Goal: Task Accomplishment & Management: Complete application form

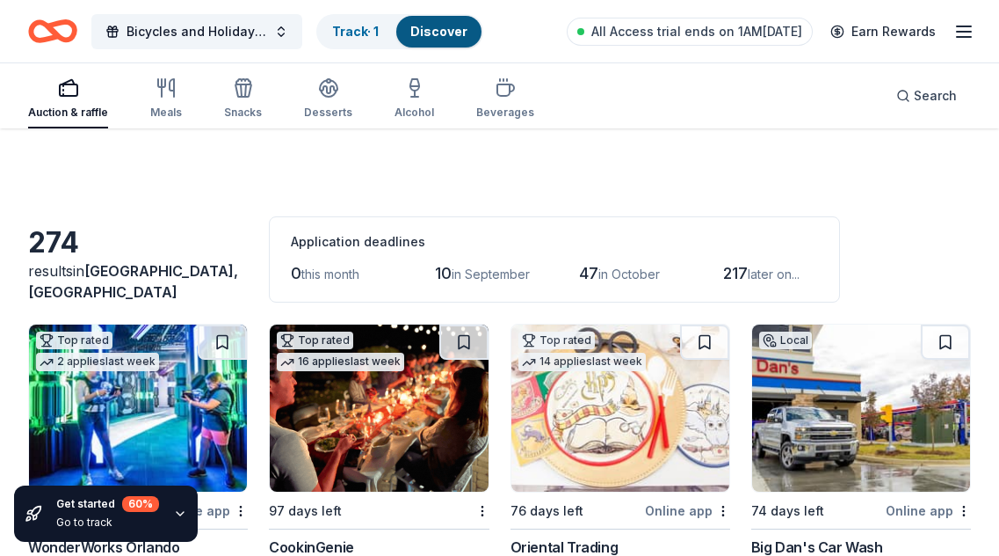
scroll to position [14089, 0]
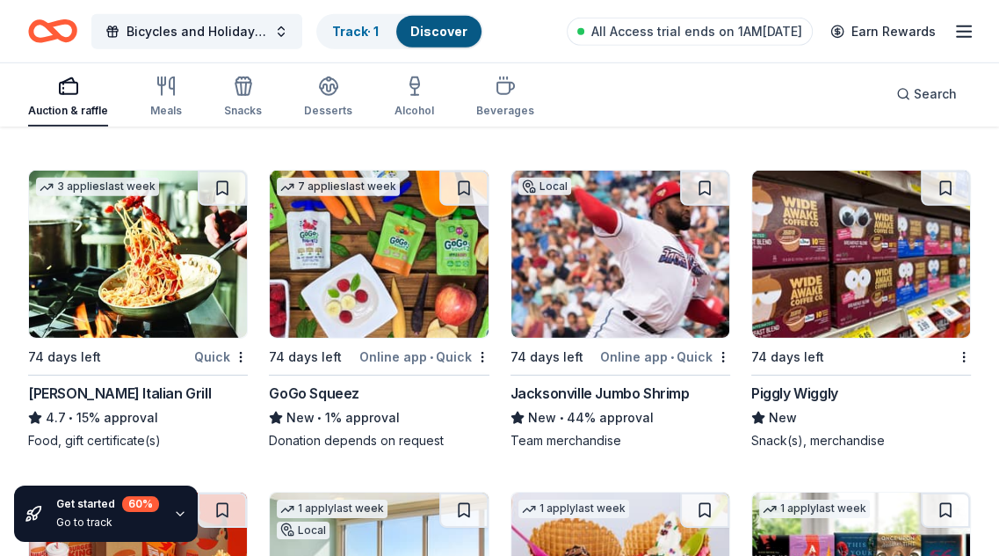
click at [838, 273] on img at bounding box center [861, 254] width 218 height 167
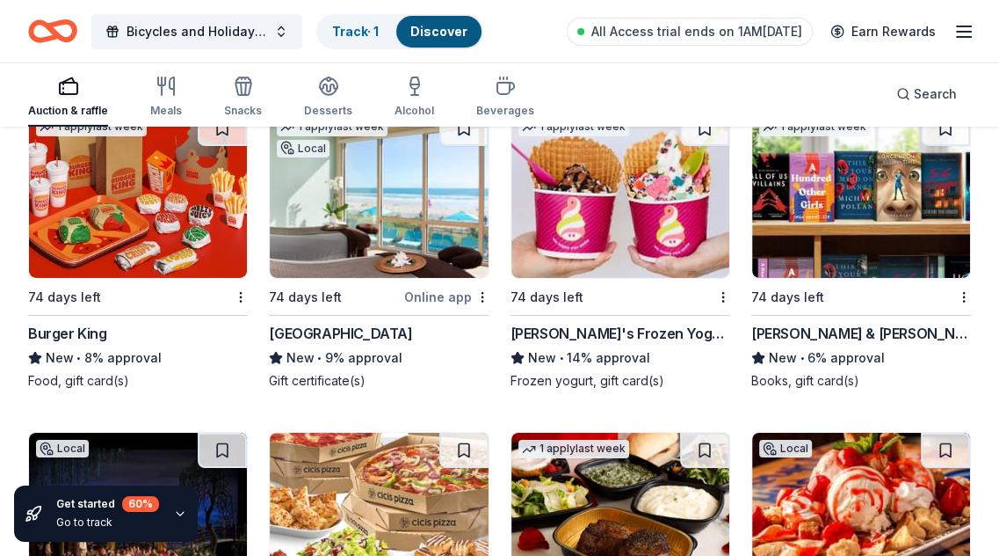
scroll to position [14440, 0]
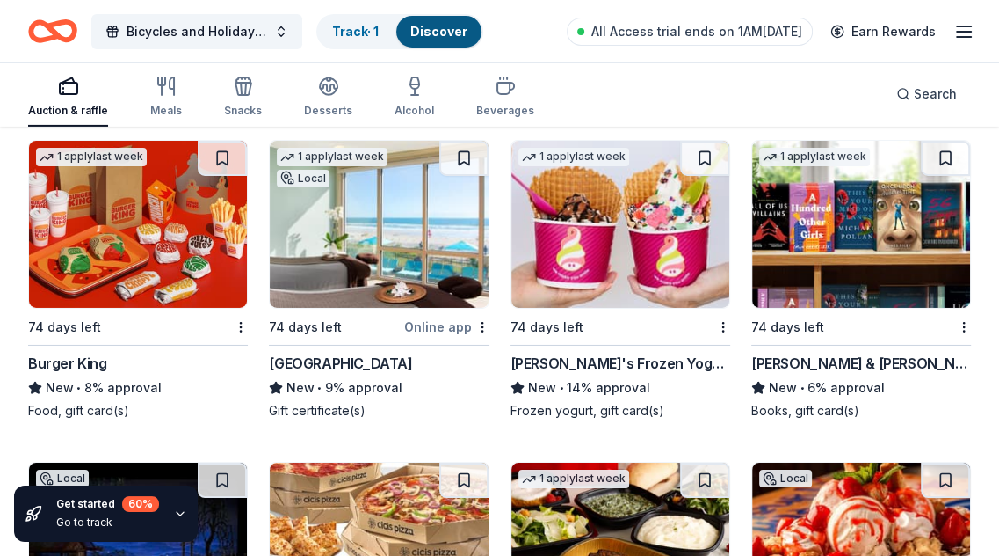
click at [129, 240] on img at bounding box center [138, 224] width 218 height 167
click at [367, 201] on img at bounding box center [379, 224] width 218 height 167
click at [433, 220] on img at bounding box center [379, 224] width 218 height 167
click at [647, 231] on img at bounding box center [621, 224] width 218 height 167
click at [796, 236] on img at bounding box center [861, 224] width 218 height 167
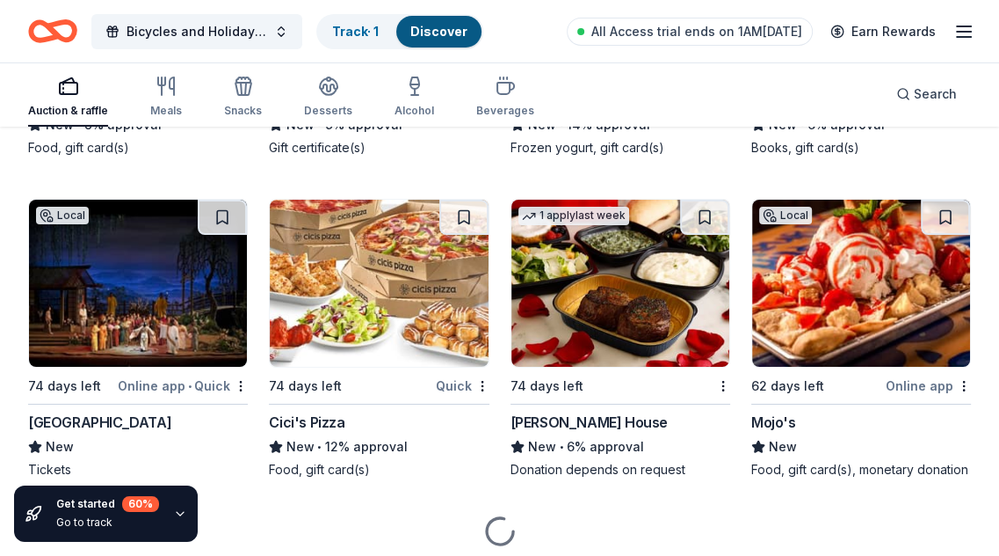
scroll to position [14757, 0]
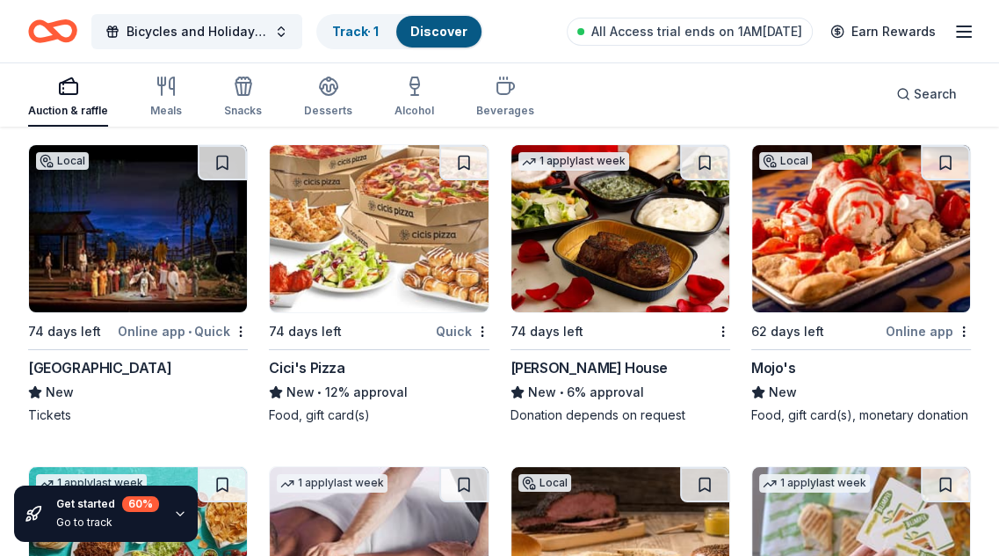
click at [139, 213] on img at bounding box center [138, 228] width 218 height 167
click at [368, 229] on img at bounding box center [379, 228] width 218 height 167
click at [584, 222] on img at bounding box center [621, 228] width 218 height 167
drag, startPoint x: 810, startPoint y: 222, endPoint x: 879, endPoint y: 190, distance: 76.3
drag, startPoint x: 879, startPoint y: 190, endPoint x: 896, endPoint y: 215, distance: 30.5
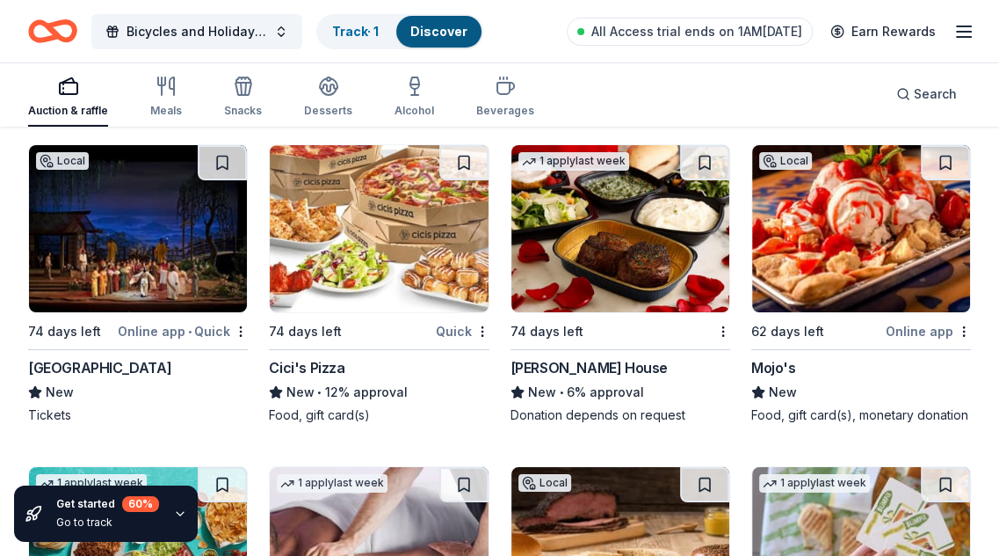
click at [896, 215] on img at bounding box center [861, 228] width 218 height 167
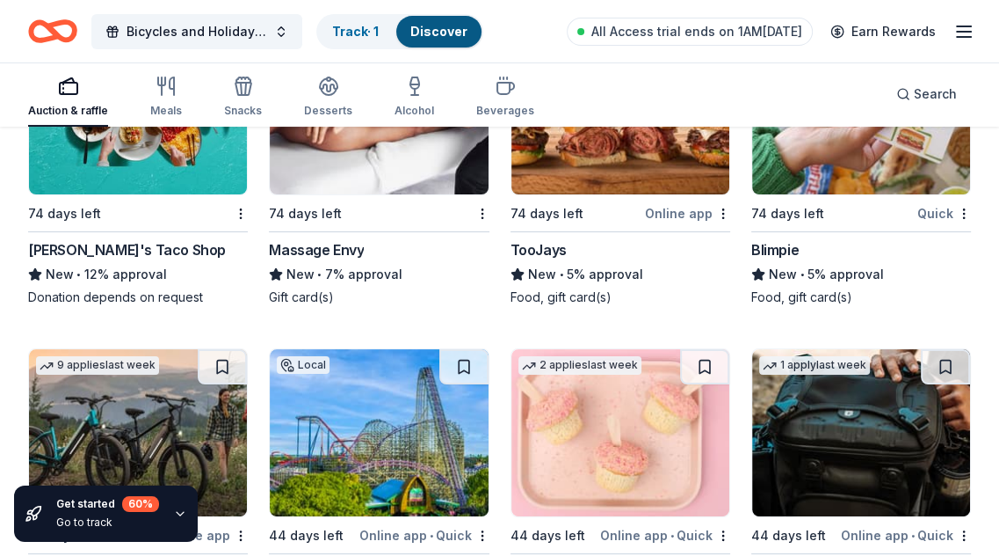
scroll to position [15109, 0]
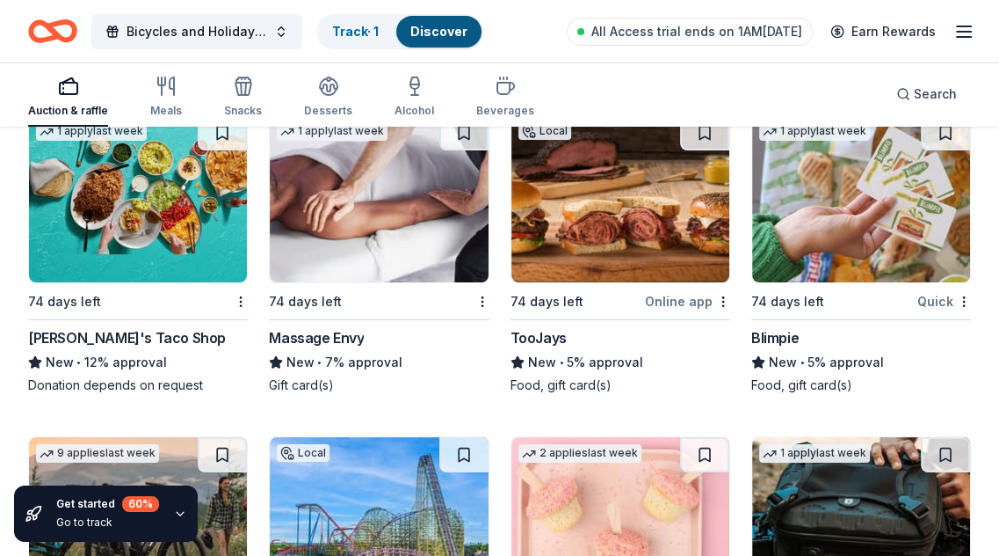
click at [98, 158] on img at bounding box center [138, 198] width 218 height 167
click at [341, 220] on img at bounding box center [379, 198] width 218 height 167
click at [594, 208] on img at bounding box center [621, 198] width 218 height 167
click at [839, 207] on img at bounding box center [861, 198] width 218 height 167
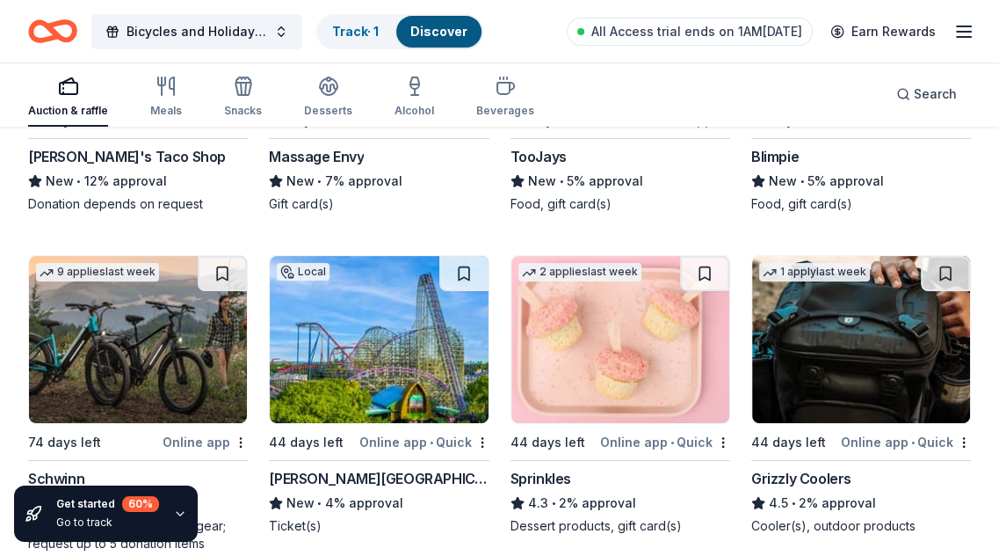
scroll to position [15373, 0]
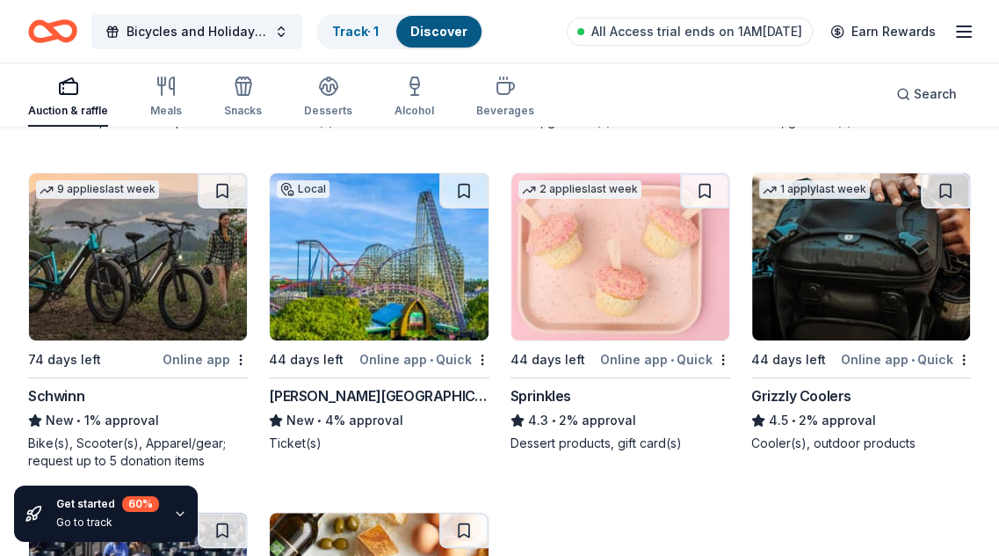
click at [102, 245] on img at bounding box center [138, 256] width 218 height 167
click at [421, 289] on img at bounding box center [379, 256] width 218 height 167
click at [579, 221] on img at bounding box center [621, 256] width 218 height 167
click at [800, 254] on img at bounding box center [861, 256] width 218 height 167
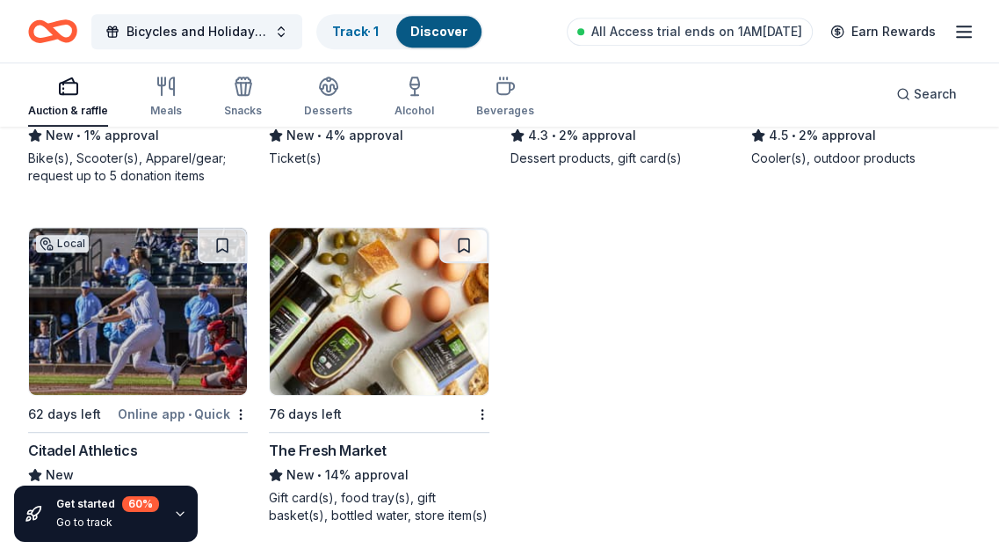
scroll to position [15724, 0]
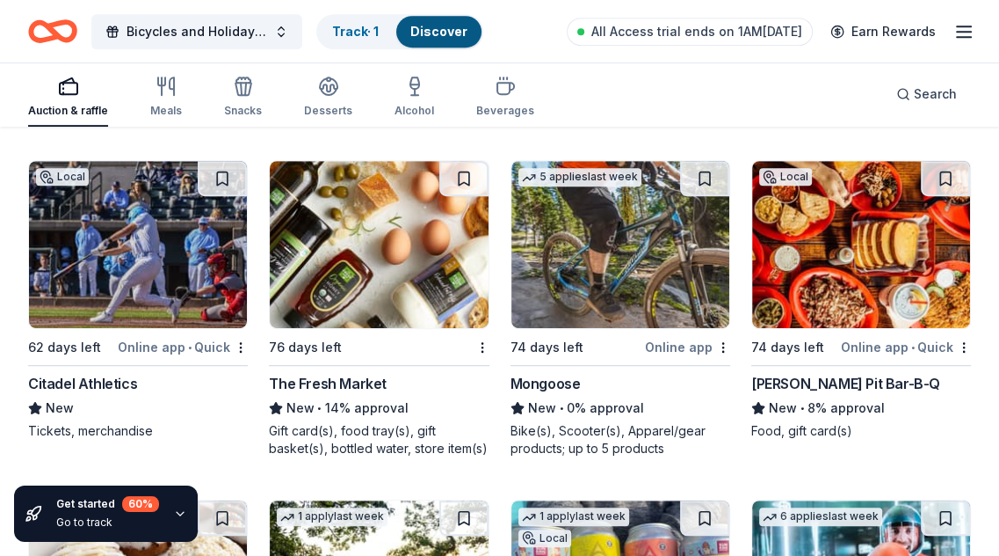
click at [404, 238] on img at bounding box center [379, 244] width 218 height 167
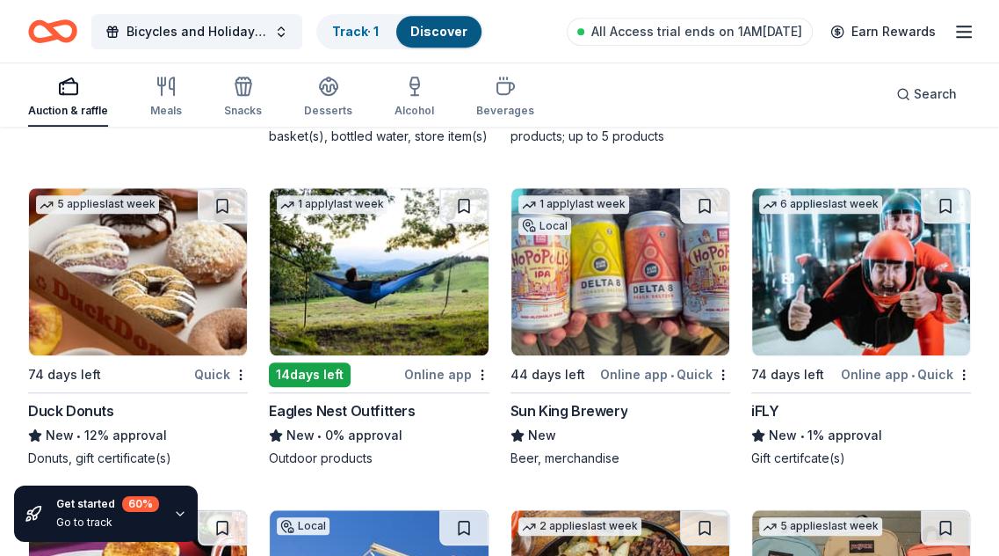
scroll to position [16076, 0]
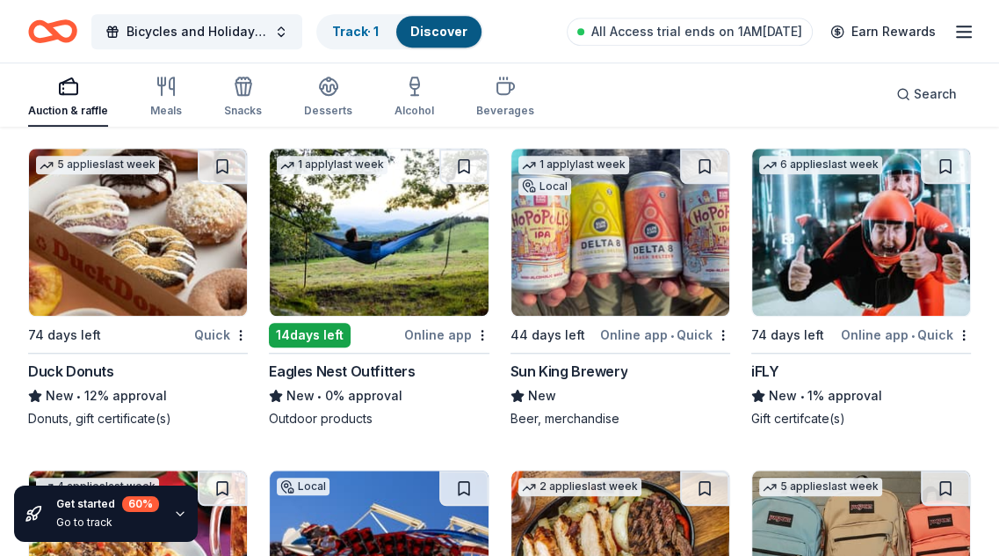
click at [120, 254] on img at bounding box center [138, 232] width 218 height 167
click at [432, 229] on img at bounding box center [379, 232] width 218 height 167
click at [654, 224] on img at bounding box center [621, 232] width 218 height 167
click at [810, 227] on img at bounding box center [861, 232] width 218 height 167
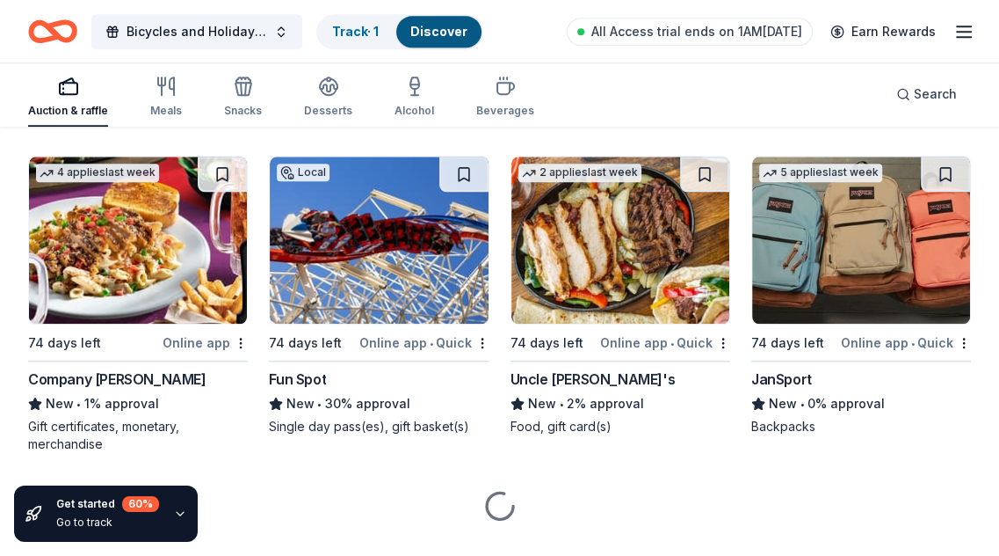
scroll to position [16417, 0]
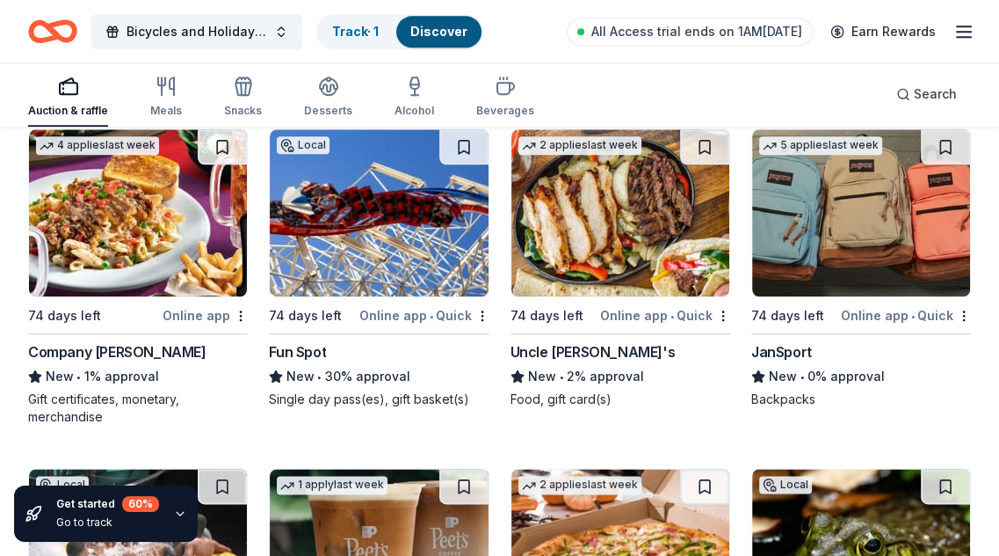
click at [193, 222] on img at bounding box center [138, 212] width 218 height 167
click at [363, 229] on img at bounding box center [379, 212] width 218 height 167
click at [851, 213] on img at bounding box center [861, 212] width 218 height 167
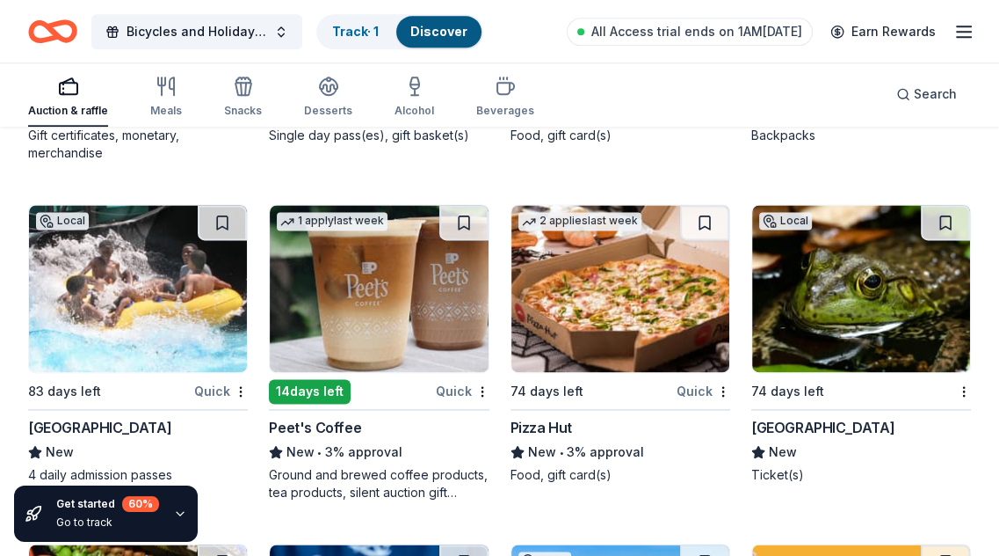
scroll to position [16769, 0]
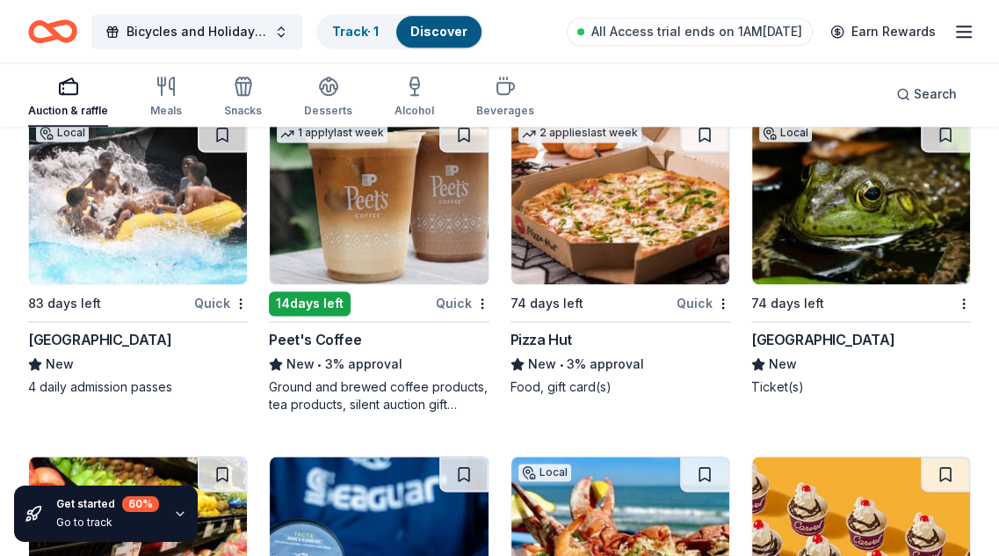
click at [98, 207] on img at bounding box center [138, 200] width 218 height 167
click at [383, 203] on img at bounding box center [379, 200] width 218 height 167
click at [617, 206] on img at bounding box center [621, 200] width 218 height 167
click at [851, 214] on img at bounding box center [861, 200] width 218 height 167
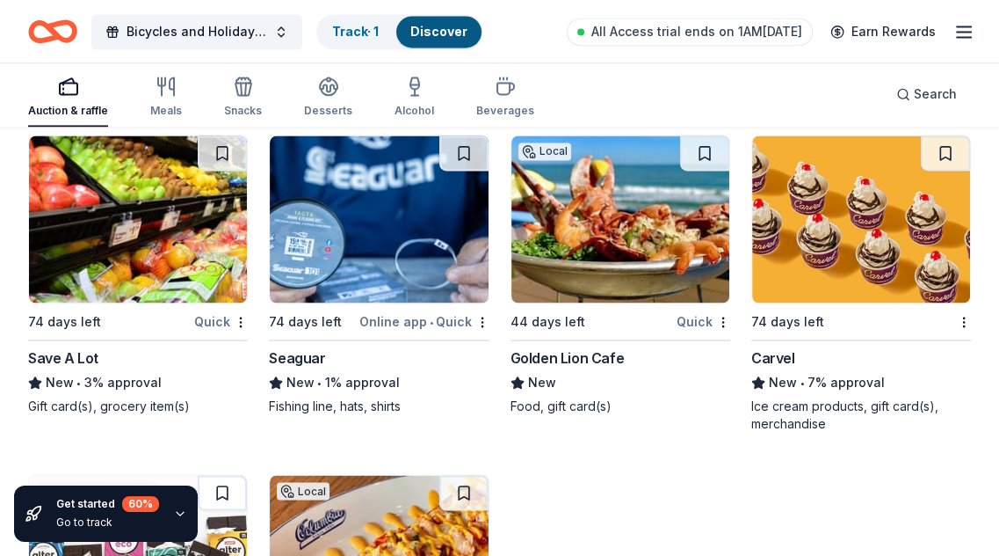
scroll to position [17120, 0]
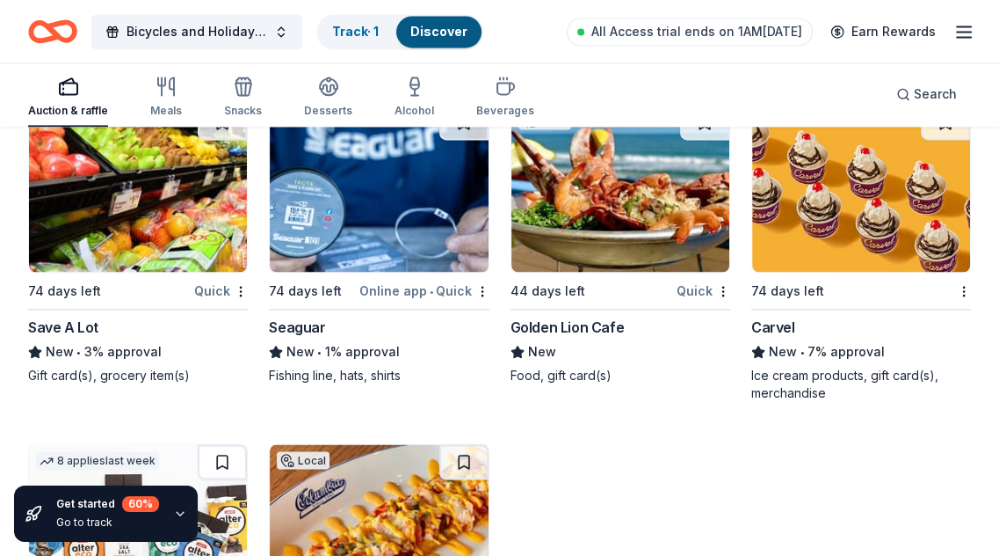
click at [103, 185] on img at bounding box center [138, 188] width 218 height 167
click at [373, 193] on img at bounding box center [379, 188] width 218 height 167
click at [647, 232] on img at bounding box center [621, 188] width 218 height 167
click at [811, 247] on img at bounding box center [861, 188] width 218 height 167
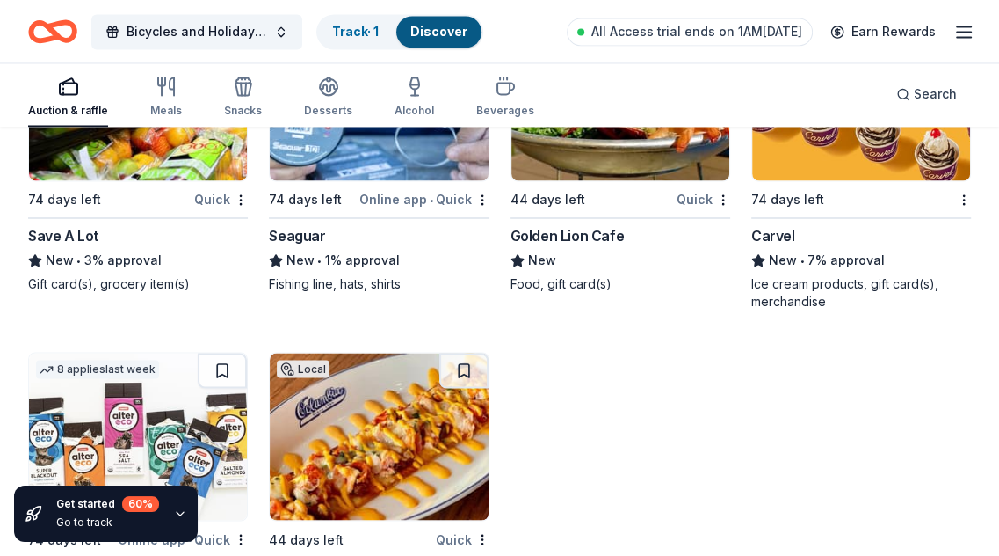
scroll to position [17384, 0]
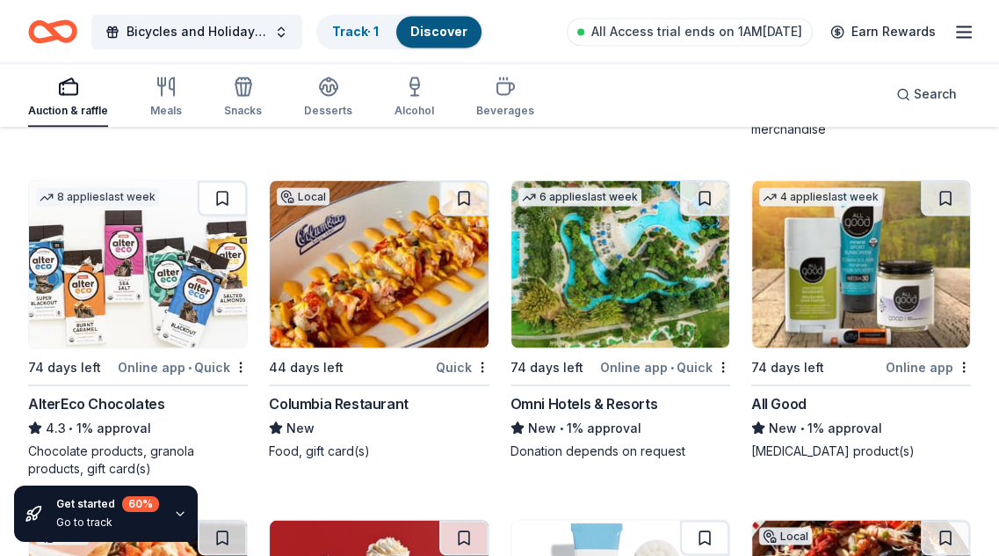
click at [178, 302] on img at bounding box center [138, 263] width 218 height 167
click at [360, 287] on img at bounding box center [379, 263] width 218 height 167
click at [619, 230] on img at bounding box center [621, 263] width 218 height 167
click at [852, 274] on img at bounding box center [861, 263] width 218 height 167
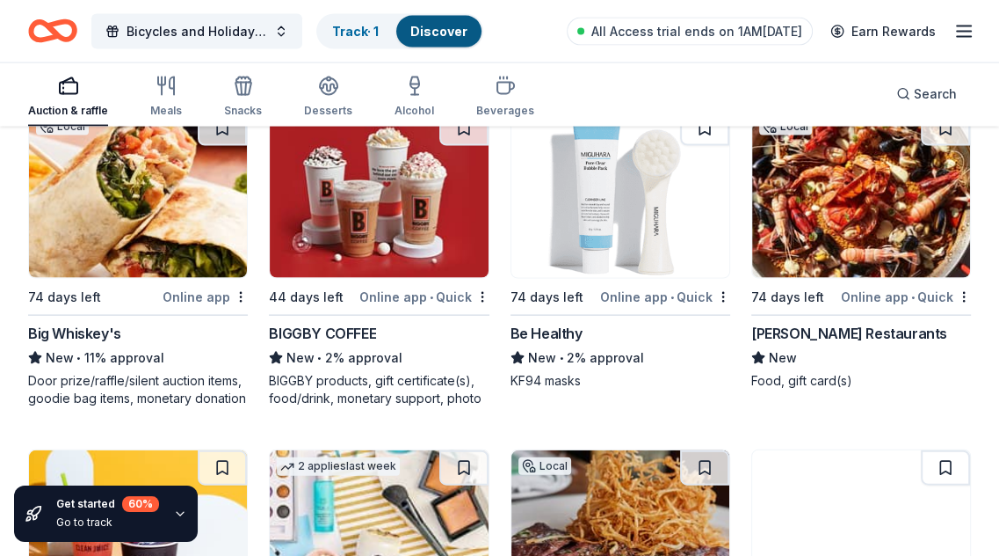
scroll to position [17824, 0]
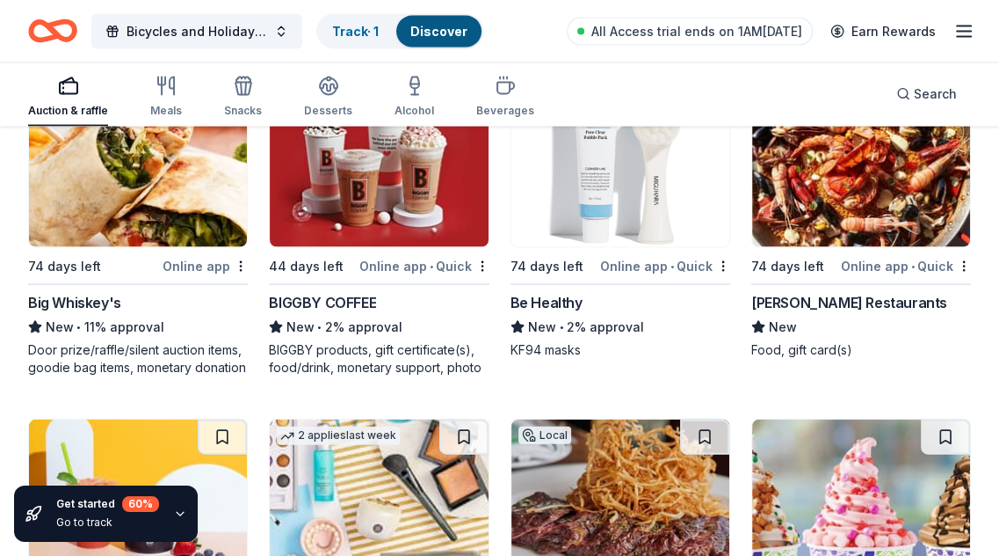
click at [360, 143] on img at bounding box center [379, 163] width 218 height 167
click at [627, 196] on img at bounding box center [621, 163] width 218 height 167
click at [644, 229] on img at bounding box center [621, 163] width 218 height 167
click at [805, 197] on img at bounding box center [861, 163] width 218 height 167
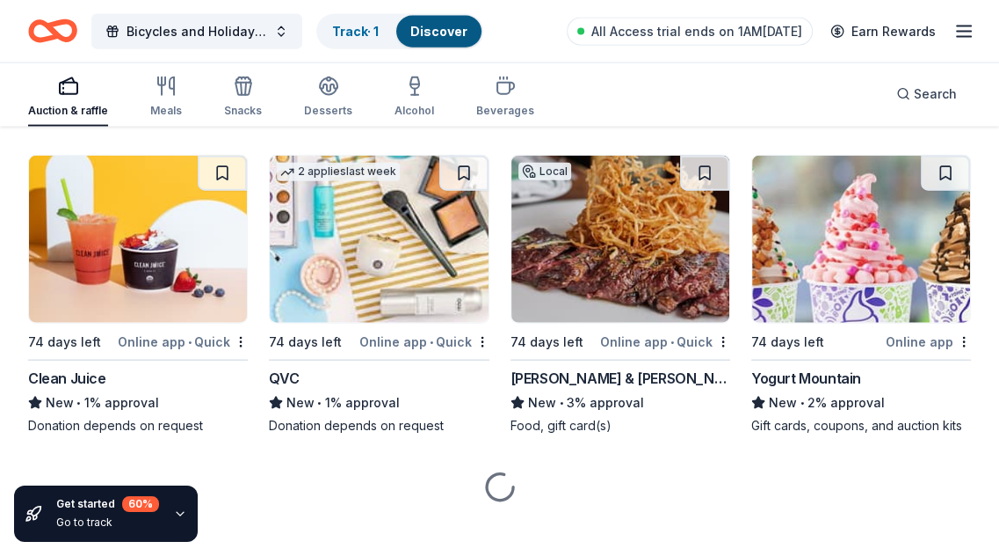
scroll to position [18087, 0]
click at [139, 231] on img at bounding box center [138, 239] width 218 height 167
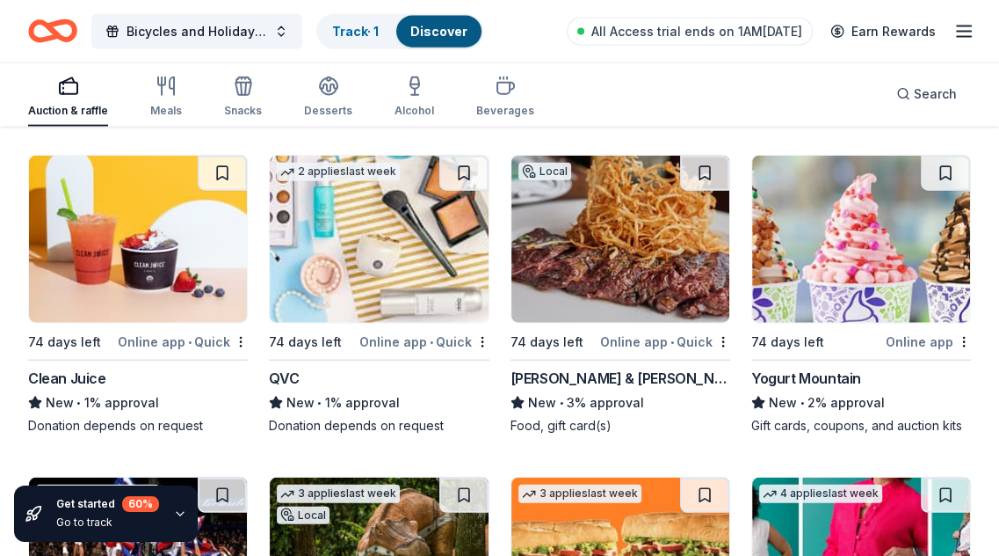
click at [386, 241] on img at bounding box center [379, 239] width 218 height 167
click at [804, 236] on img at bounding box center [861, 239] width 218 height 167
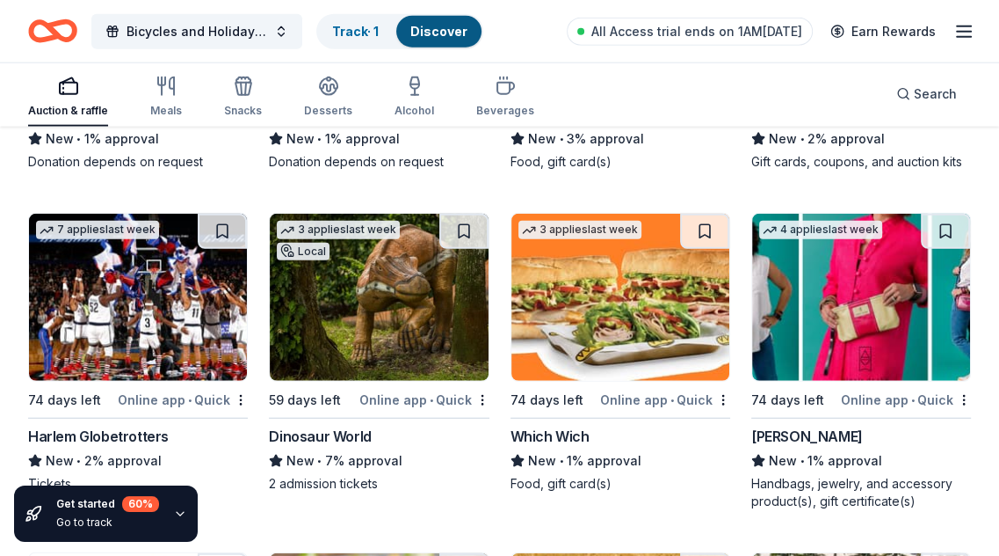
scroll to position [18439, 0]
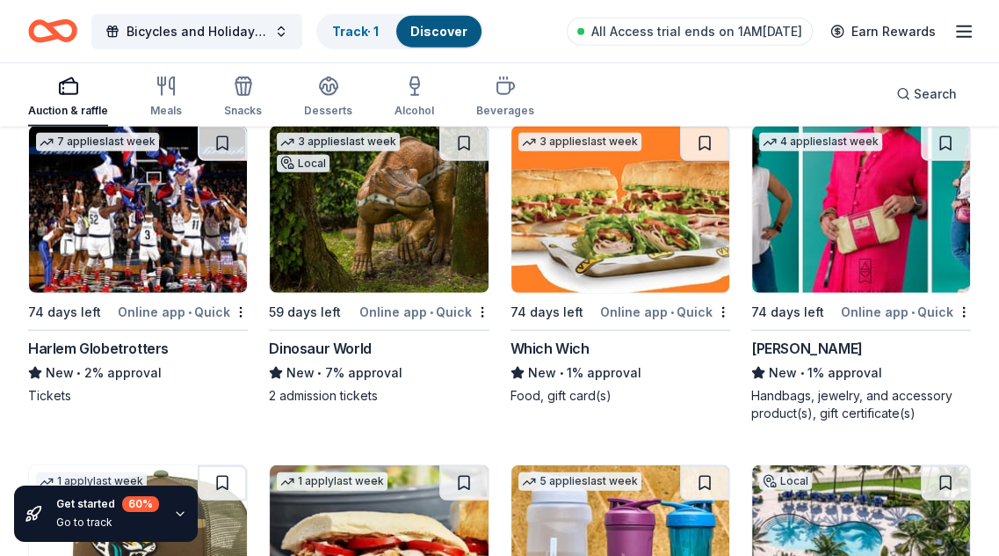
click at [137, 214] on img at bounding box center [138, 209] width 218 height 167
click at [410, 205] on img at bounding box center [379, 209] width 218 height 167
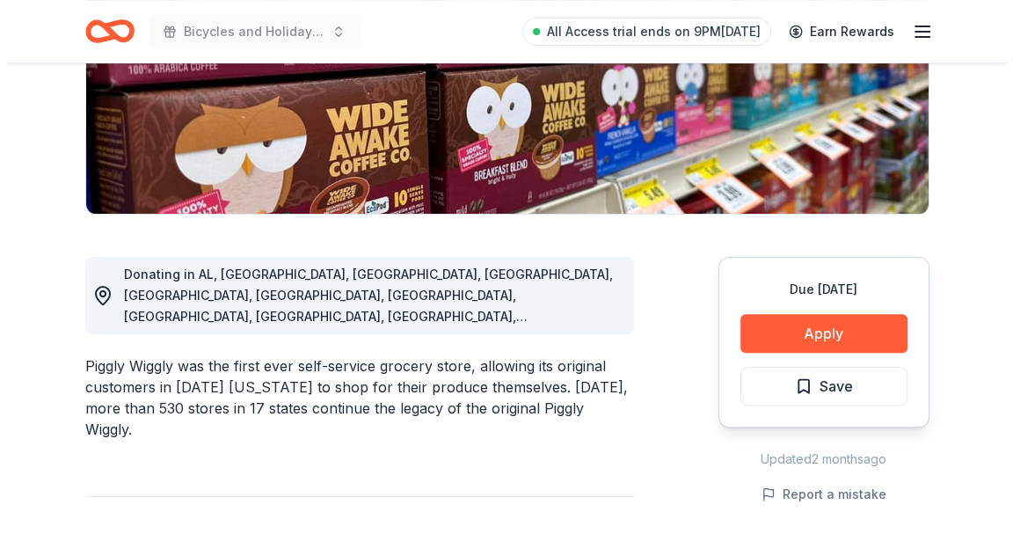
scroll to position [440, 0]
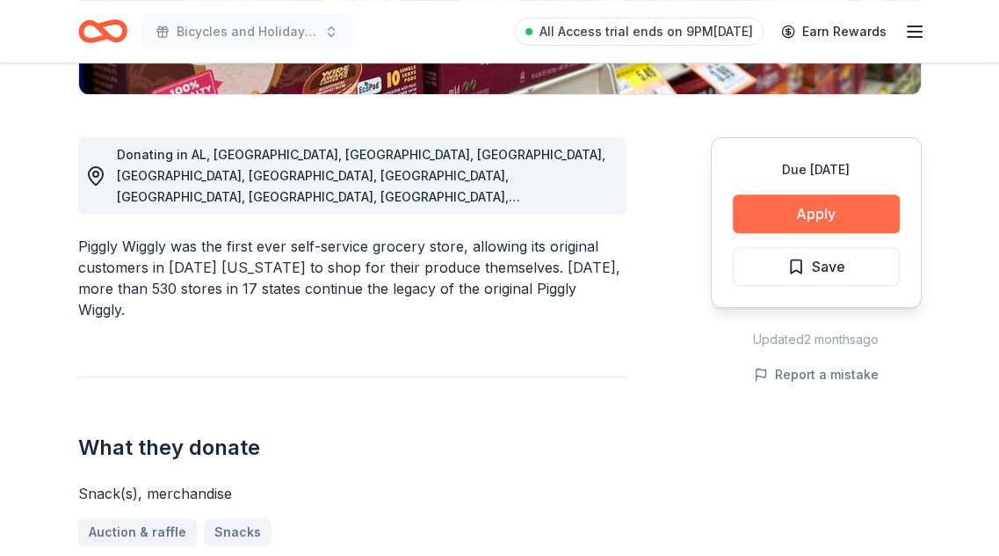
click at [815, 210] on button "Apply" at bounding box center [816, 213] width 167 height 39
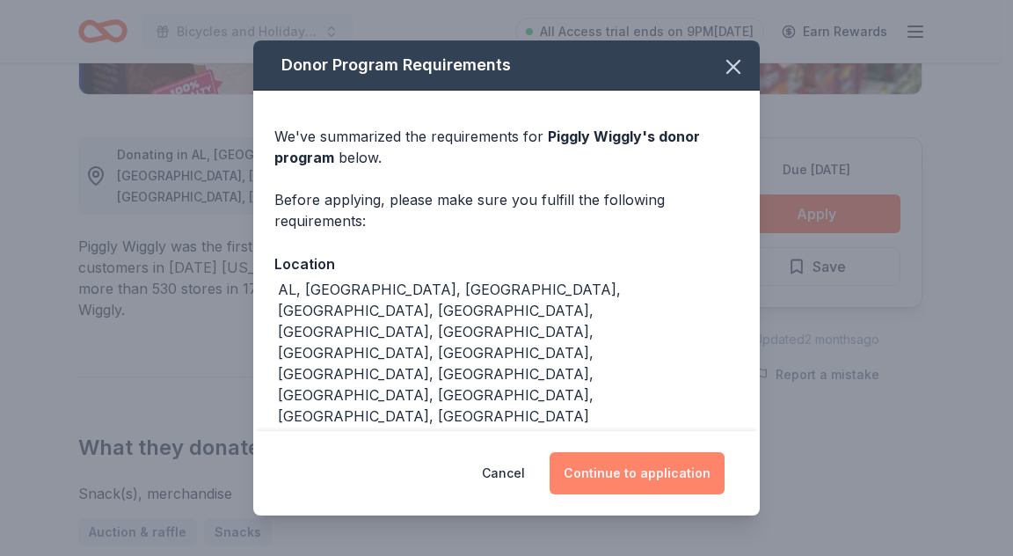
click at [650, 474] on button "Continue to application" at bounding box center [636, 473] width 175 height 42
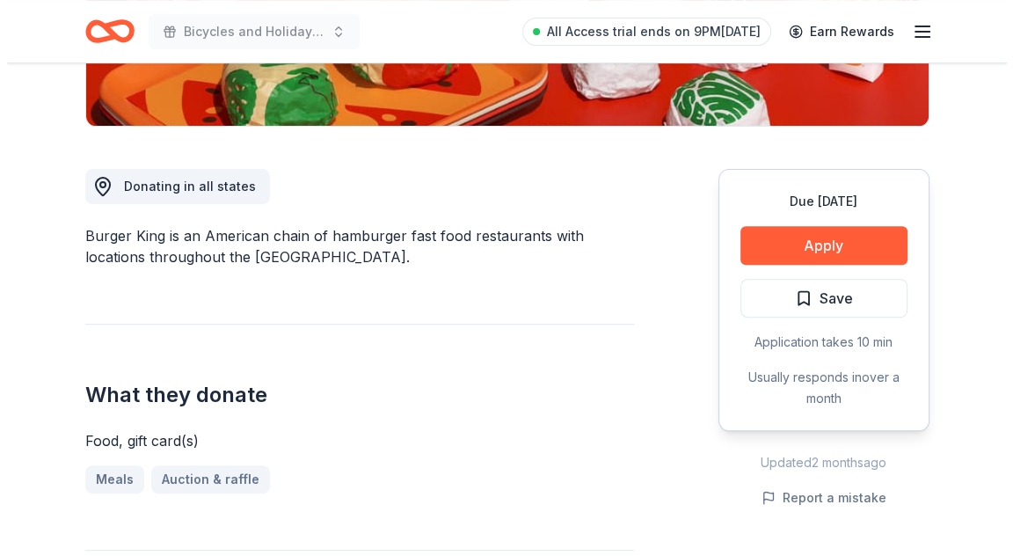
scroll to position [440, 0]
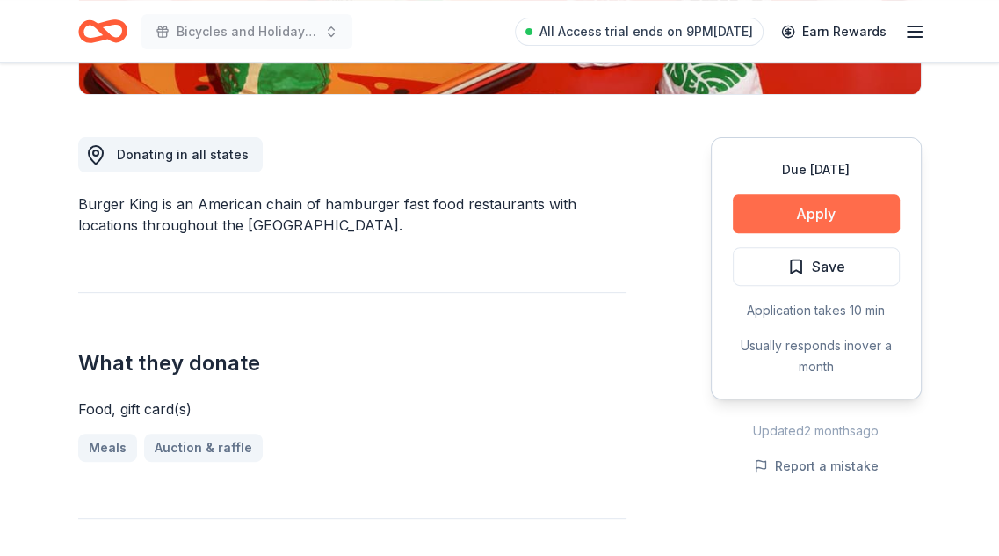
click at [748, 212] on button "Apply" at bounding box center [816, 213] width 167 height 39
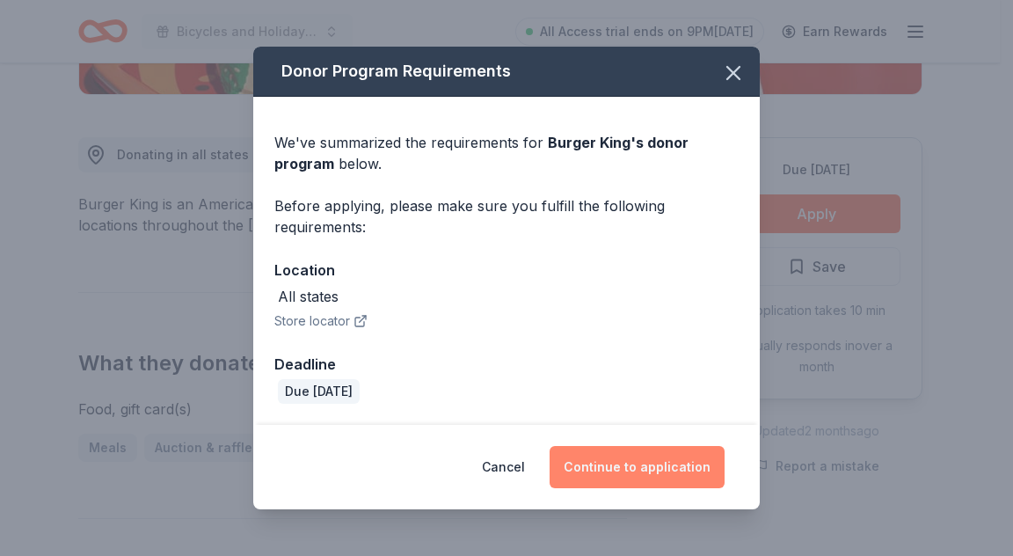
click at [659, 453] on button "Continue to application" at bounding box center [636, 467] width 175 height 42
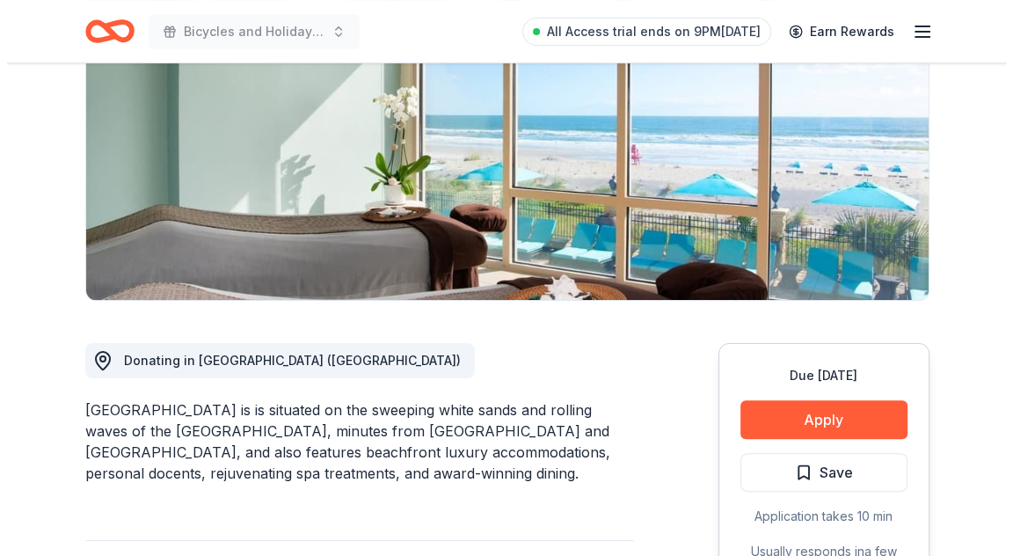
scroll to position [352, 0]
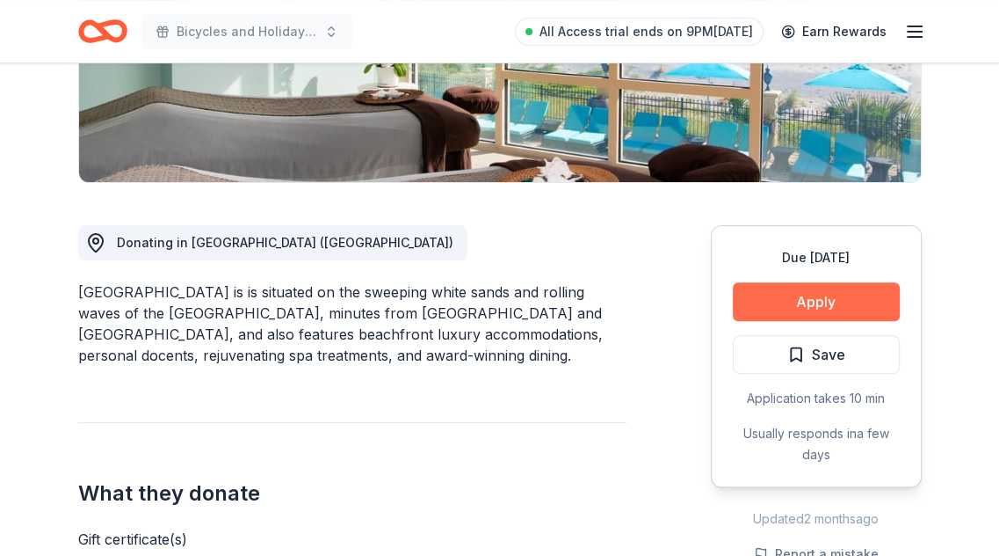
click at [779, 305] on button "Apply" at bounding box center [816, 301] width 167 height 39
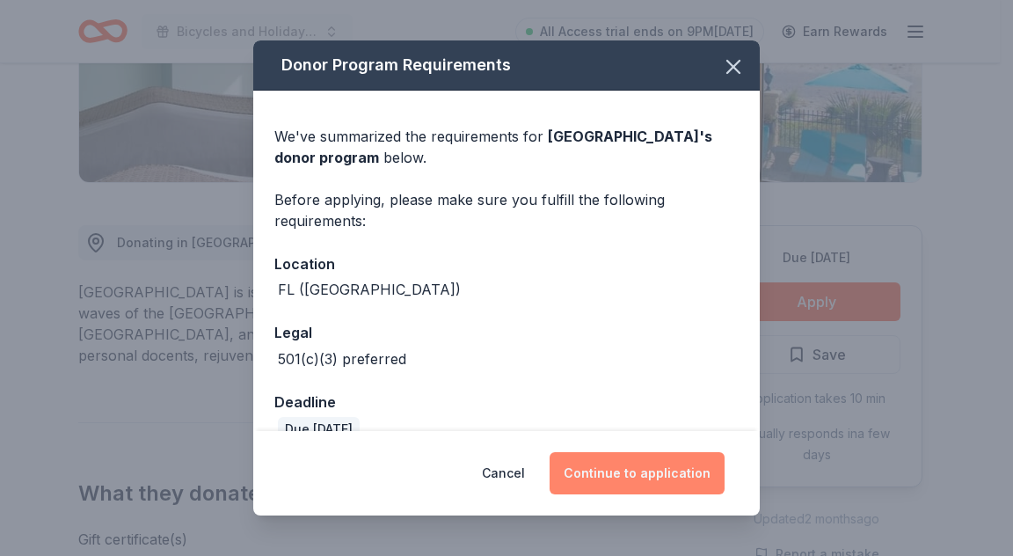
click at [621, 466] on button "Continue to application" at bounding box center [636, 473] width 175 height 42
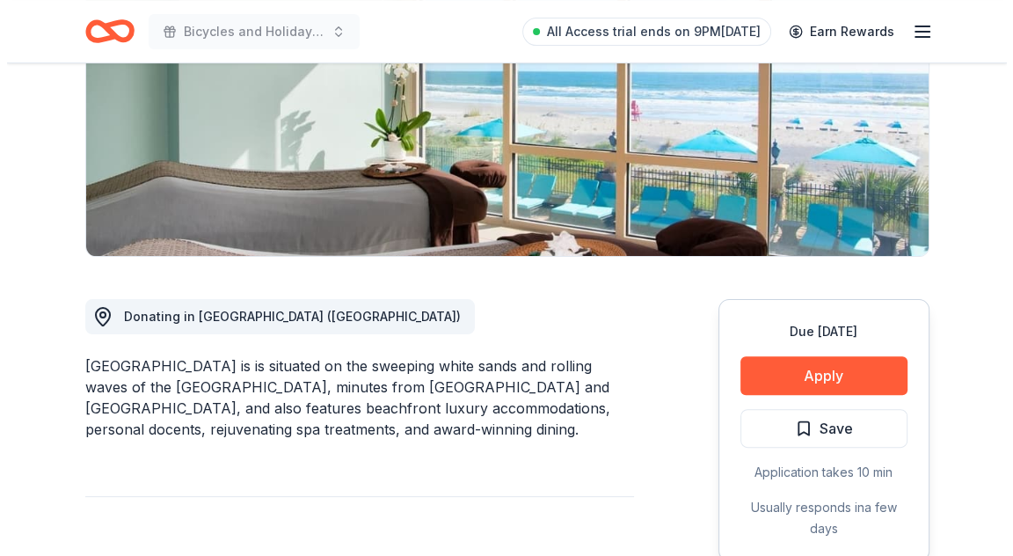
scroll to position [264, 0]
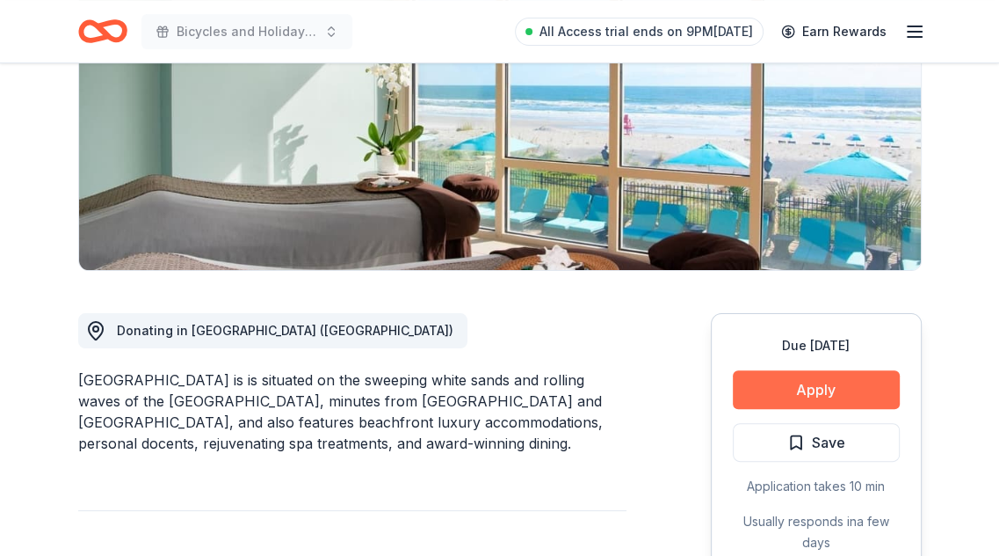
click at [774, 395] on button "Apply" at bounding box center [816, 389] width 167 height 39
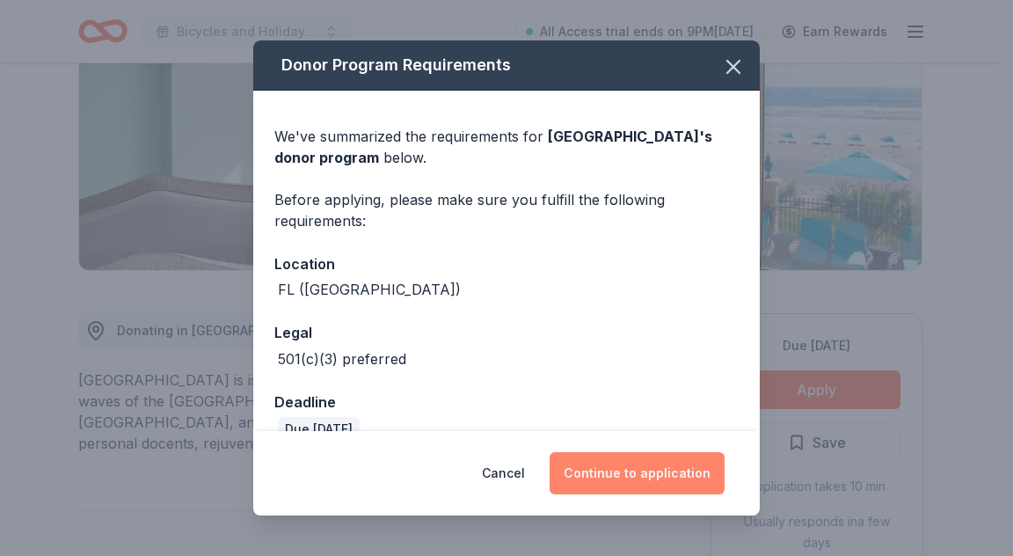
click at [691, 470] on button "Continue to application" at bounding box center [636, 473] width 175 height 42
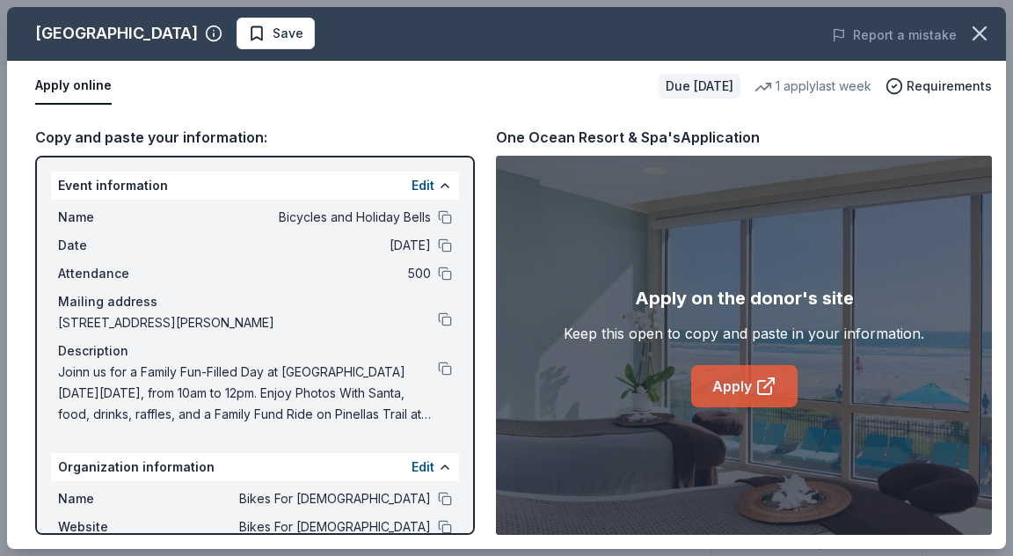
click at [747, 403] on link "Apply" at bounding box center [744, 386] width 106 height 42
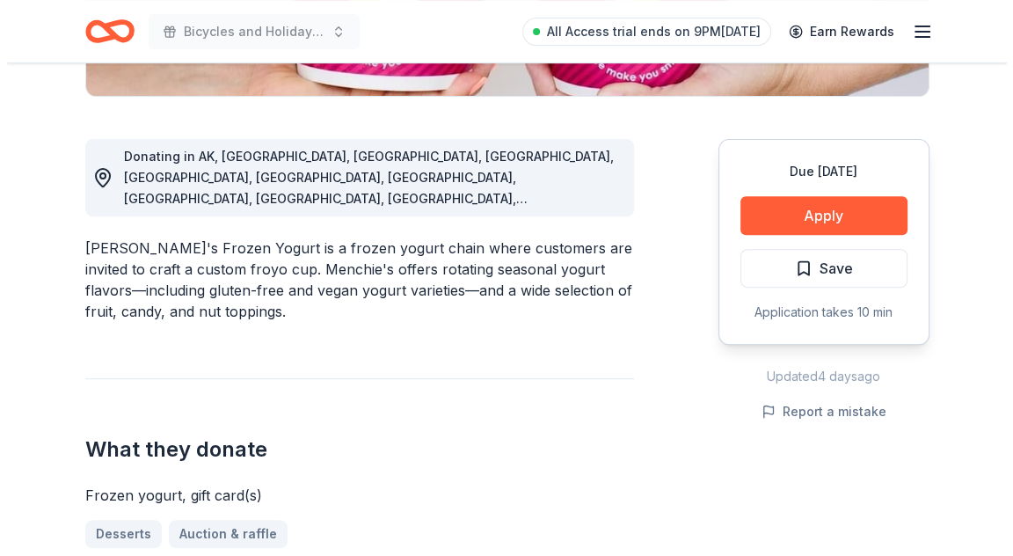
scroll to position [440, 0]
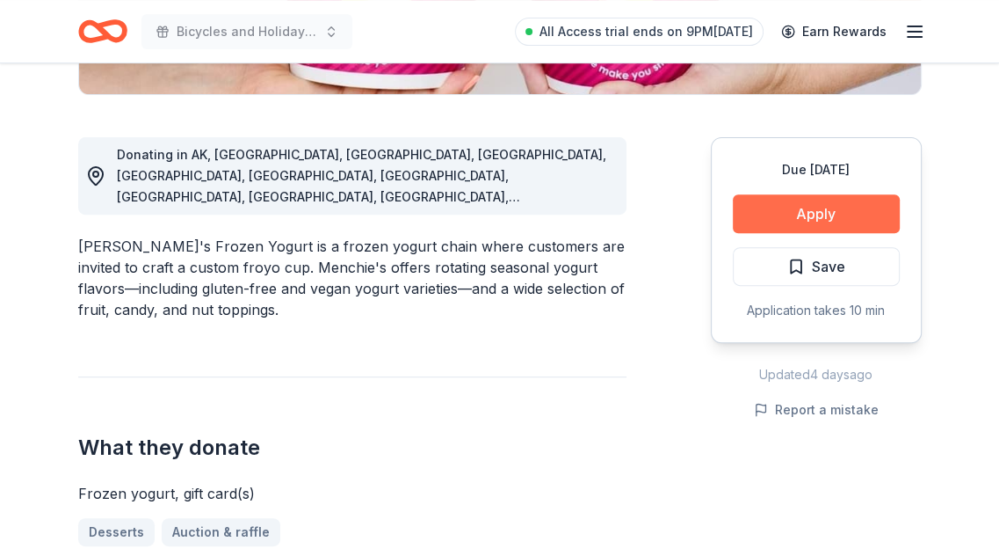
click at [858, 209] on button "Apply" at bounding box center [816, 213] width 167 height 39
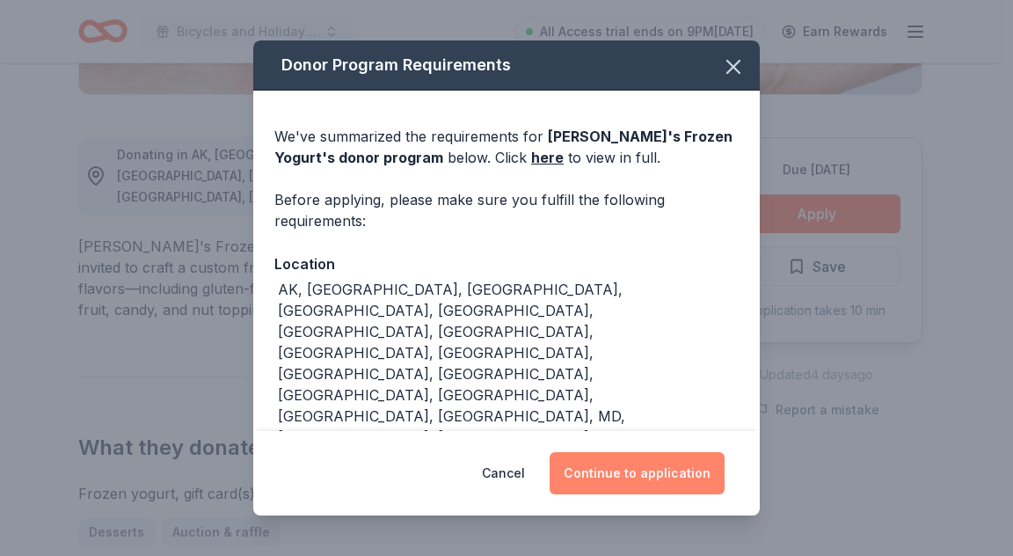
click at [631, 464] on button "Continue to application" at bounding box center [636, 473] width 175 height 42
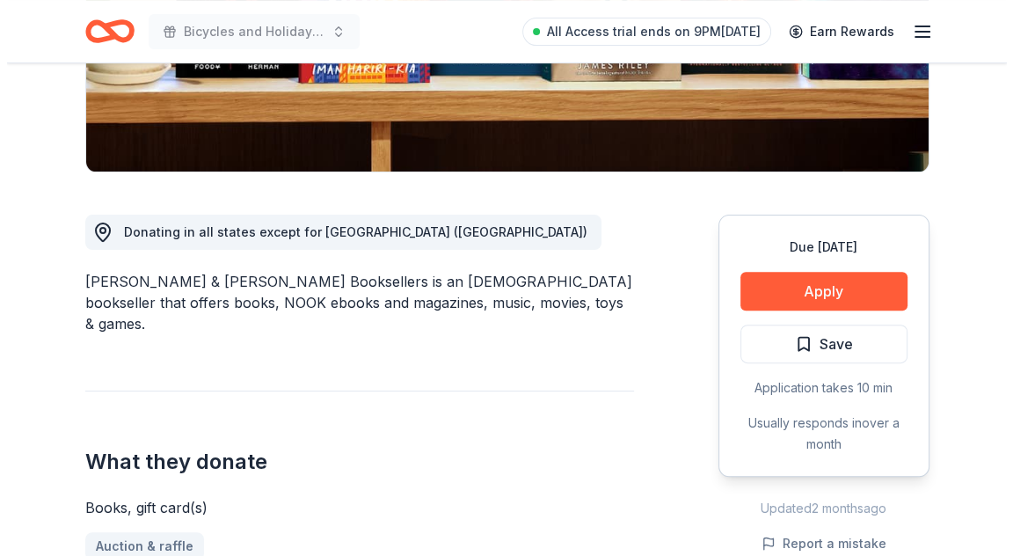
scroll to position [440, 0]
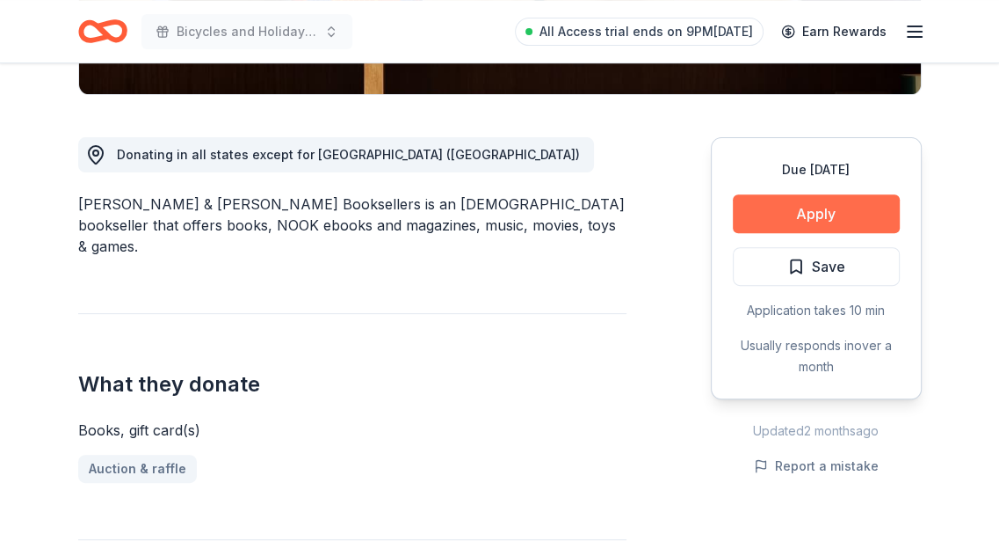
click at [805, 204] on button "Apply" at bounding box center [816, 213] width 167 height 39
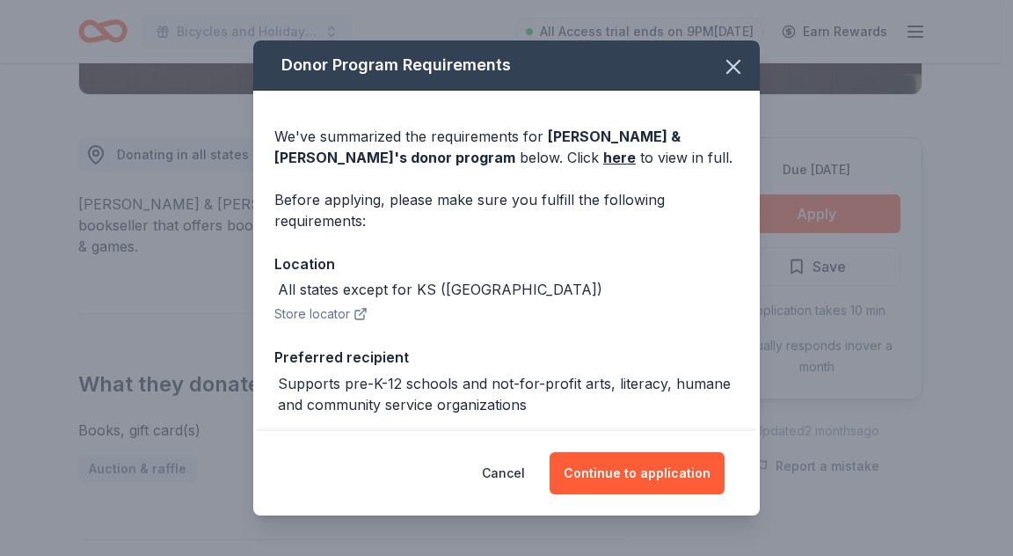
click at [668, 447] on div "Cancel Continue to application" at bounding box center [506, 473] width 506 height 84
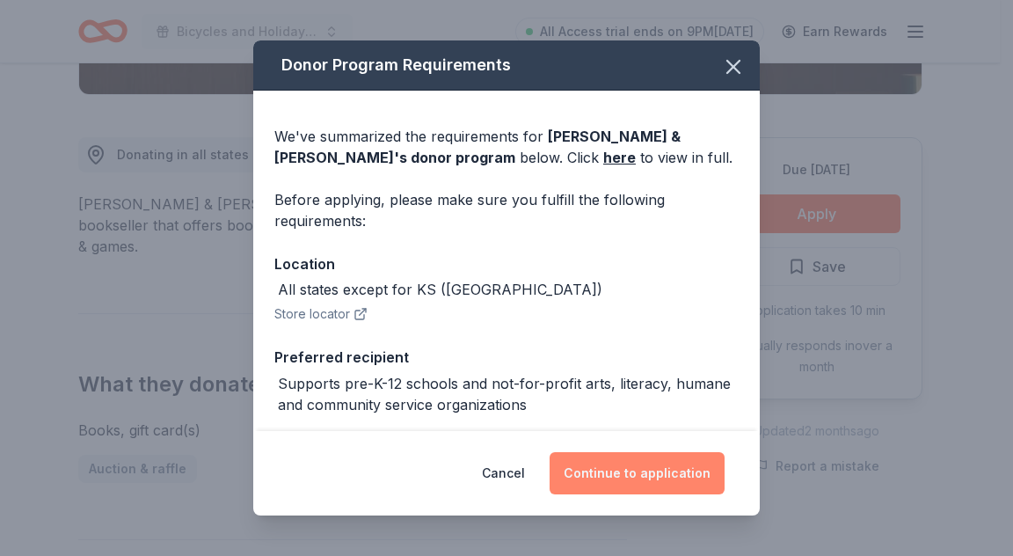
click at [665, 456] on button "Continue to application" at bounding box center [636, 473] width 175 height 42
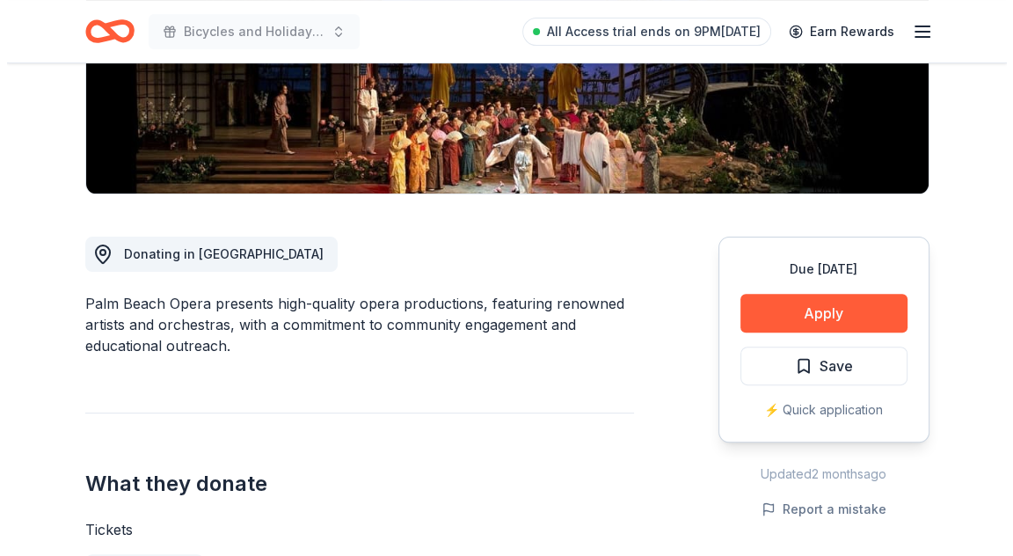
scroll to position [352, 0]
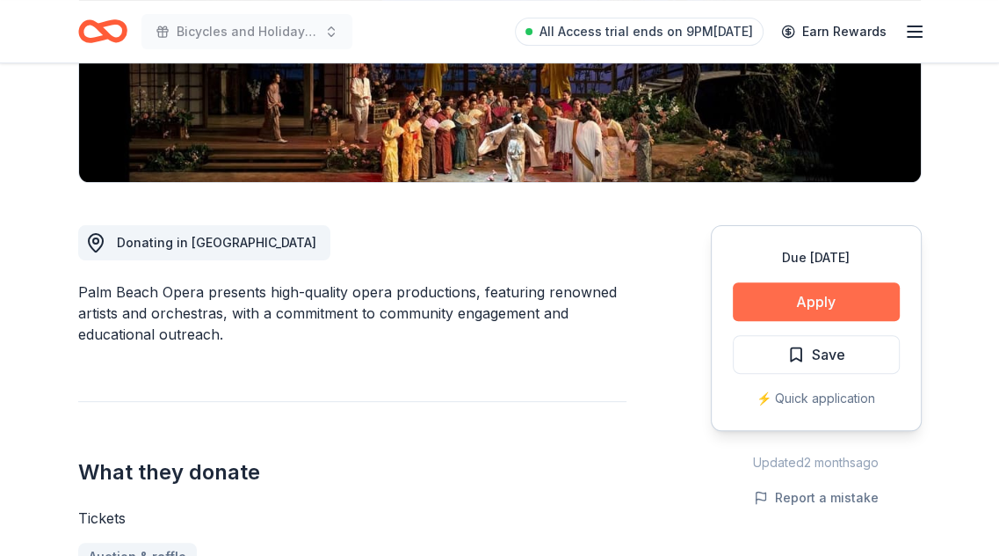
click at [750, 294] on button "Apply" at bounding box center [816, 301] width 167 height 39
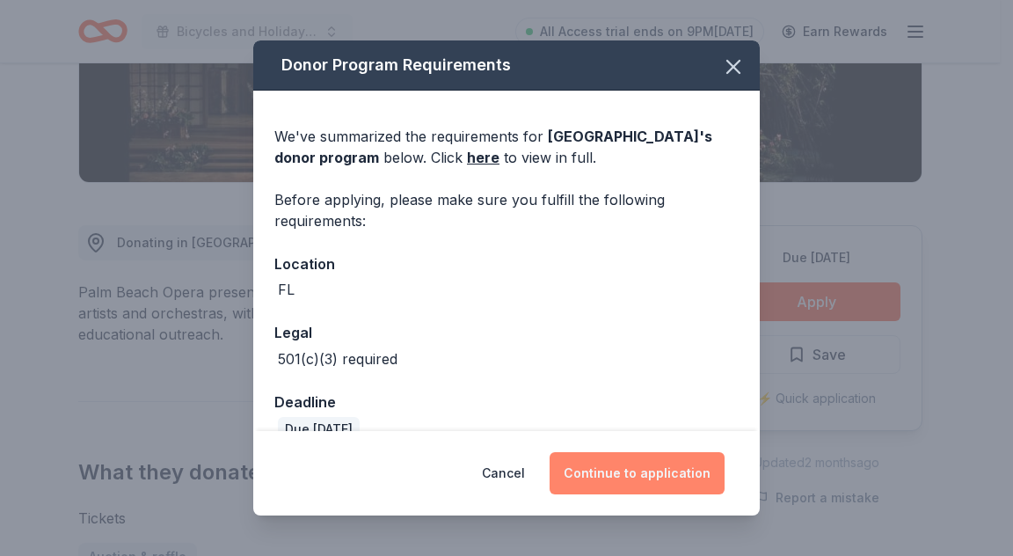
click at [590, 483] on button "Continue to application" at bounding box center [636, 473] width 175 height 42
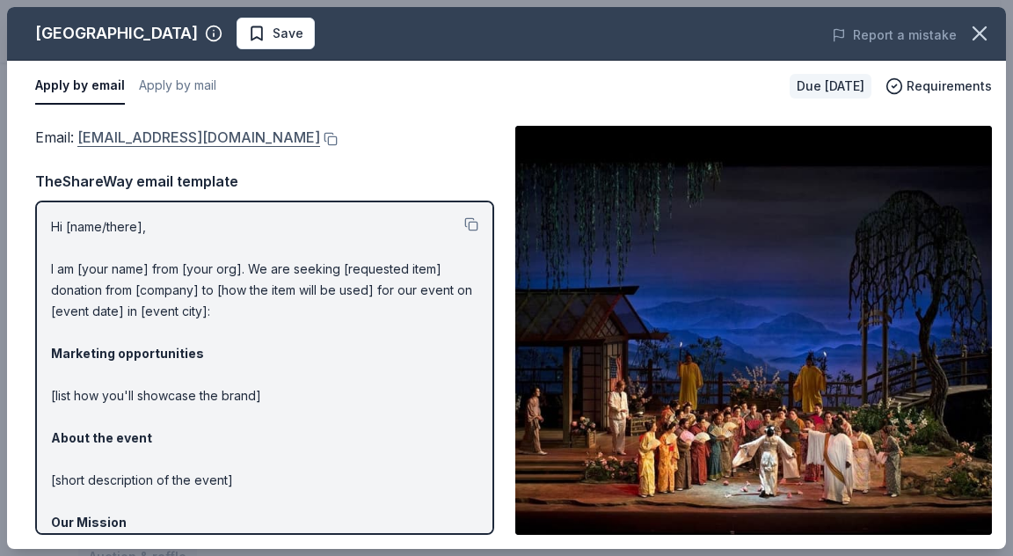
click at [150, 142] on link "info@pbopera.org" at bounding box center [198, 137] width 243 height 23
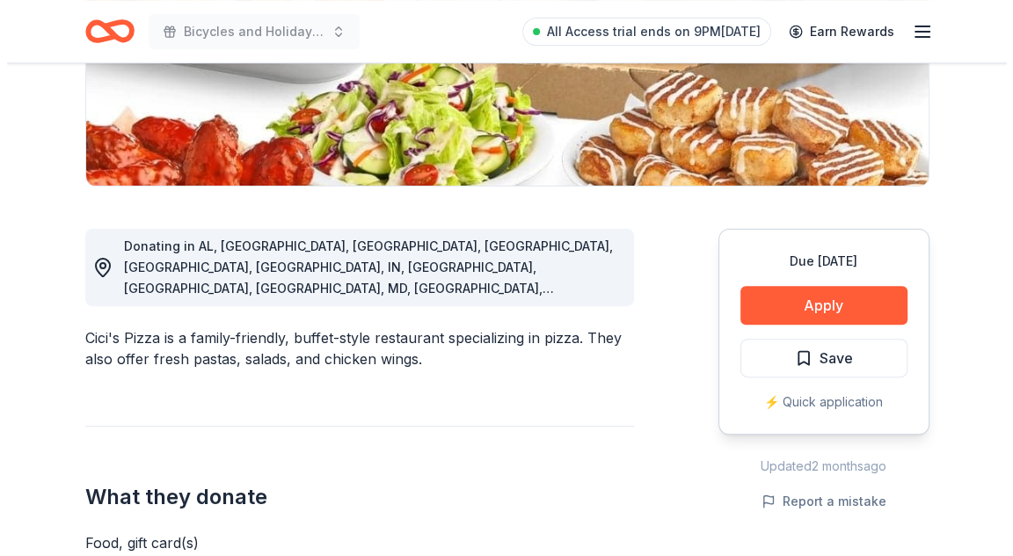
scroll to position [352, 0]
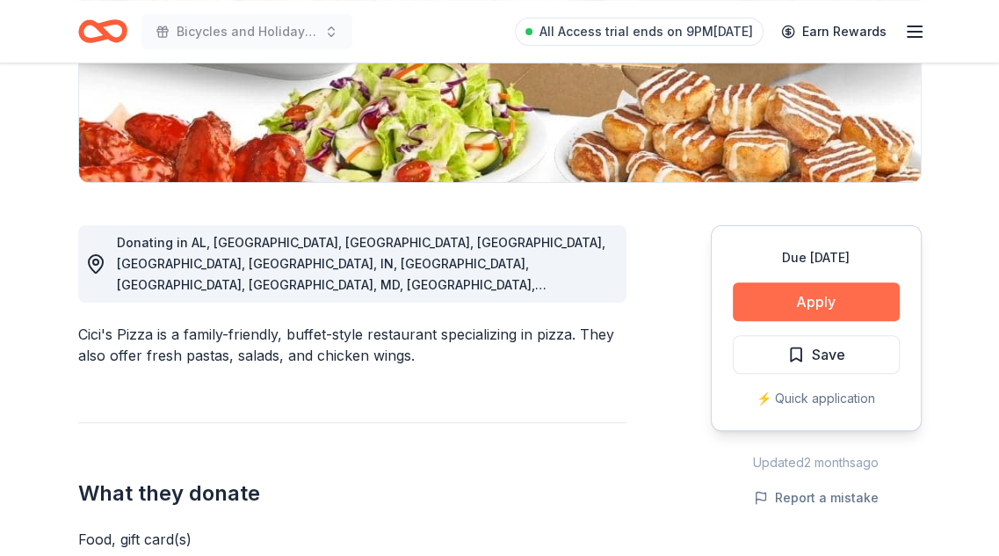
click at [803, 303] on button "Apply" at bounding box center [816, 301] width 167 height 39
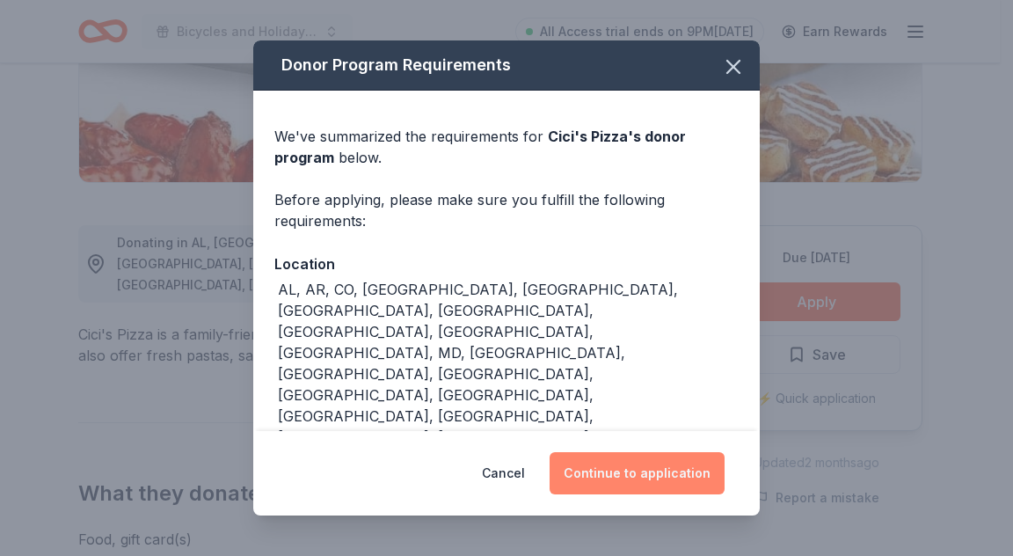
click at [679, 462] on button "Continue to application" at bounding box center [636, 473] width 175 height 42
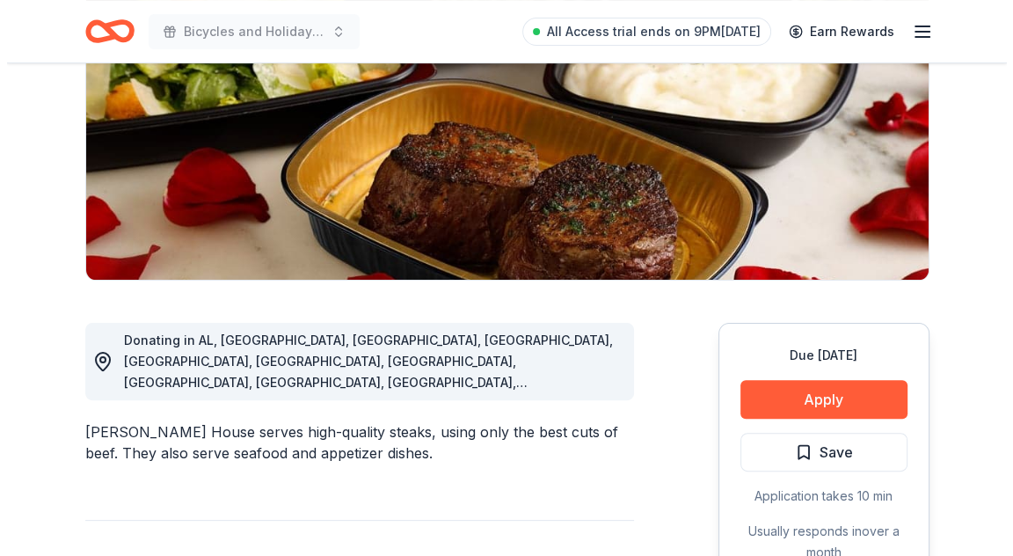
scroll to position [264, 0]
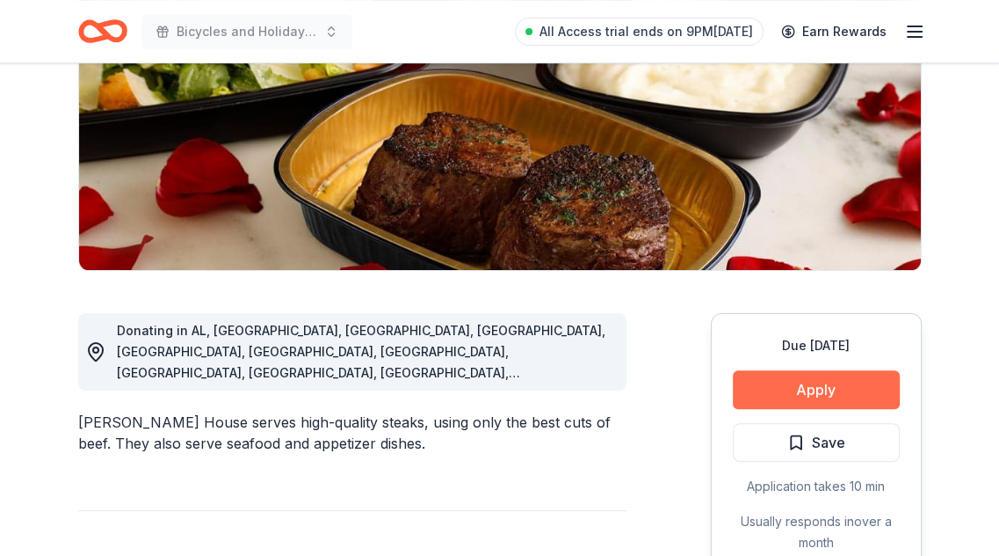
click at [754, 384] on button "Apply" at bounding box center [816, 389] width 167 height 39
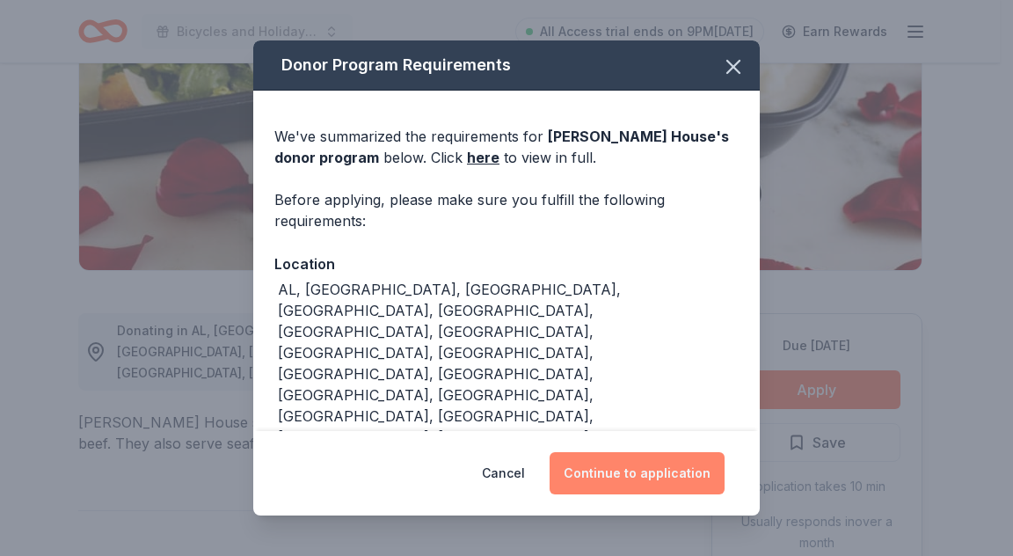
click at [689, 466] on button "Continue to application" at bounding box center [636, 473] width 175 height 42
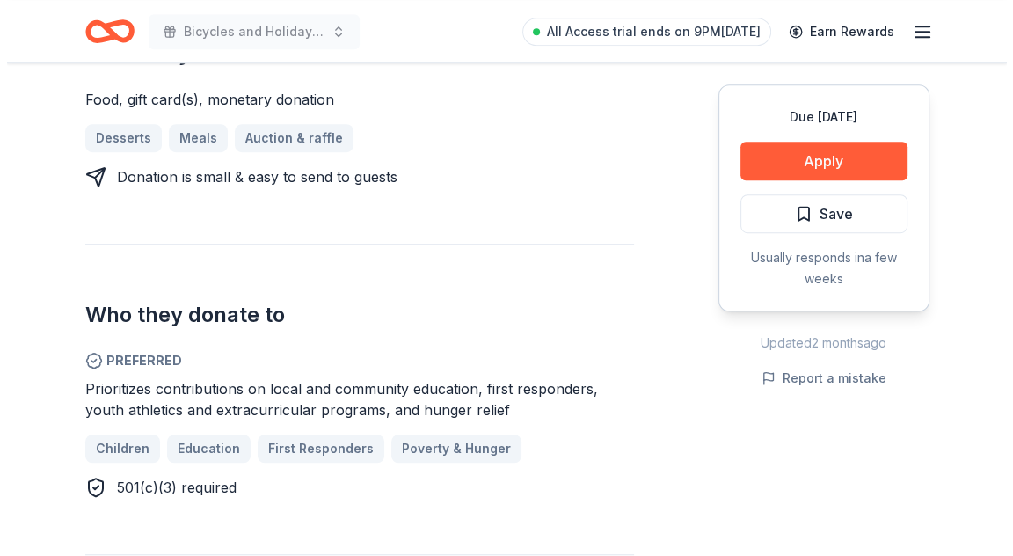
scroll to position [703, 0]
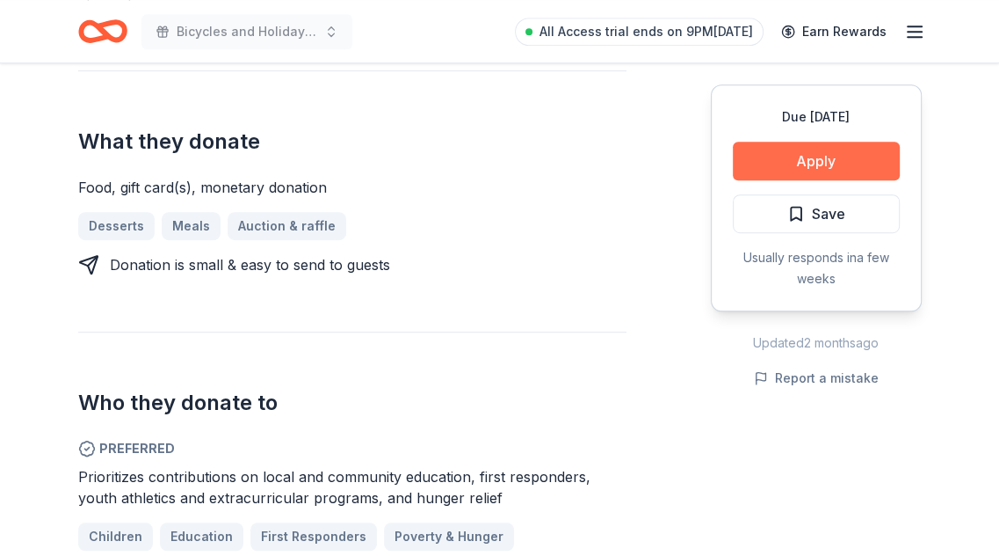
click at [748, 165] on button "Apply" at bounding box center [816, 161] width 167 height 39
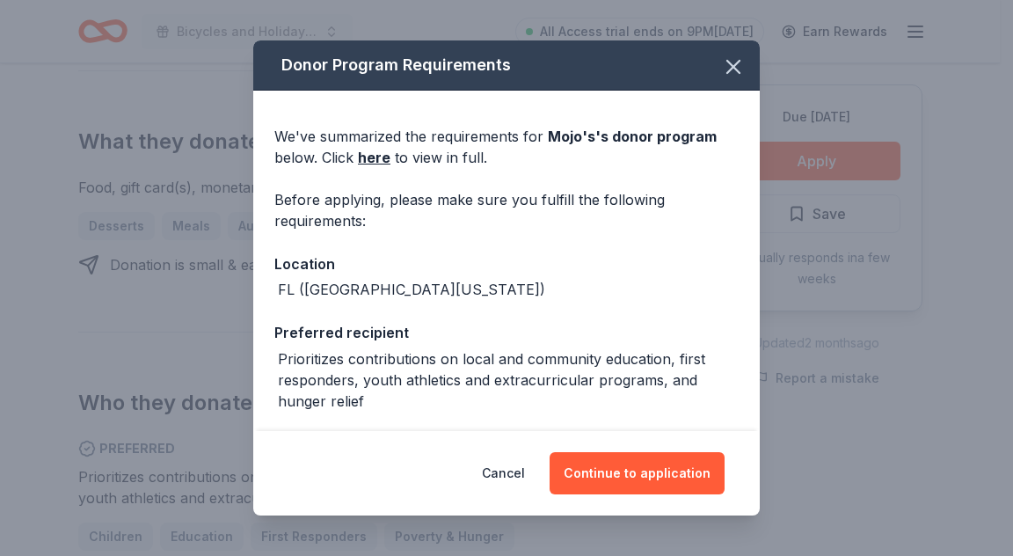
click at [643, 450] on div "Cancel Continue to application" at bounding box center [506, 473] width 506 height 84
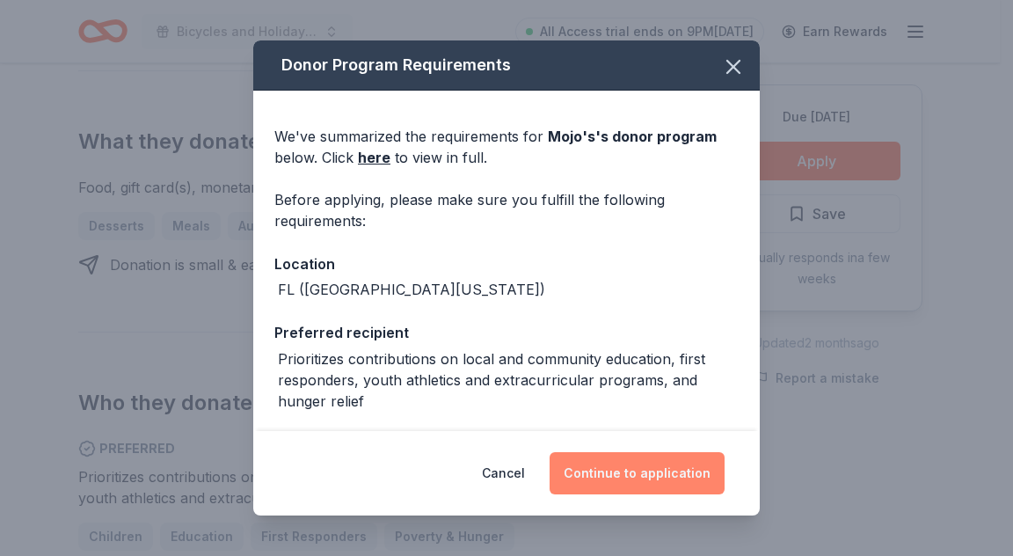
click at [647, 462] on button "Continue to application" at bounding box center [636, 473] width 175 height 42
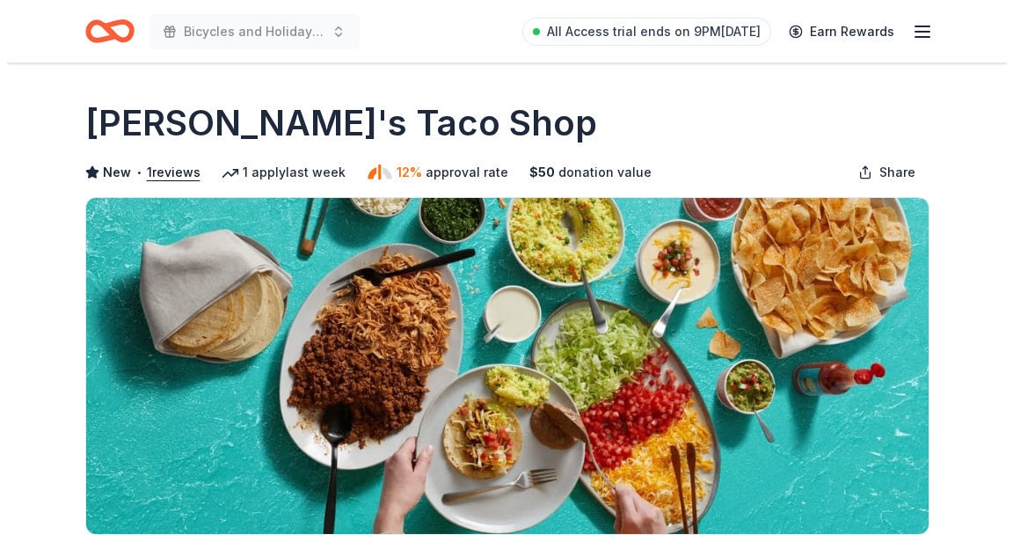
scroll to position [264, 0]
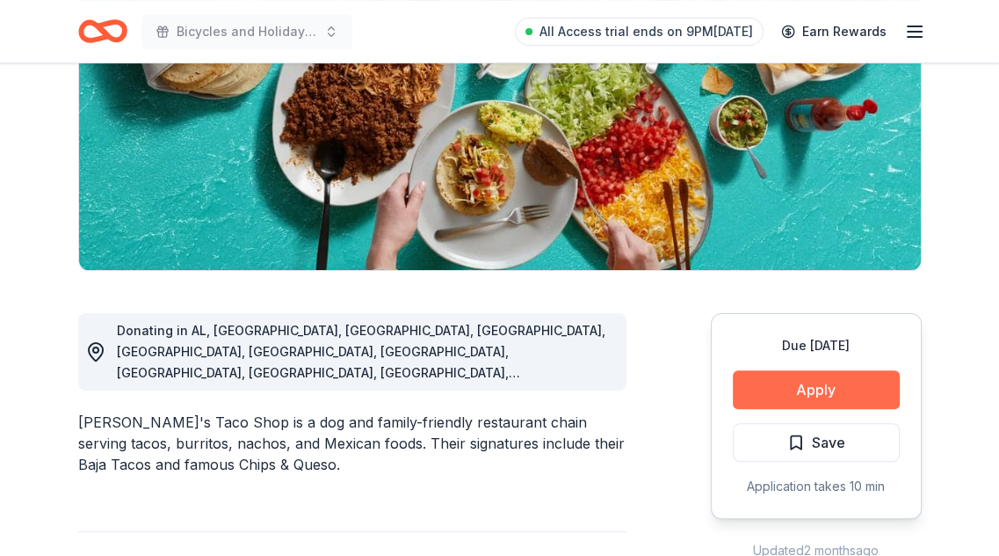
click at [849, 401] on button "Apply" at bounding box center [816, 389] width 167 height 39
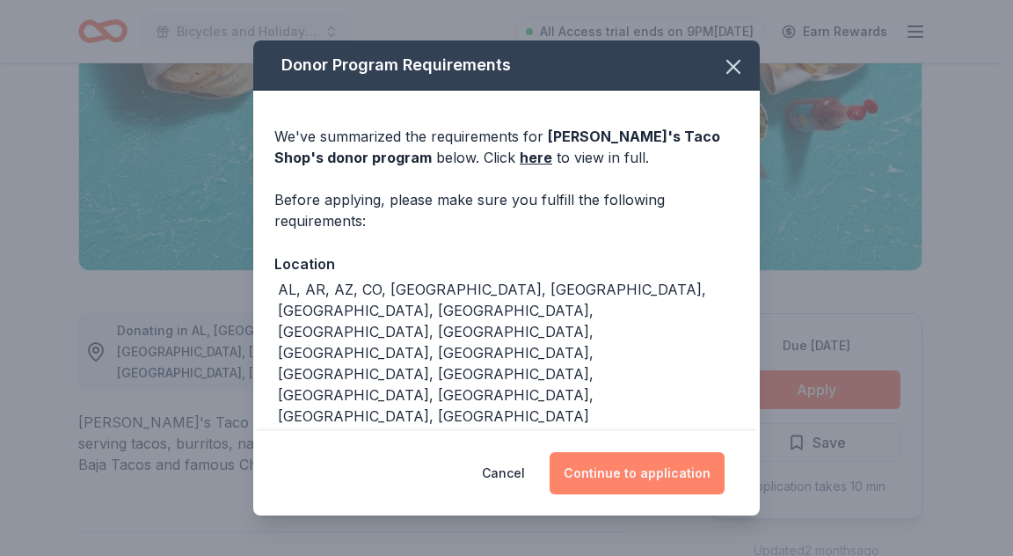
click at [698, 486] on button "Continue to application" at bounding box center [636, 473] width 175 height 42
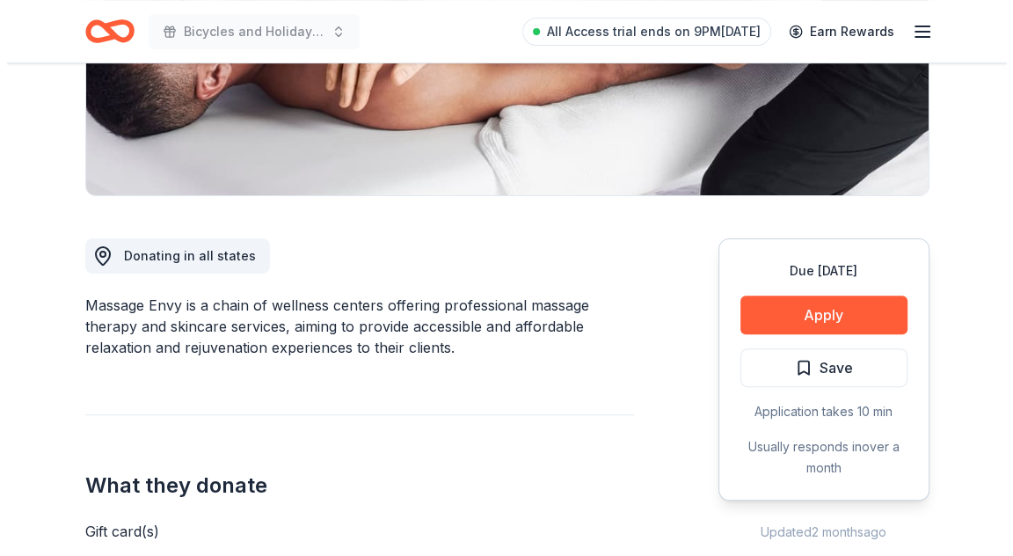
scroll to position [352, 0]
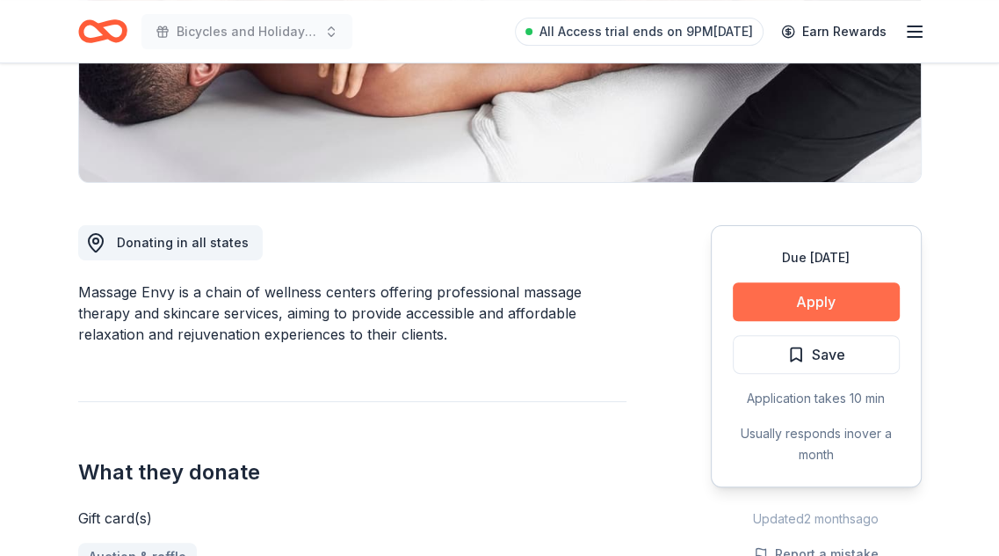
click at [805, 292] on button "Apply" at bounding box center [816, 301] width 167 height 39
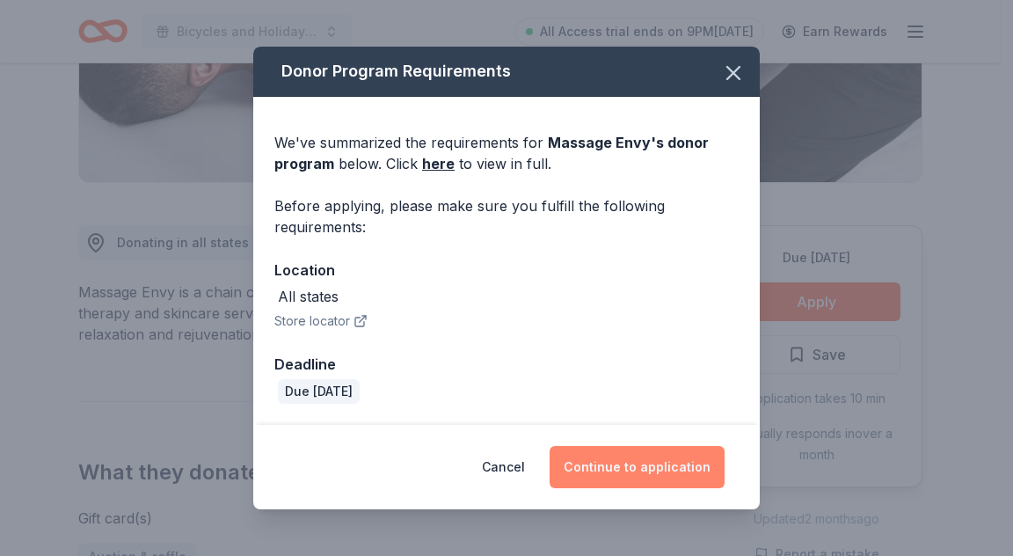
click at [657, 466] on button "Continue to application" at bounding box center [636, 467] width 175 height 42
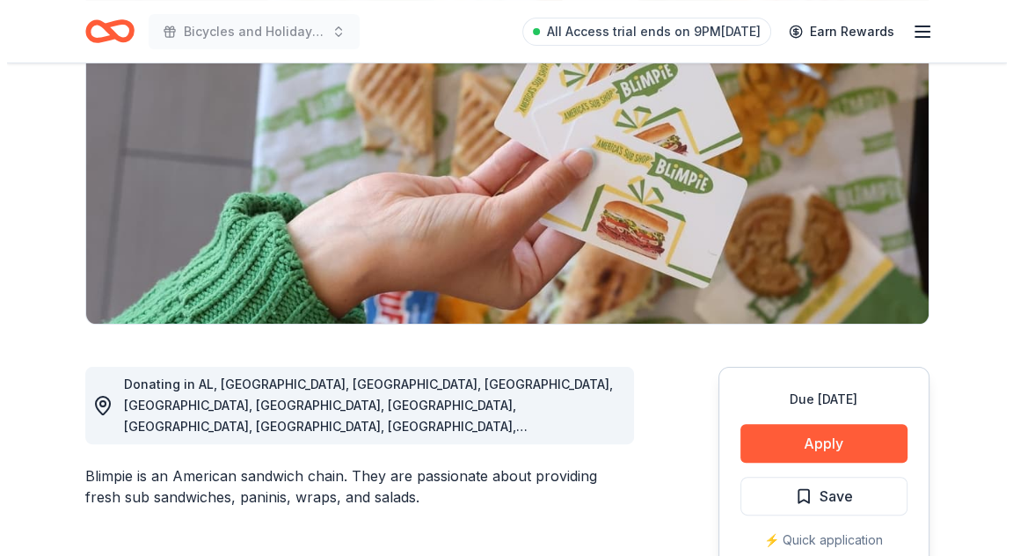
scroll to position [264, 0]
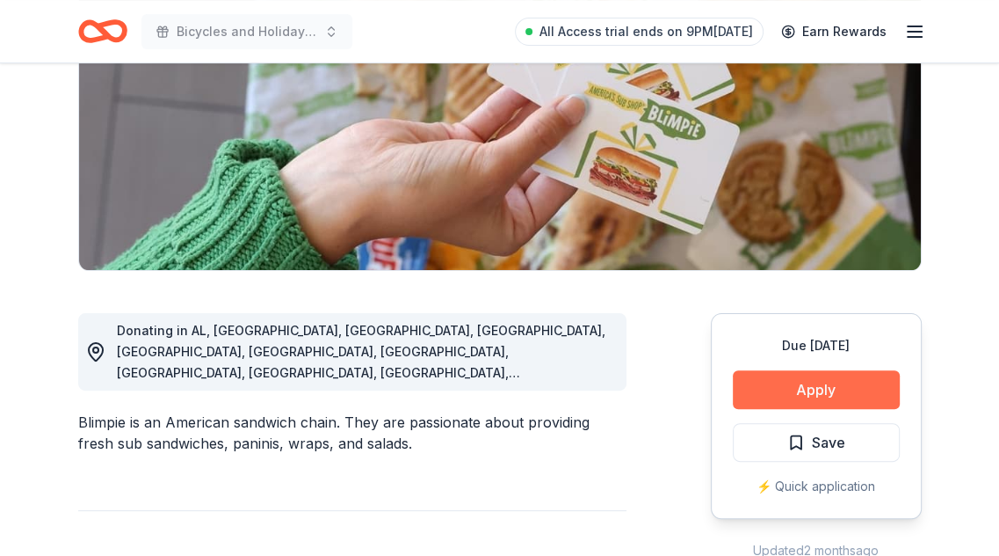
click at [830, 390] on button "Apply" at bounding box center [816, 389] width 167 height 39
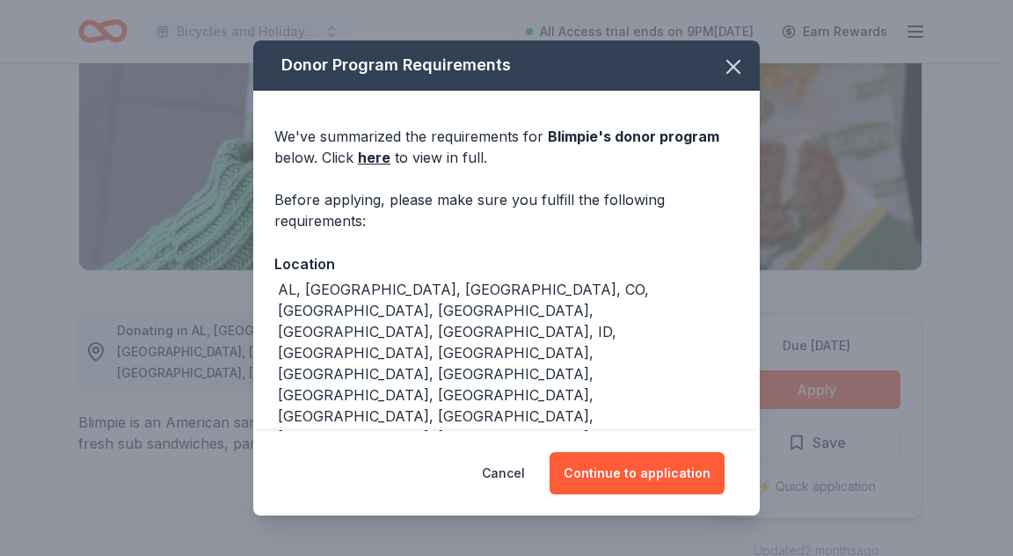
click at [650, 449] on div "Cancel Continue to application" at bounding box center [506, 473] width 506 height 84
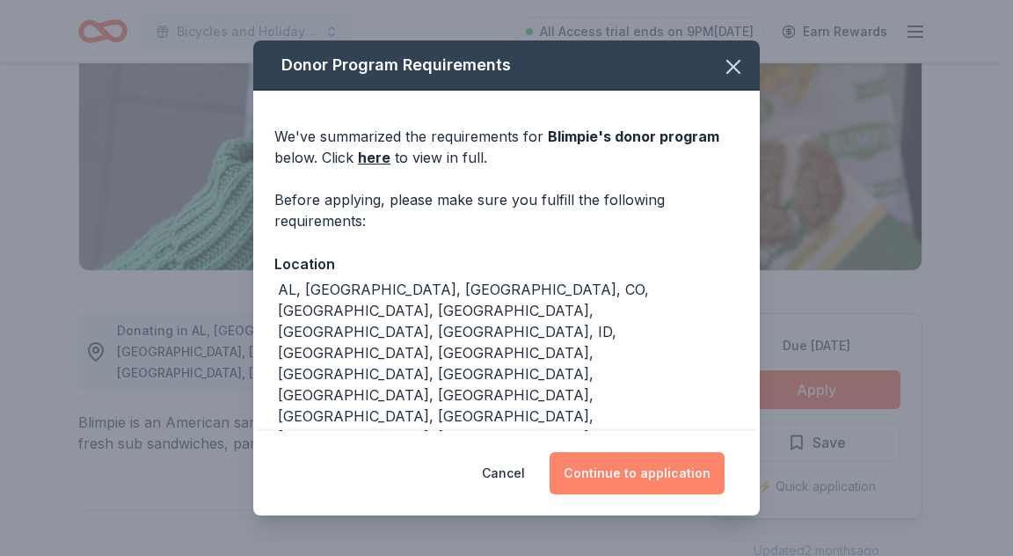
click at [666, 487] on button "Continue to application" at bounding box center [636, 473] width 175 height 42
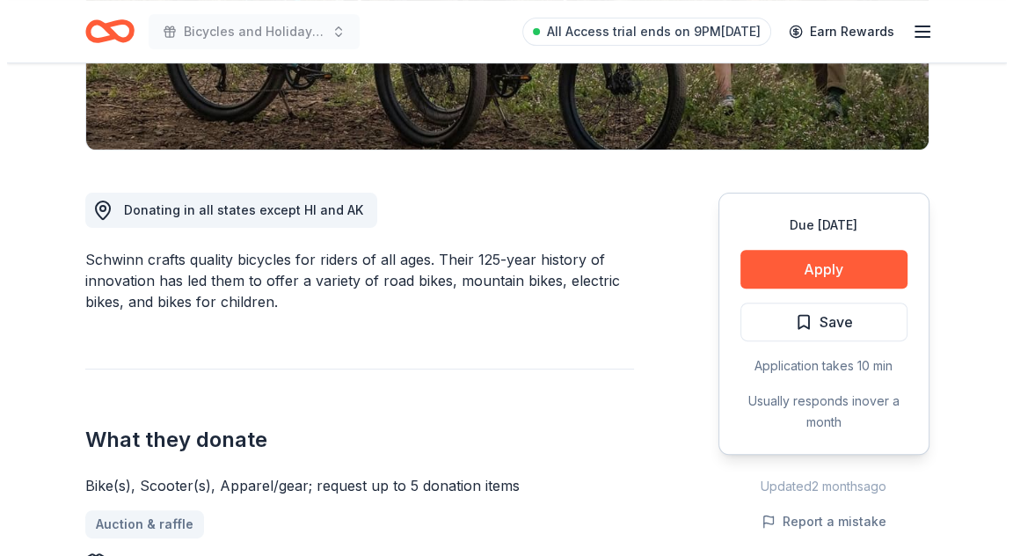
scroll to position [527, 0]
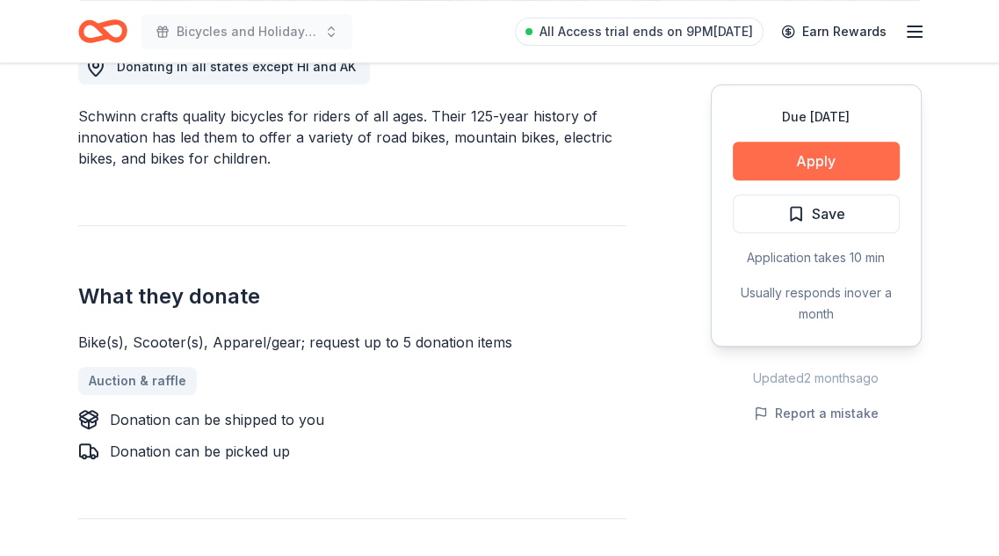
click at [802, 162] on button "Apply" at bounding box center [816, 161] width 167 height 39
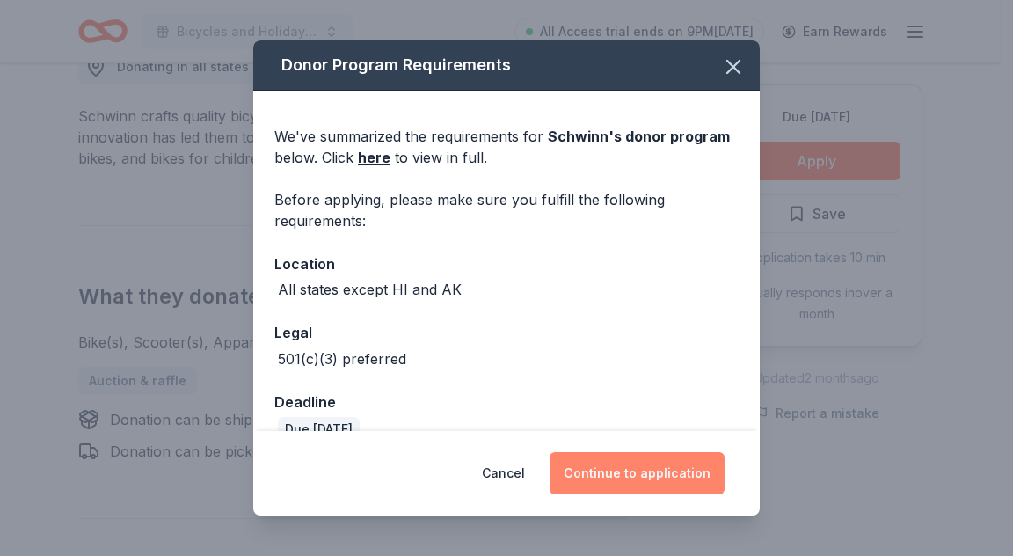
click at [640, 468] on button "Continue to application" at bounding box center [636, 473] width 175 height 42
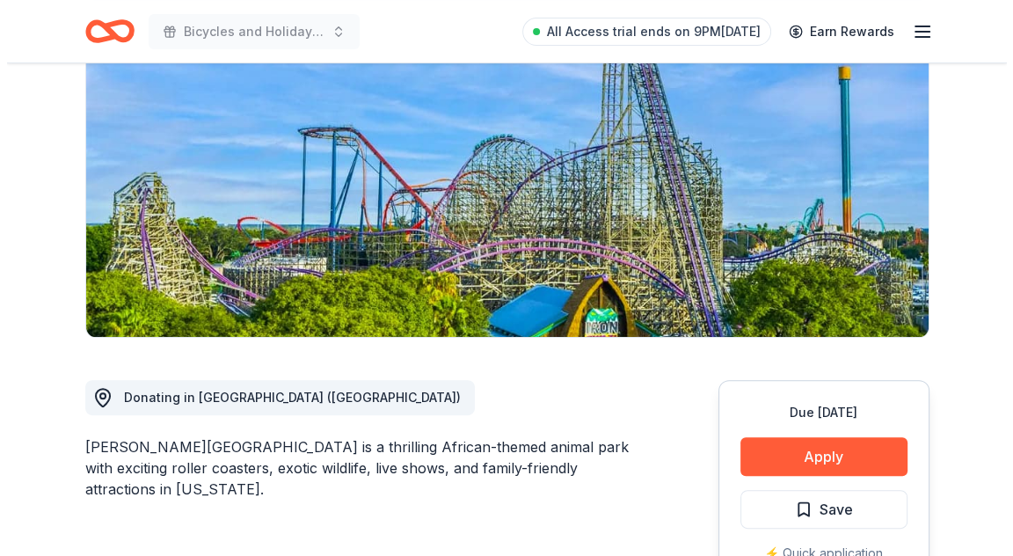
scroll to position [352, 0]
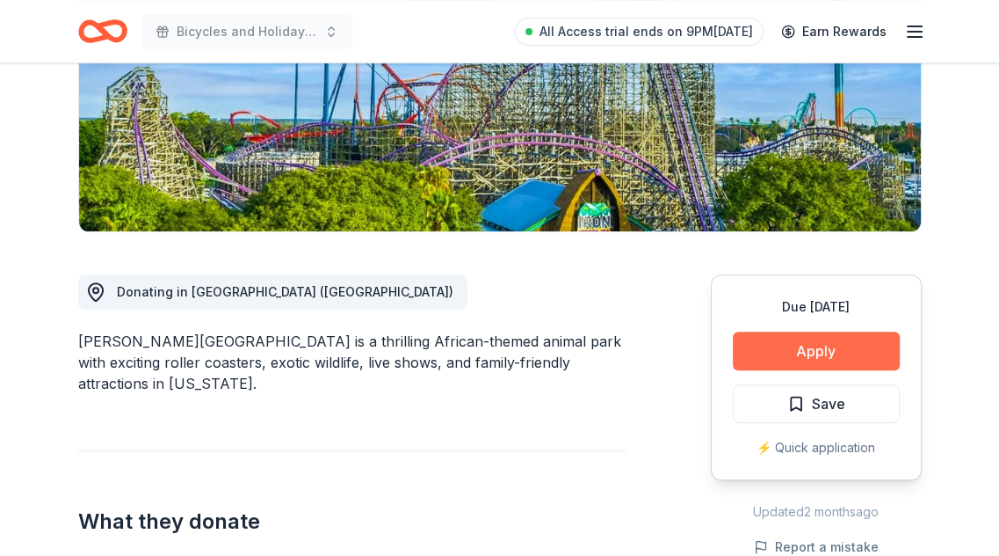
click at [776, 331] on button "Apply" at bounding box center [816, 350] width 167 height 39
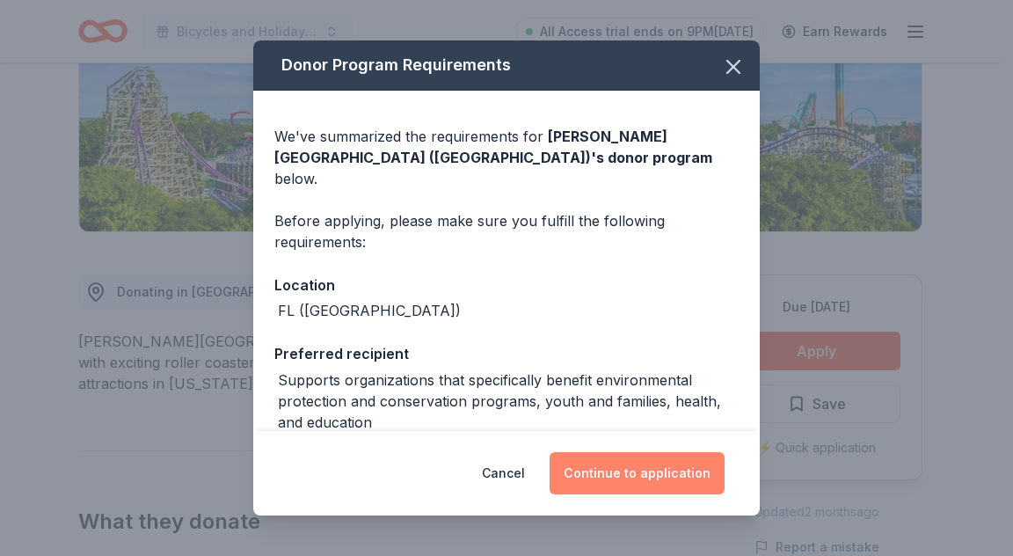
click at [652, 463] on button "Continue to application" at bounding box center [636, 473] width 175 height 42
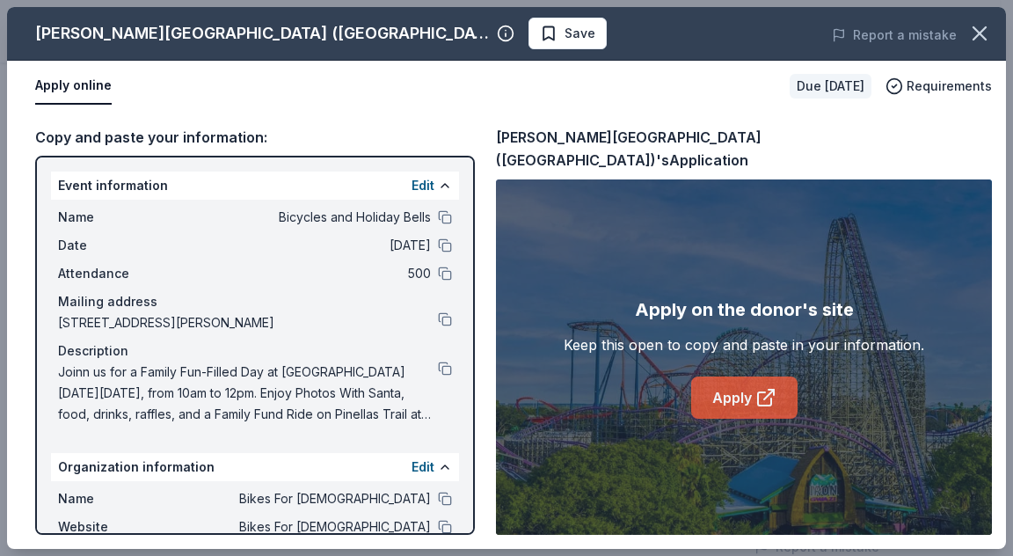
click at [772, 387] on icon at bounding box center [765, 397] width 21 height 21
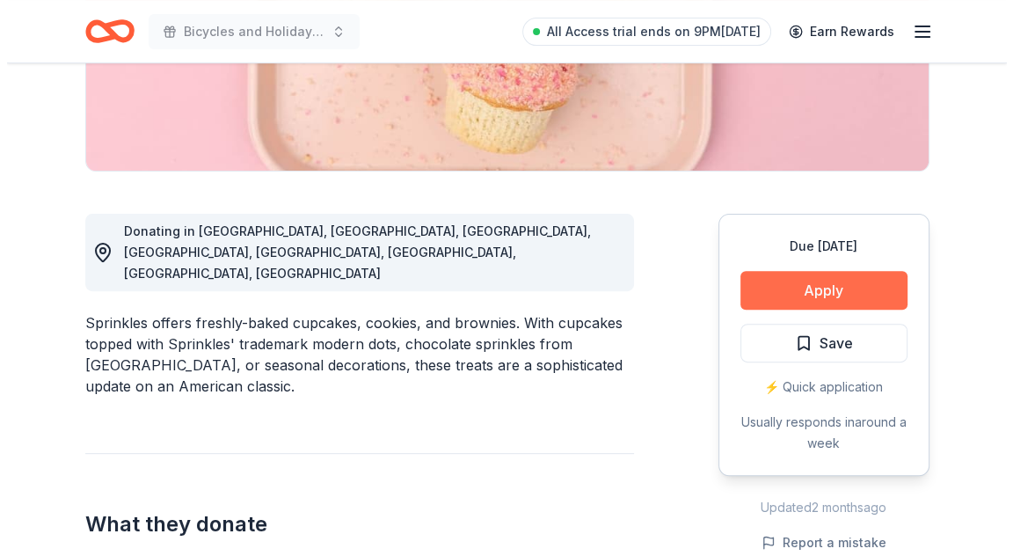
scroll to position [440, 0]
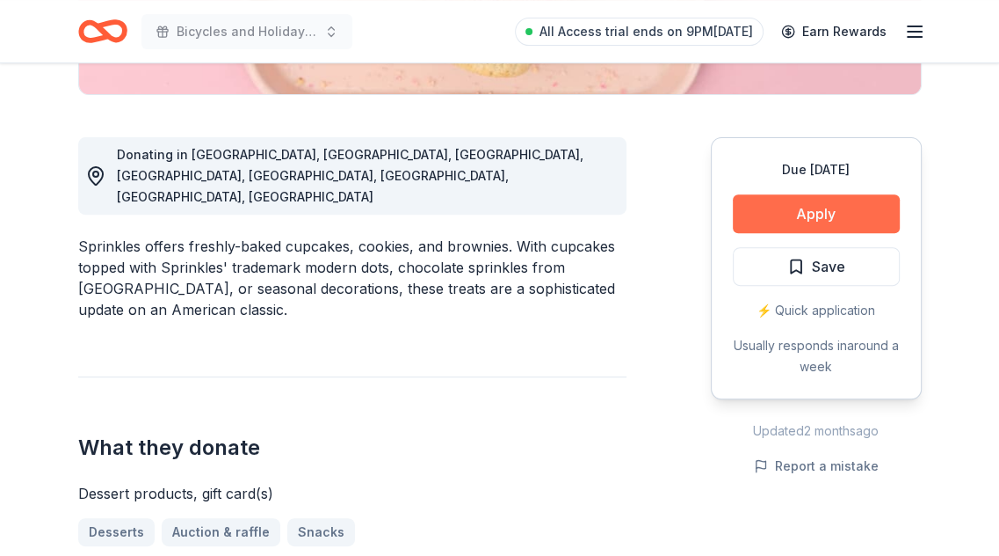
click at [784, 214] on button "Apply" at bounding box center [816, 213] width 167 height 39
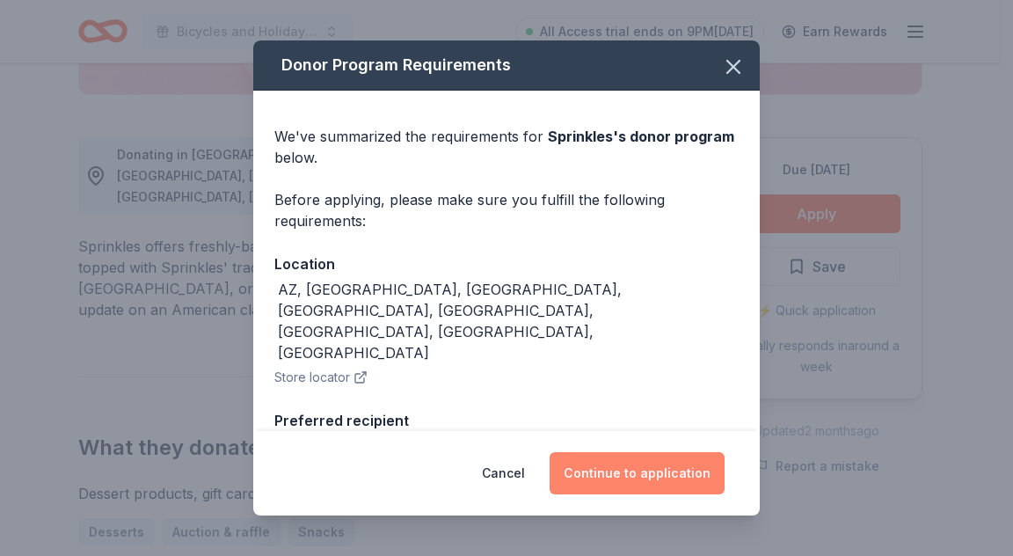
click at [650, 458] on button "Continue to application" at bounding box center [636, 473] width 175 height 42
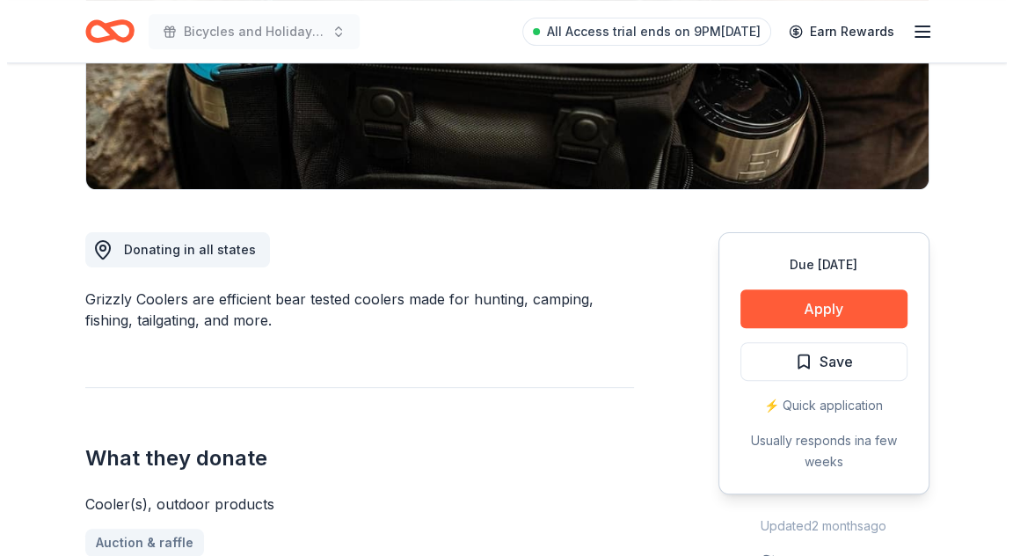
scroll to position [352, 0]
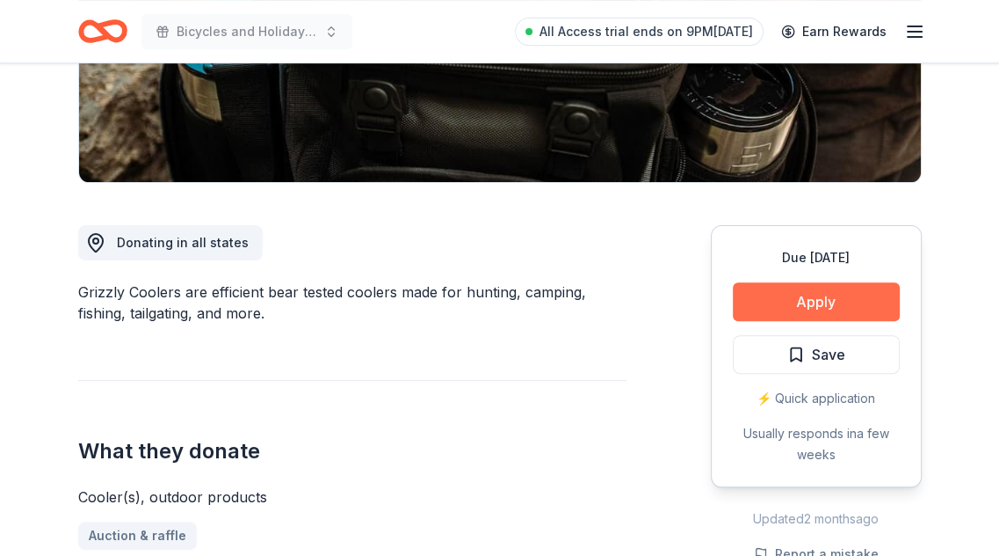
click at [791, 316] on button "Apply" at bounding box center [816, 301] width 167 height 39
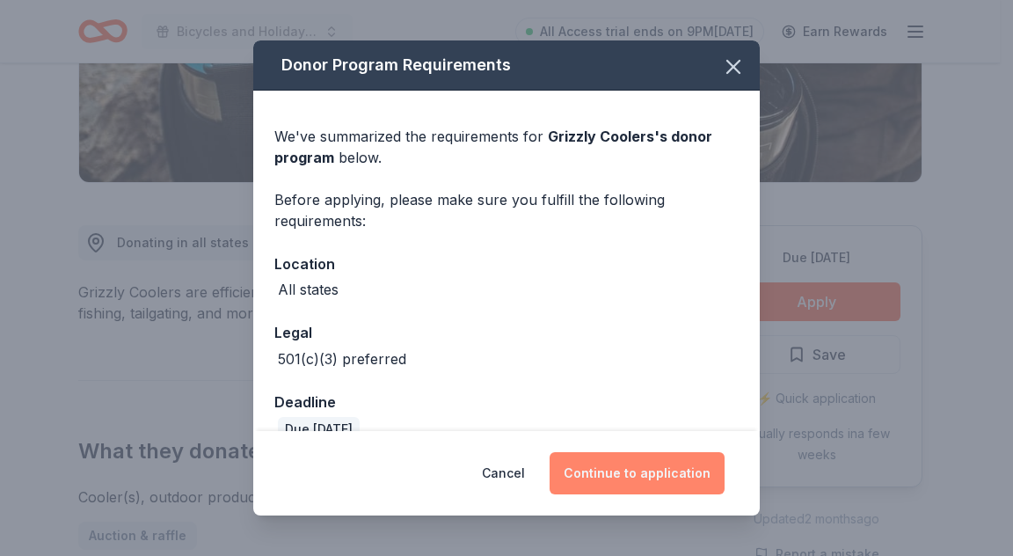
click at [665, 463] on button "Continue to application" at bounding box center [636, 473] width 175 height 42
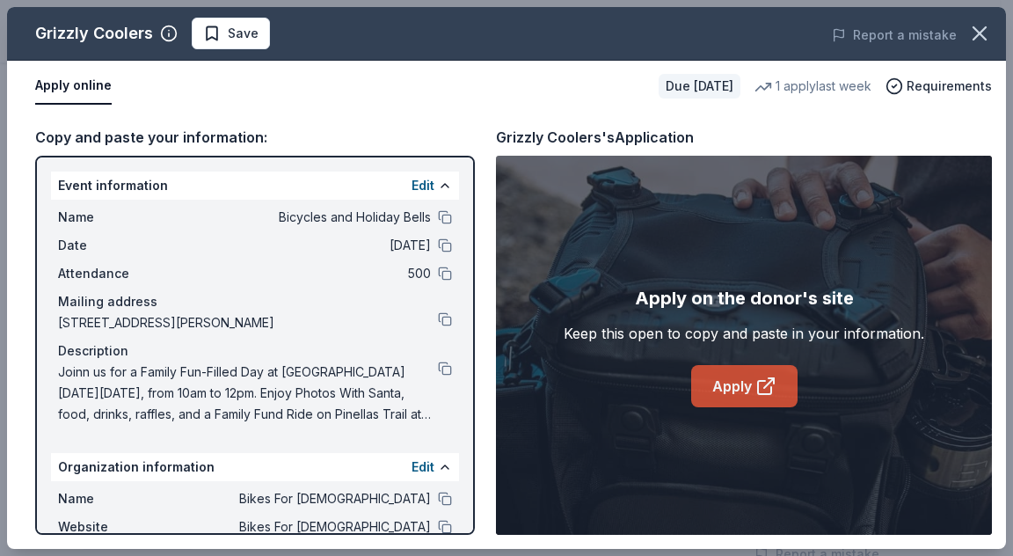
click at [758, 388] on icon at bounding box center [764, 387] width 13 height 13
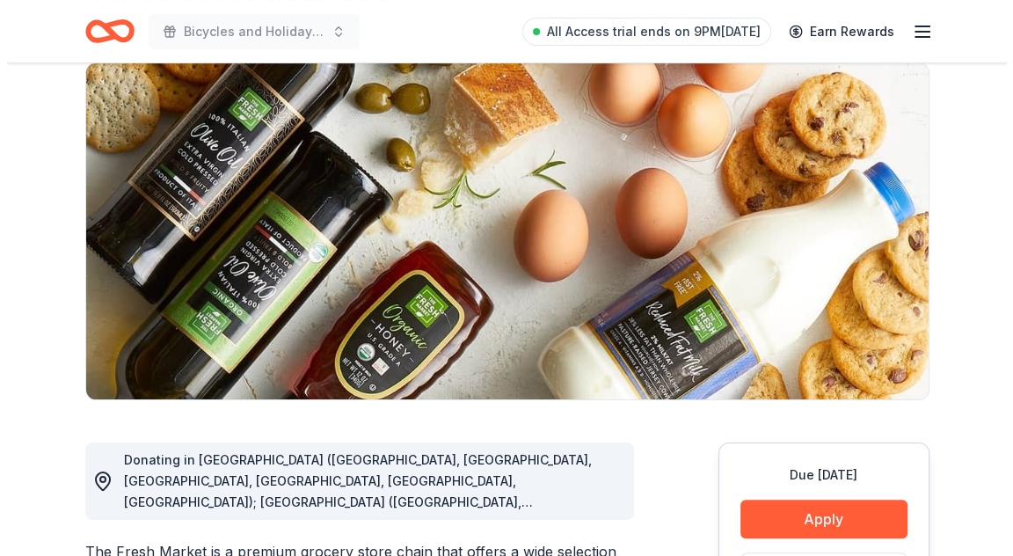
scroll to position [352, 0]
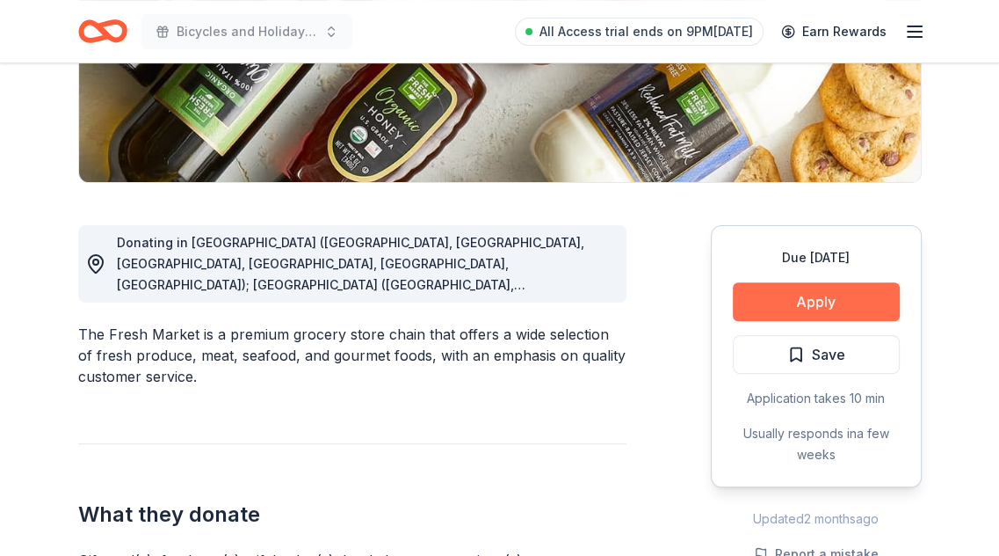
click at [802, 315] on button "Apply" at bounding box center [816, 301] width 167 height 39
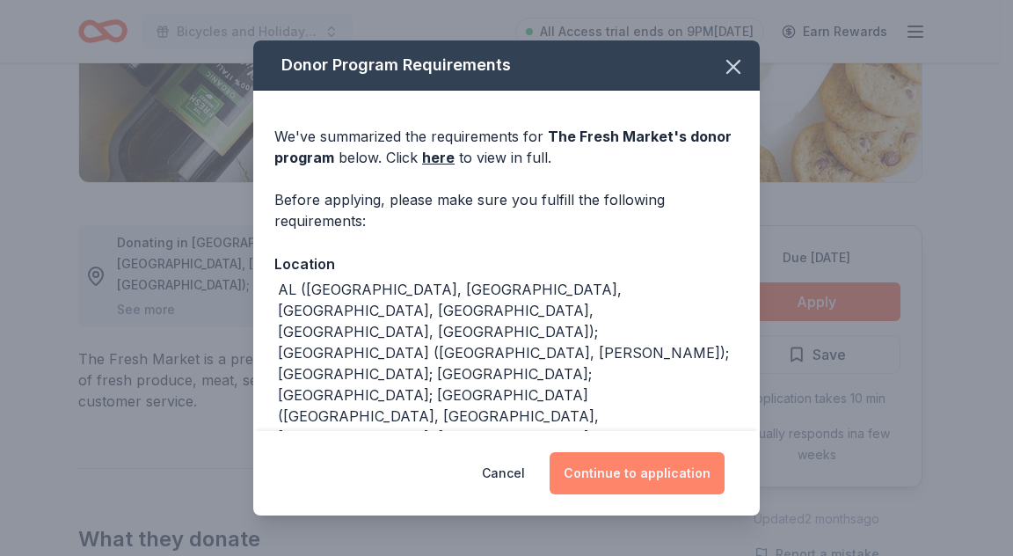
drag, startPoint x: 655, startPoint y: 442, endPoint x: 646, endPoint y: 461, distance: 20.4
click at [655, 442] on div "Cancel Continue to application" at bounding box center [506, 473] width 506 height 84
click at [646, 462] on button "Continue to application" at bounding box center [636, 473] width 175 height 42
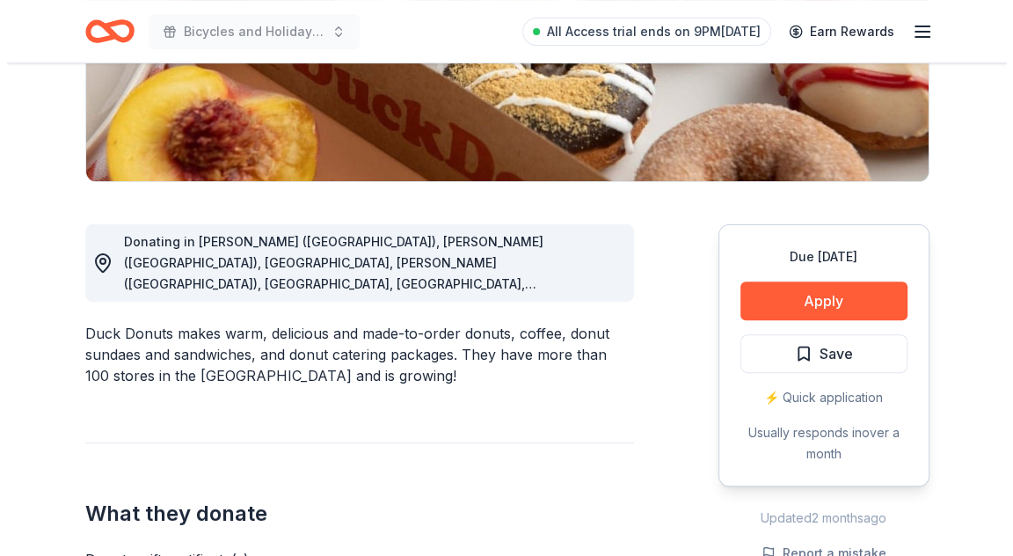
scroll to position [440, 0]
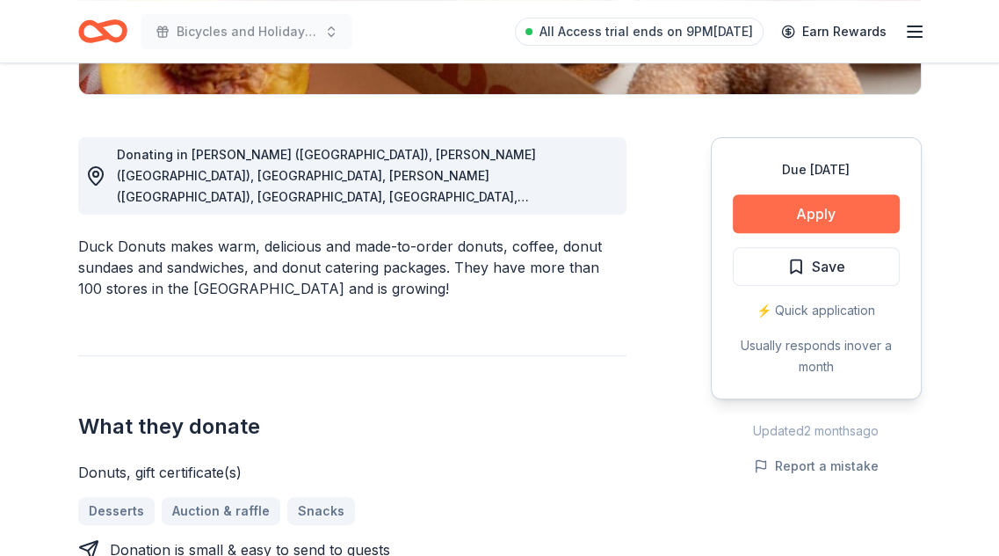
click at [805, 212] on button "Apply" at bounding box center [816, 213] width 167 height 39
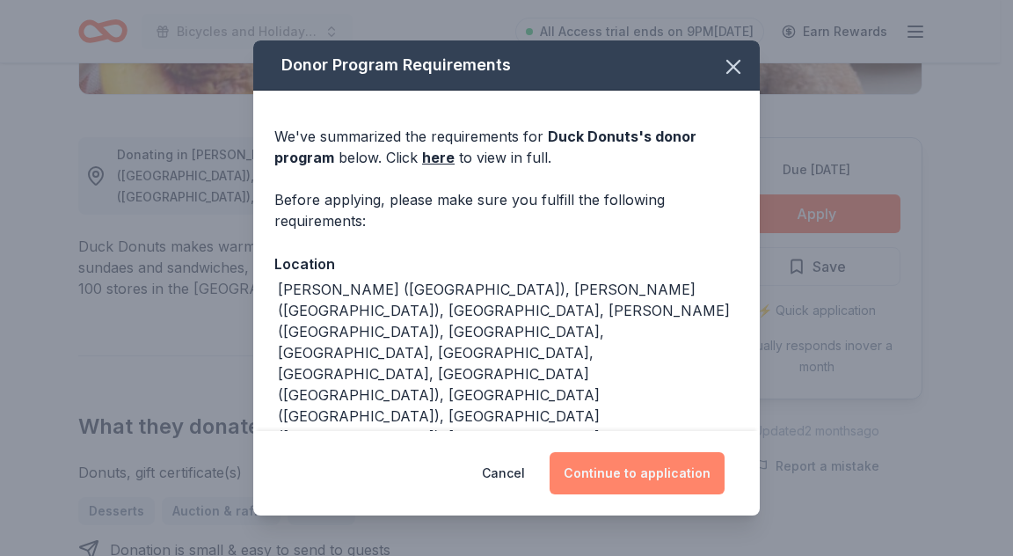
click at [643, 471] on button "Continue to application" at bounding box center [636, 473] width 175 height 42
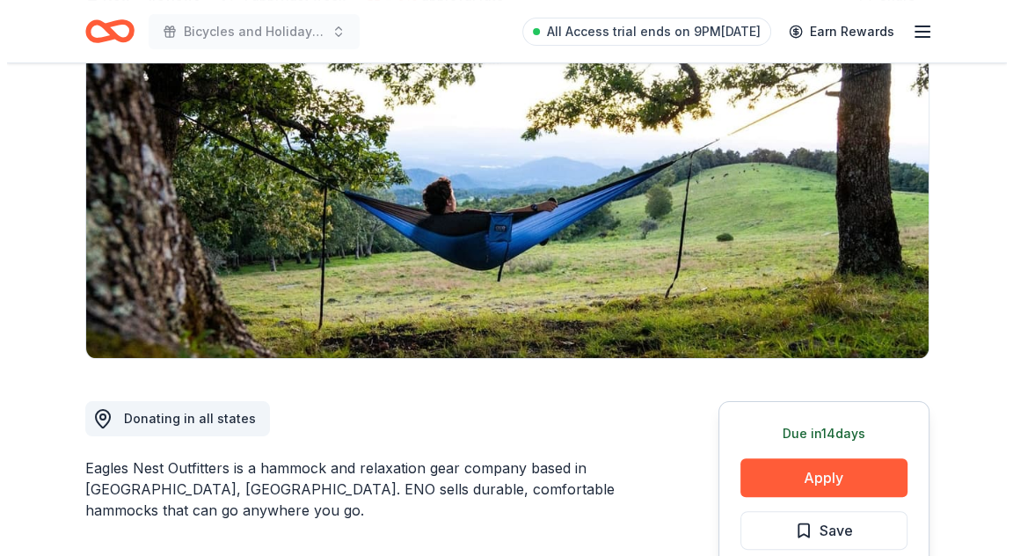
scroll to position [352, 0]
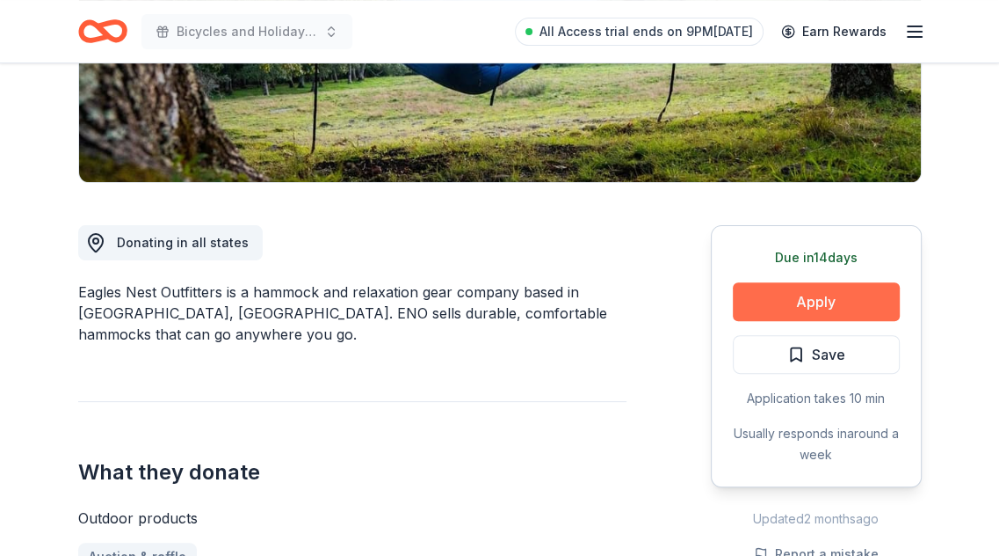
click at [798, 294] on button "Apply" at bounding box center [816, 301] width 167 height 39
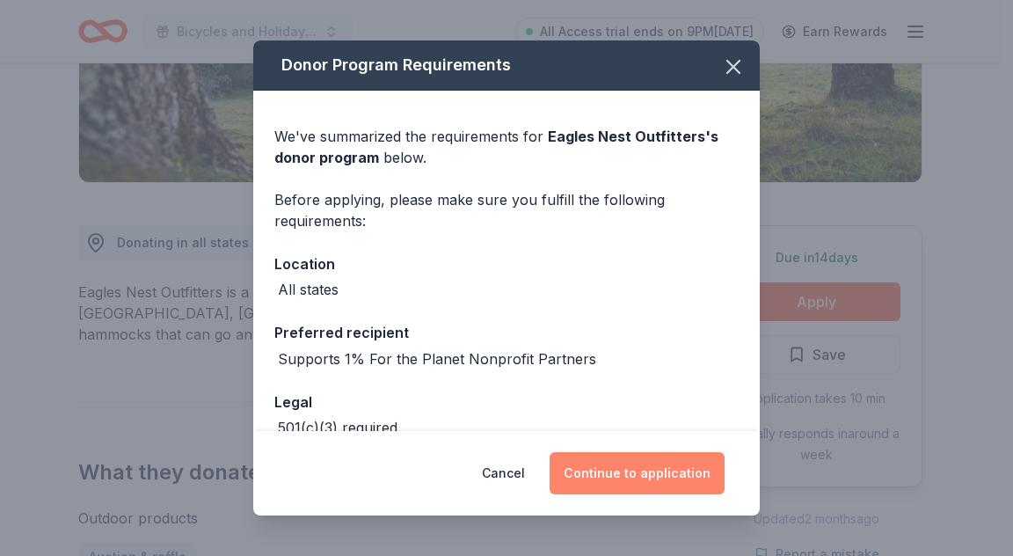
click at [646, 469] on button "Continue to application" at bounding box center [636, 473] width 175 height 42
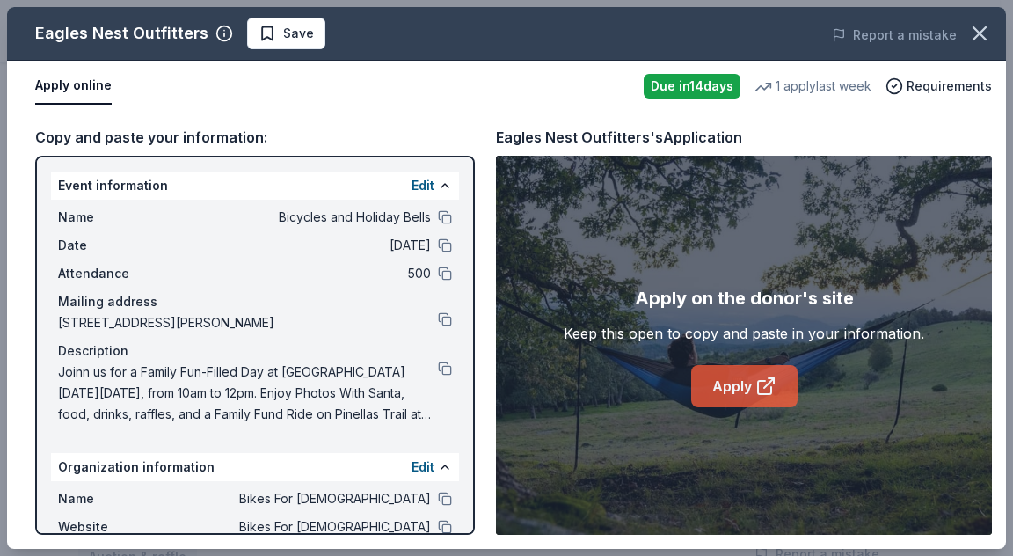
click at [764, 394] on icon at bounding box center [764, 387] width 13 height 13
click at [726, 381] on link "Apply" at bounding box center [744, 386] width 106 height 42
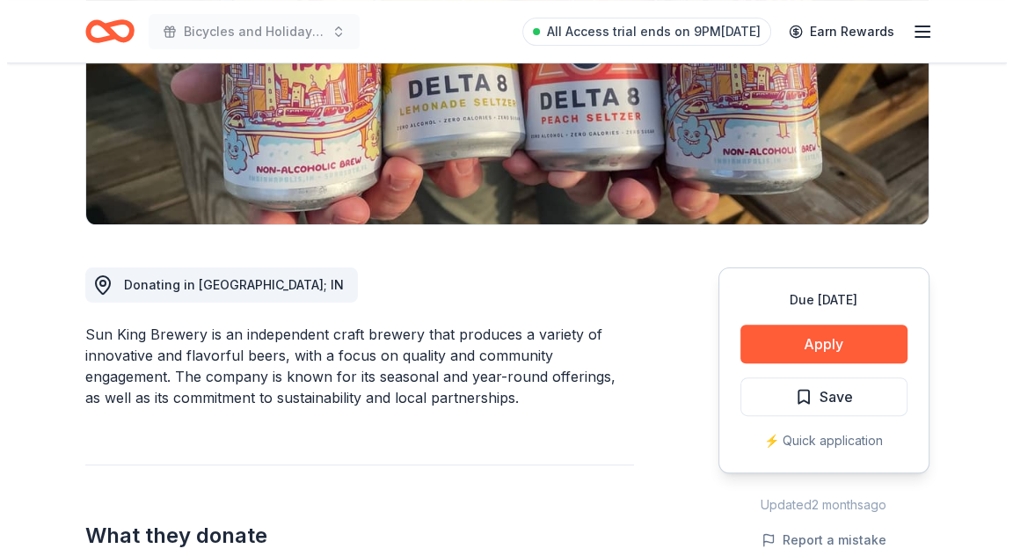
scroll to position [352, 0]
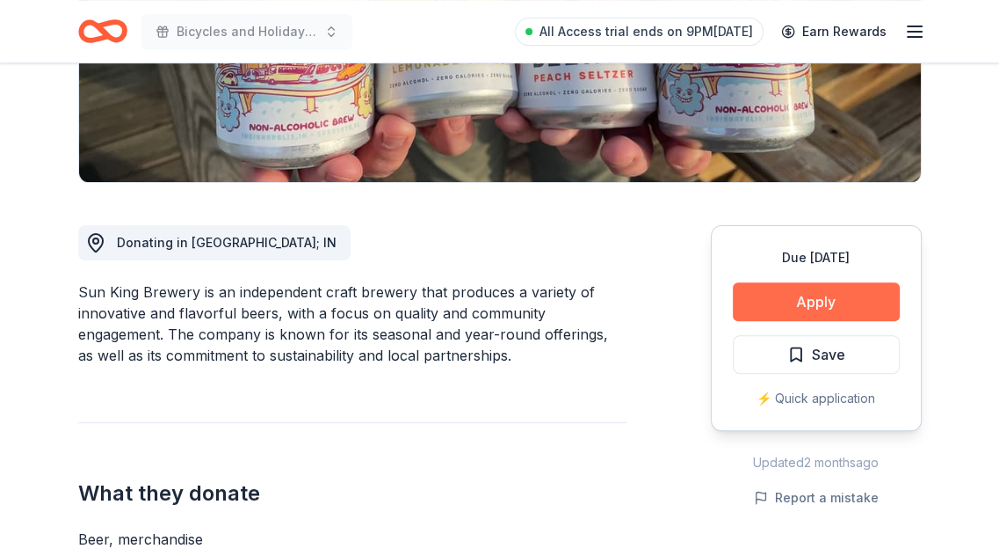
click at [801, 309] on button "Apply" at bounding box center [816, 301] width 167 height 39
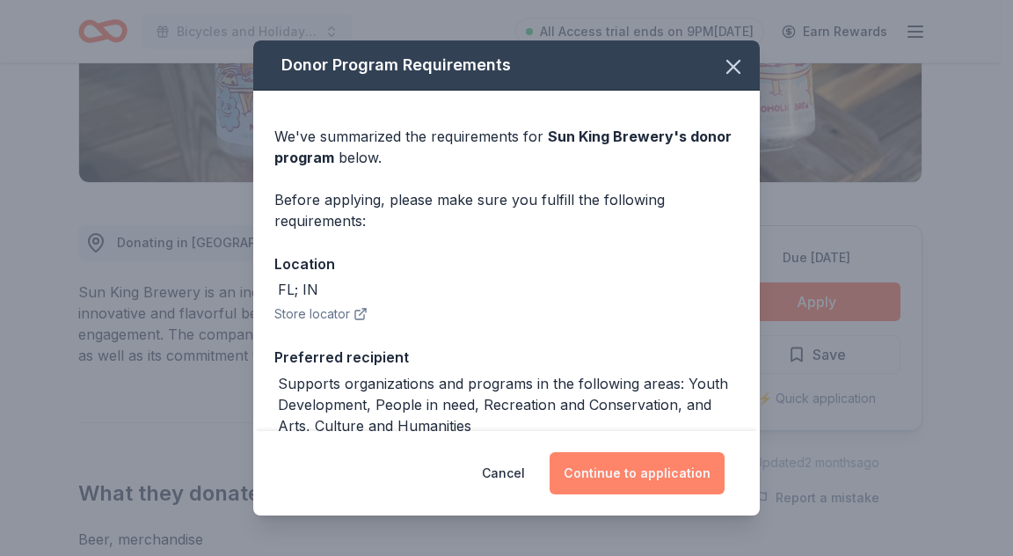
click at [643, 466] on button "Continue to application" at bounding box center [636, 473] width 175 height 42
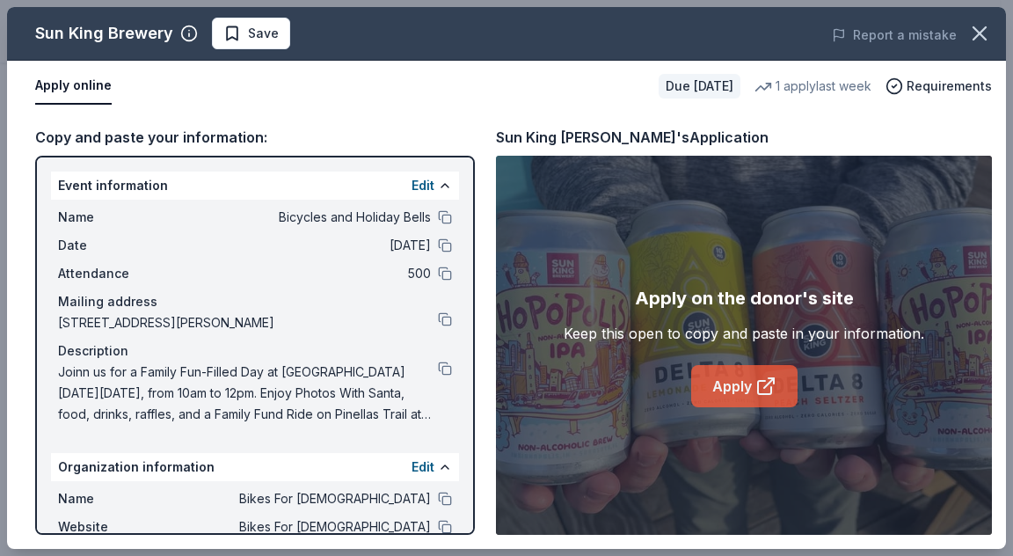
click at [777, 382] on link "Apply" at bounding box center [744, 386] width 106 height 42
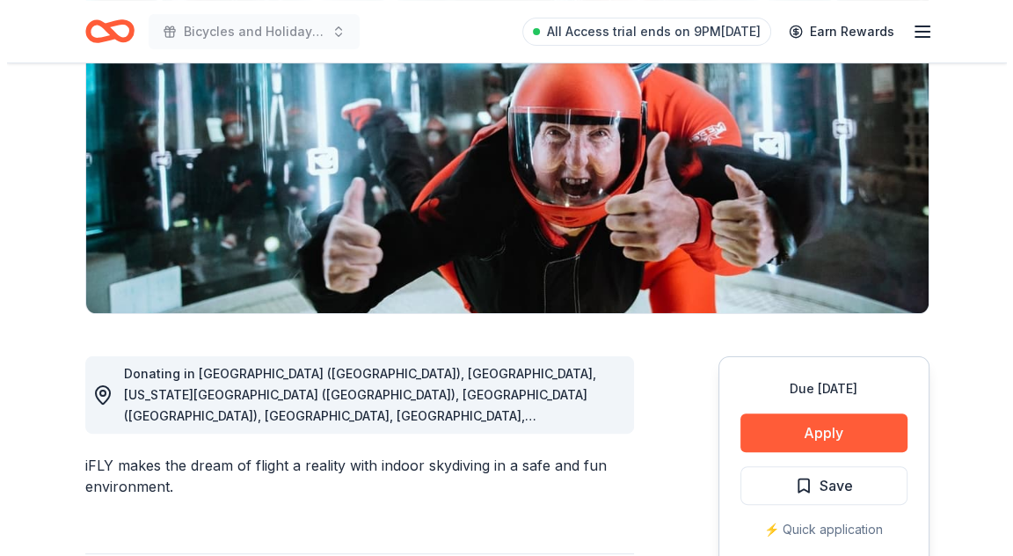
scroll to position [264, 0]
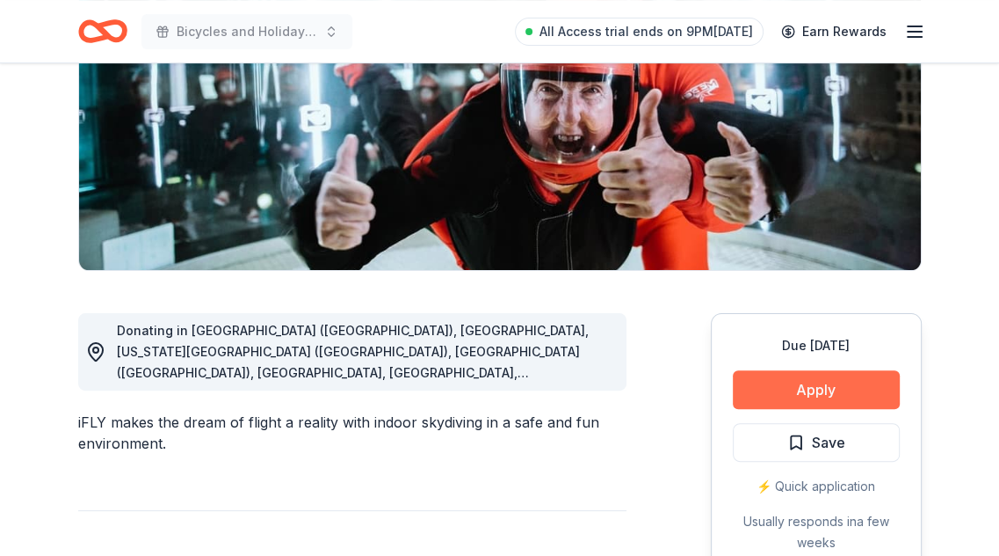
click at [766, 394] on button "Apply" at bounding box center [816, 389] width 167 height 39
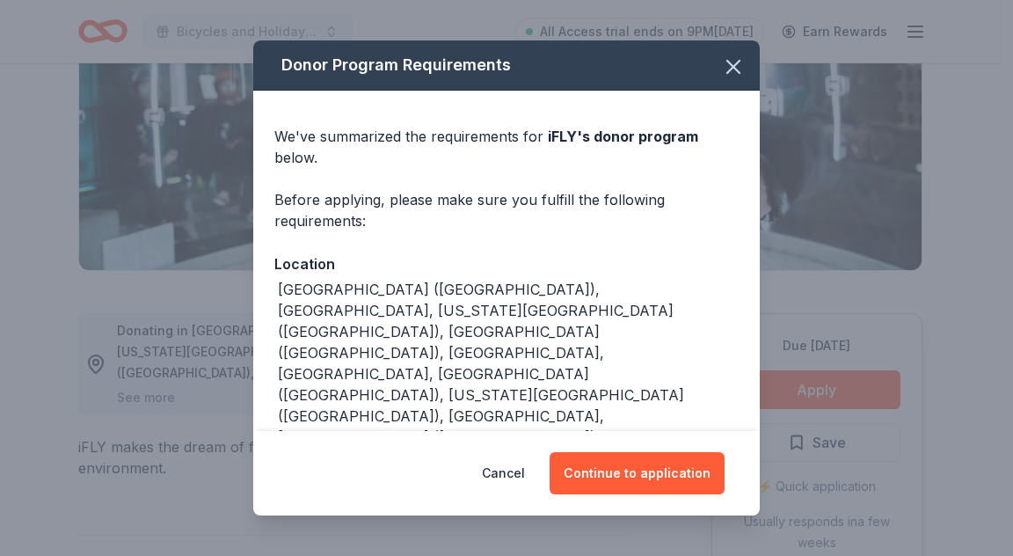
click at [766, 394] on div "Donor Program Requirements We've summarized the requirements for iFLY 's donor …" at bounding box center [506, 278] width 1013 height 556
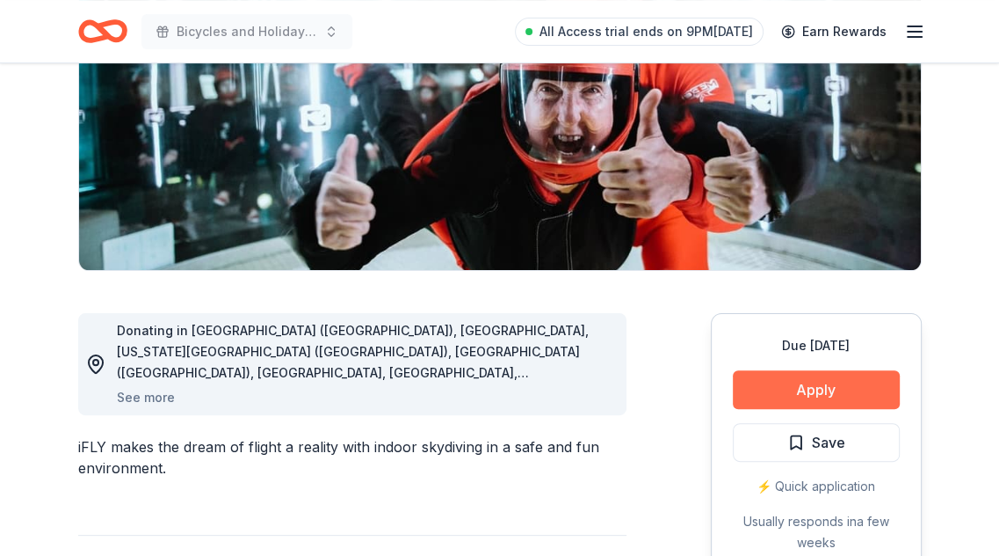
click at [766, 394] on button "Apply" at bounding box center [816, 389] width 167 height 39
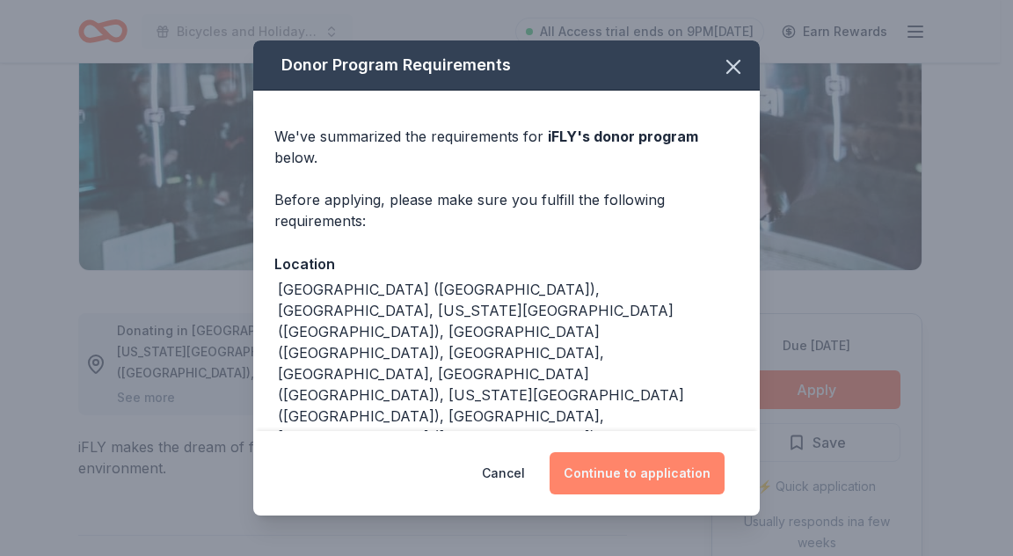
click at [662, 471] on button "Continue to application" at bounding box center [636, 473] width 175 height 42
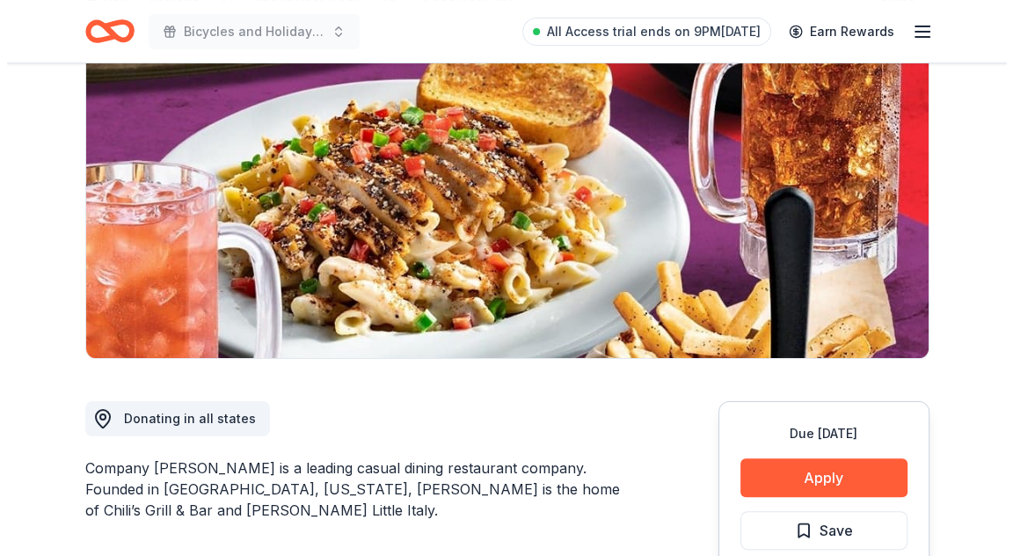
scroll to position [264, 0]
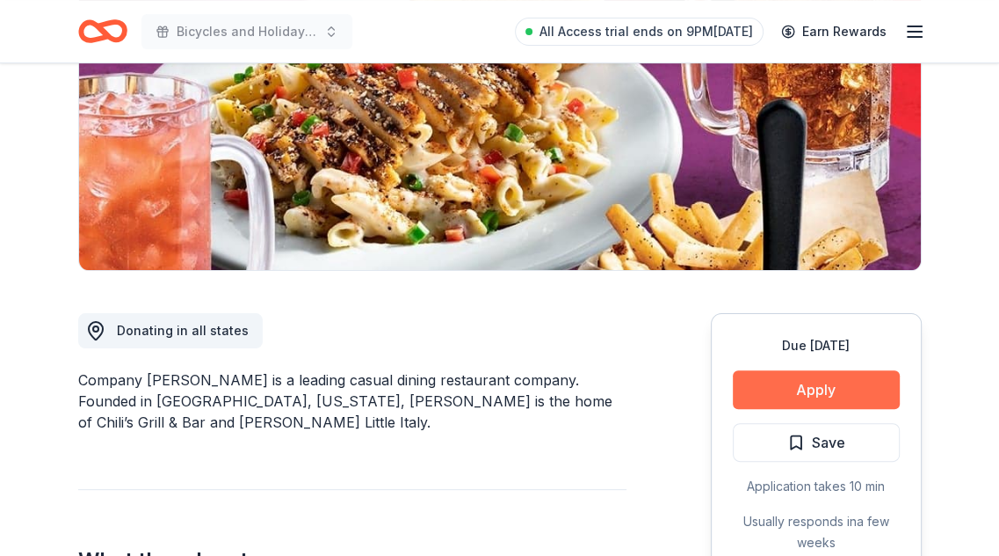
click at [805, 378] on button "Apply" at bounding box center [816, 389] width 167 height 39
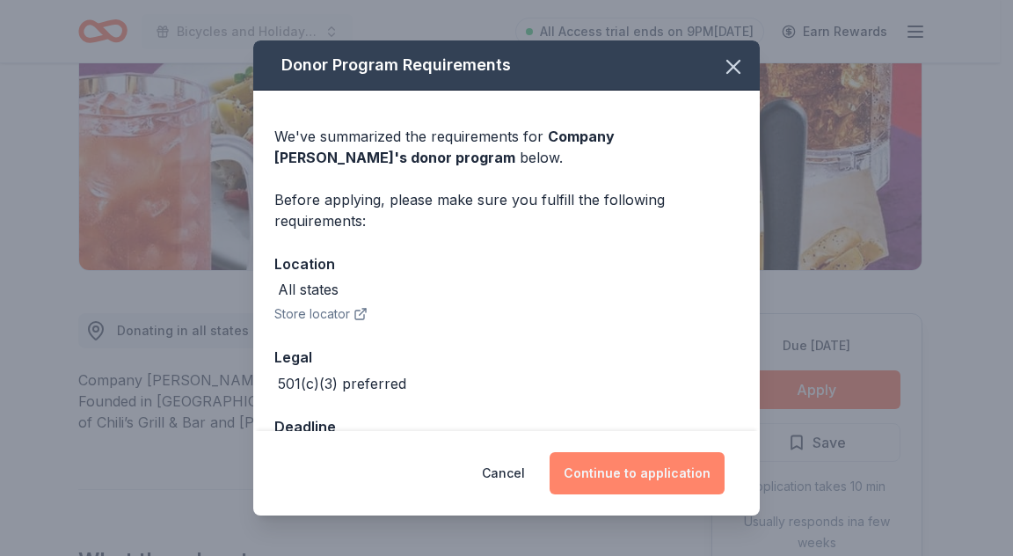
click at [689, 471] on button "Continue to application" at bounding box center [636, 473] width 175 height 42
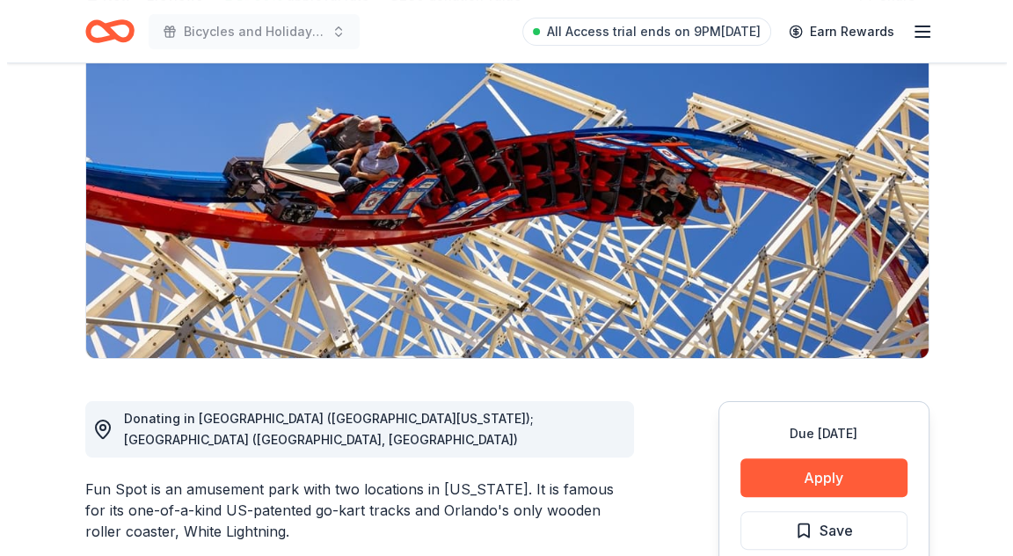
scroll to position [352, 0]
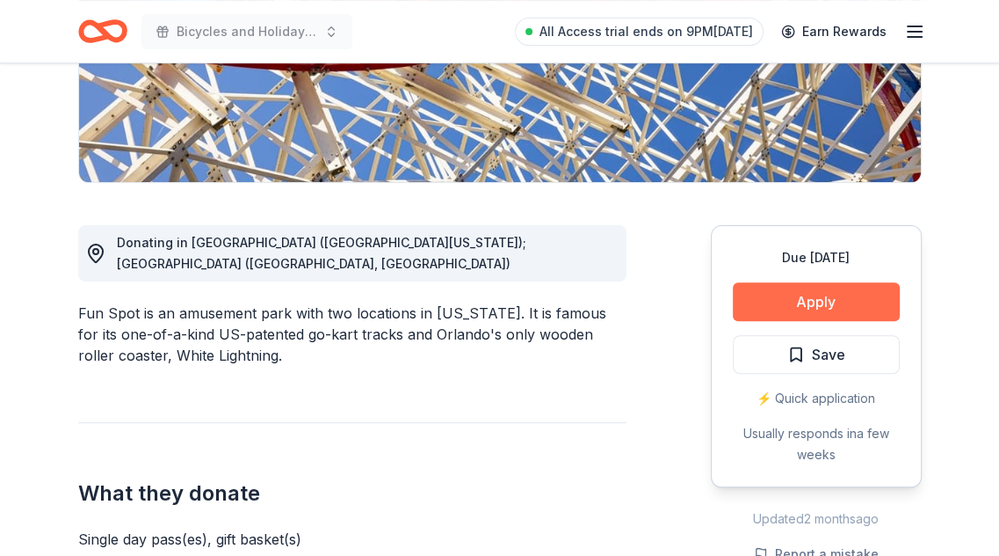
click at [819, 306] on button "Apply" at bounding box center [816, 301] width 167 height 39
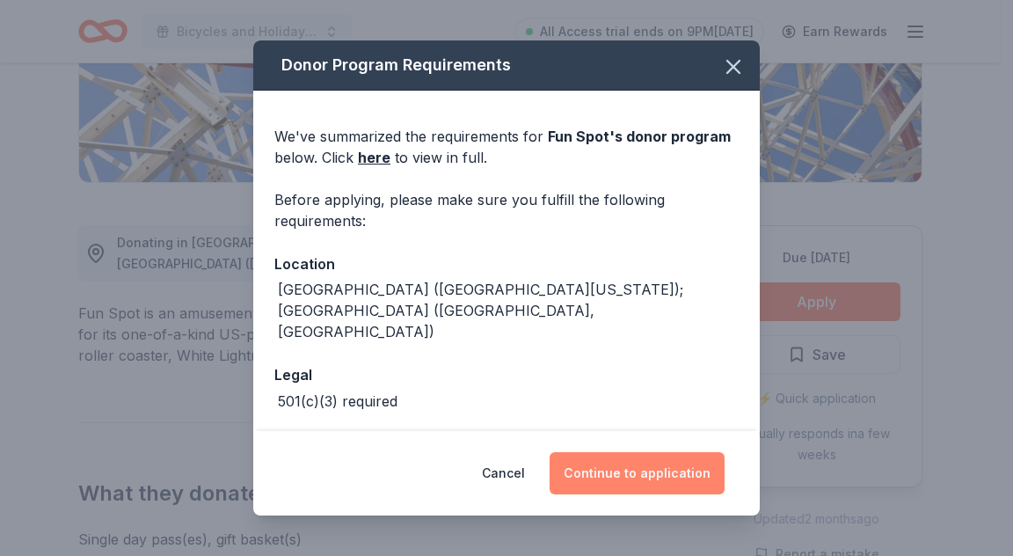
click at [621, 482] on button "Continue to application" at bounding box center [636, 473] width 175 height 42
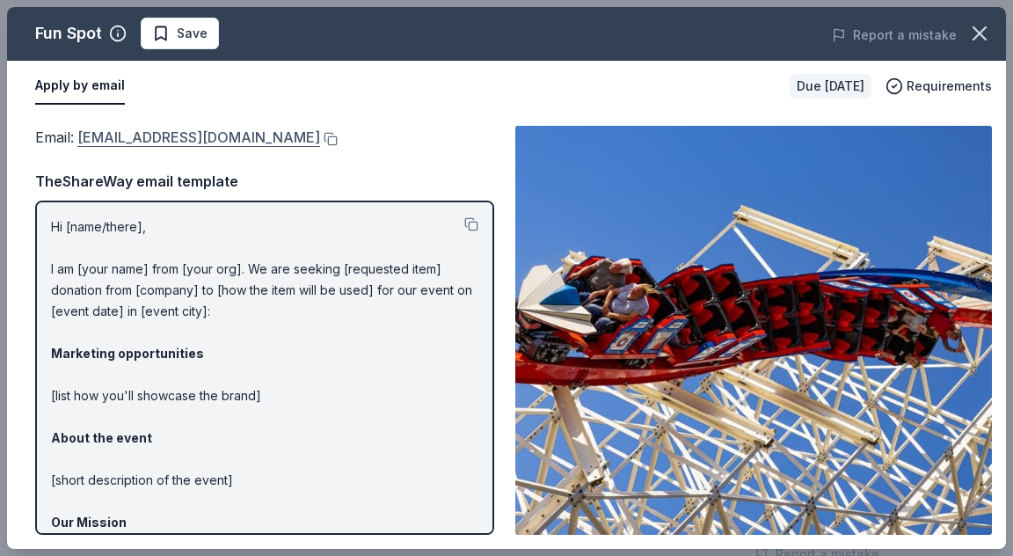
click at [144, 134] on link "donations@fun-spot.com" at bounding box center [198, 137] width 243 height 23
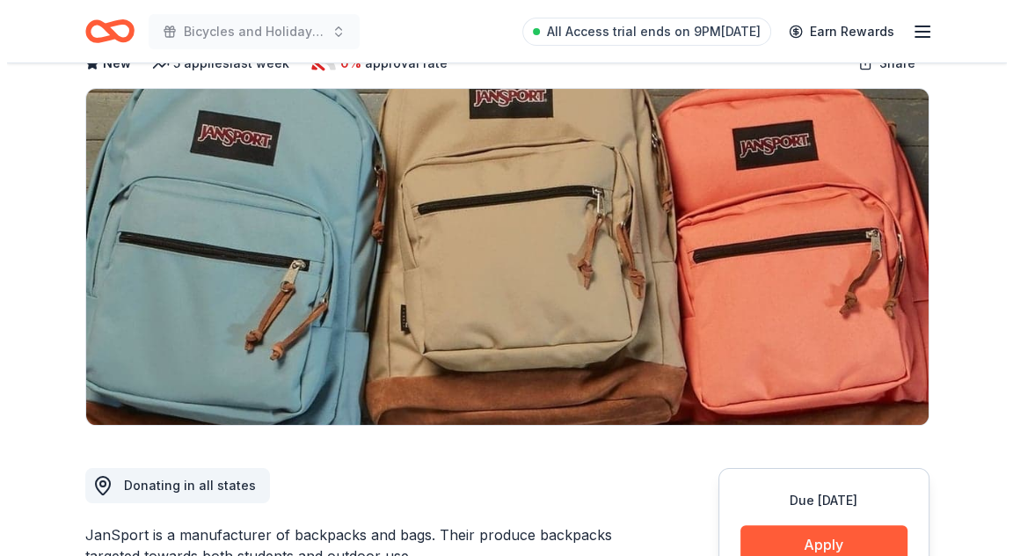
scroll to position [264, 0]
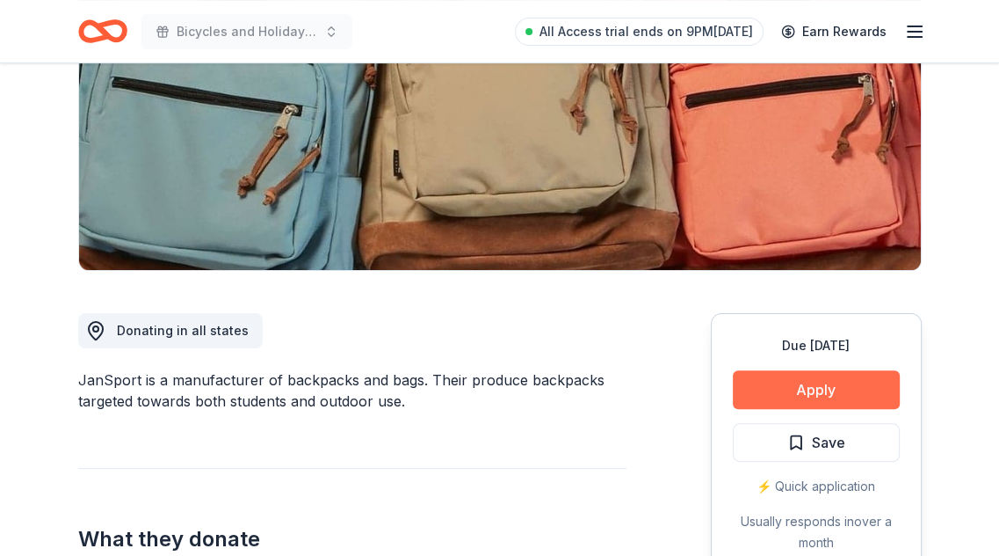
click at [803, 375] on button "Apply" at bounding box center [816, 389] width 167 height 39
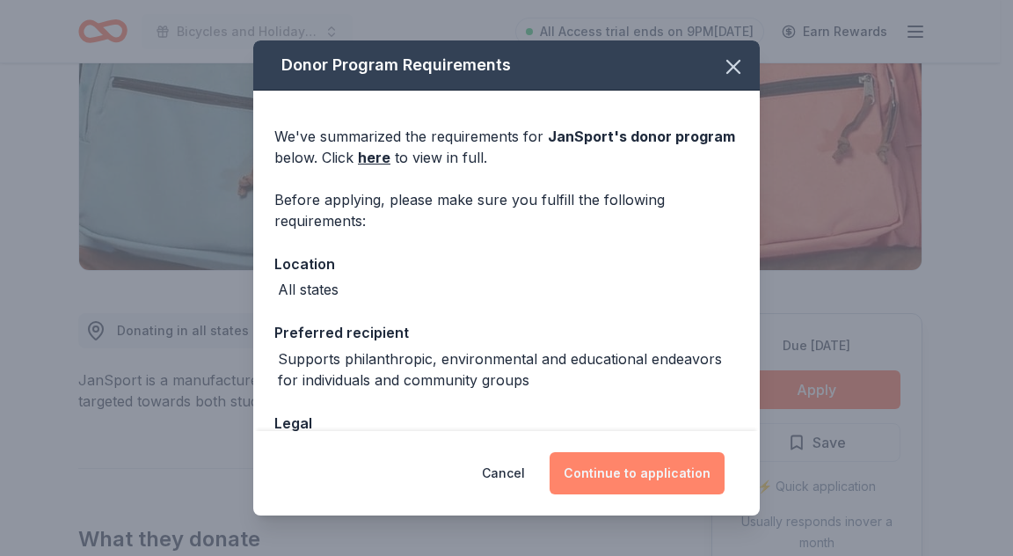
click at [643, 472] on button "Continue to application" at bounding box center [636, 473] width 175 height 42
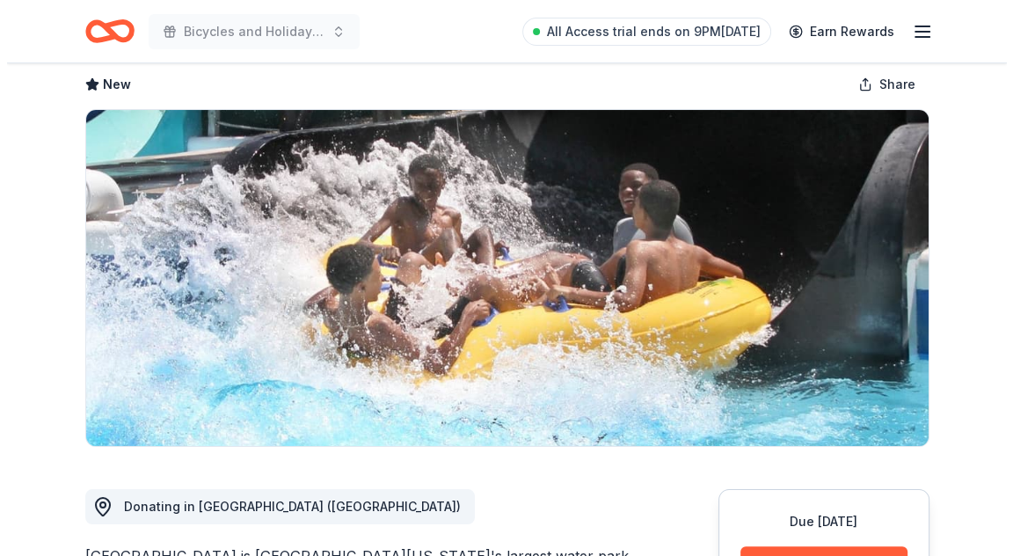
scroll to position [264, 0]
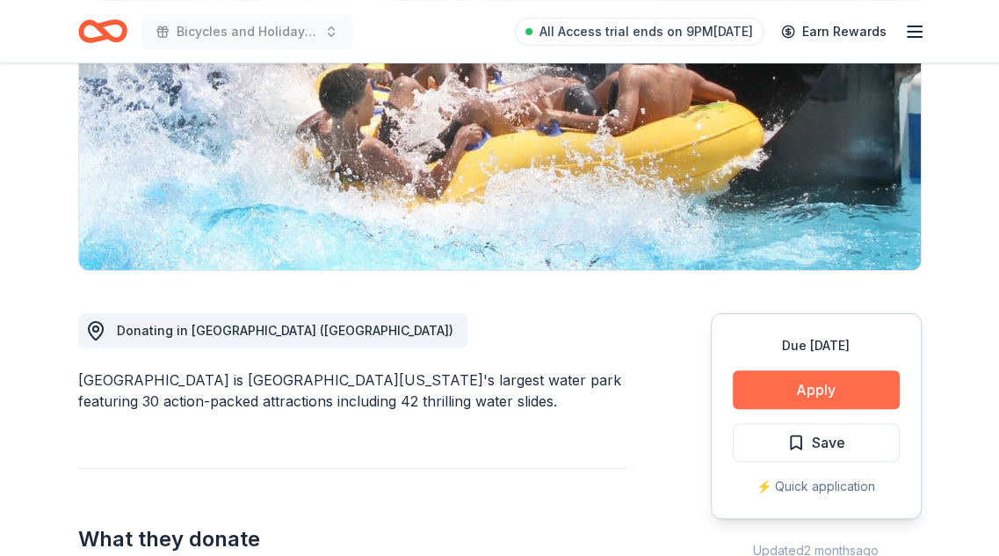
click at [818, 389] on button "Apply" at bounding box center [816, 389] width 167 height 39
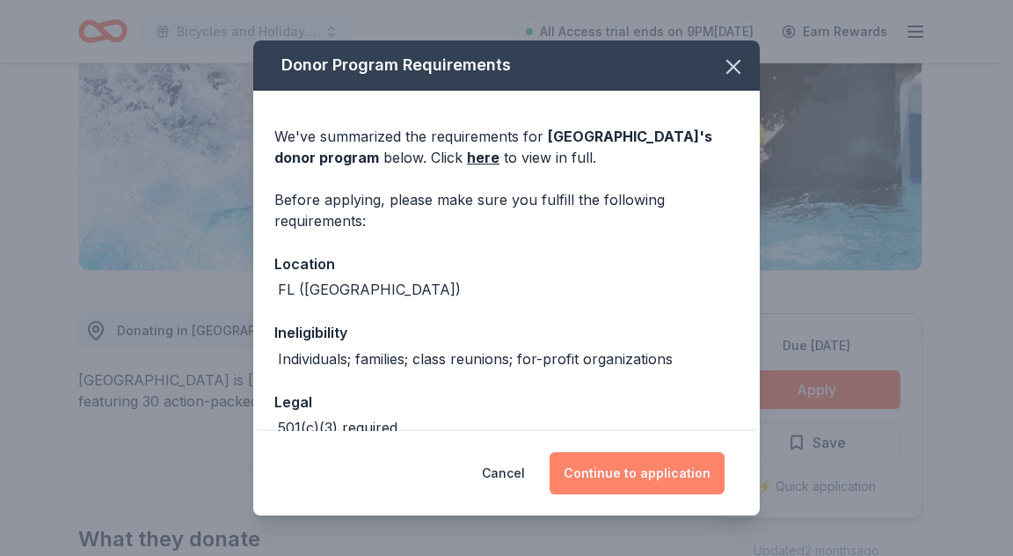
click at [653, 473] on button "Continue to application" at bounding box center [636, 473] width 175 height 42
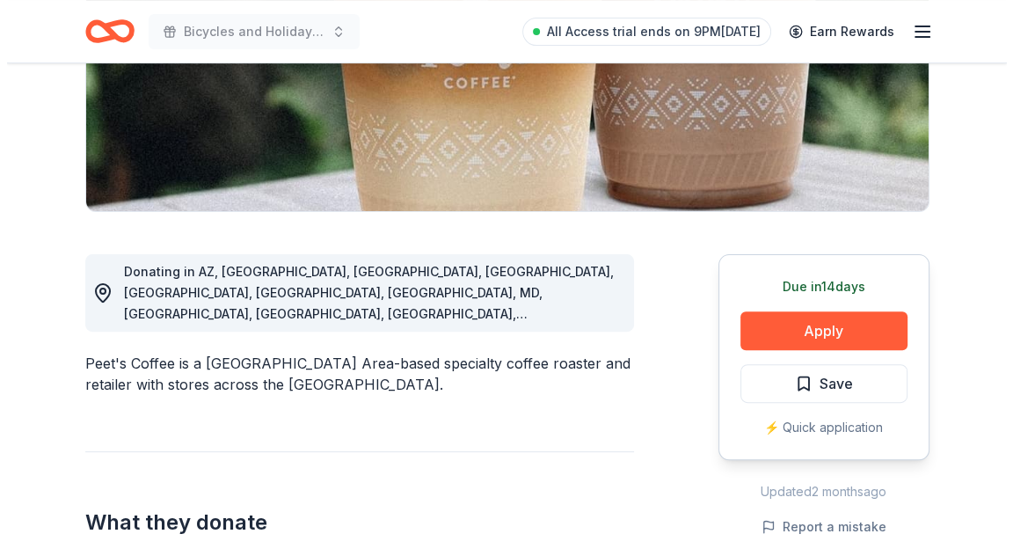
scroll to position [352, 0]
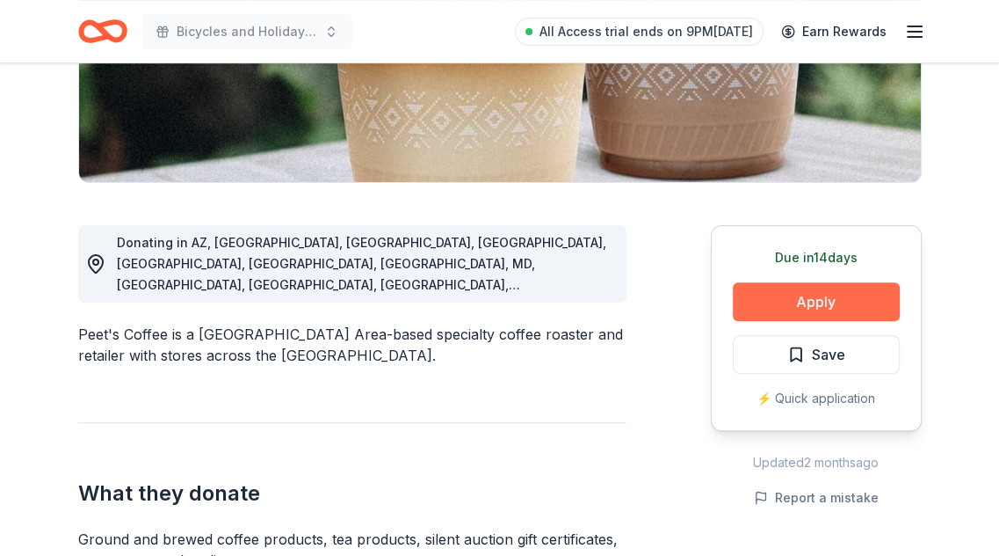
click at [838, 292] on button "Apply" at bounding box center [816, 301] width 167 height 39
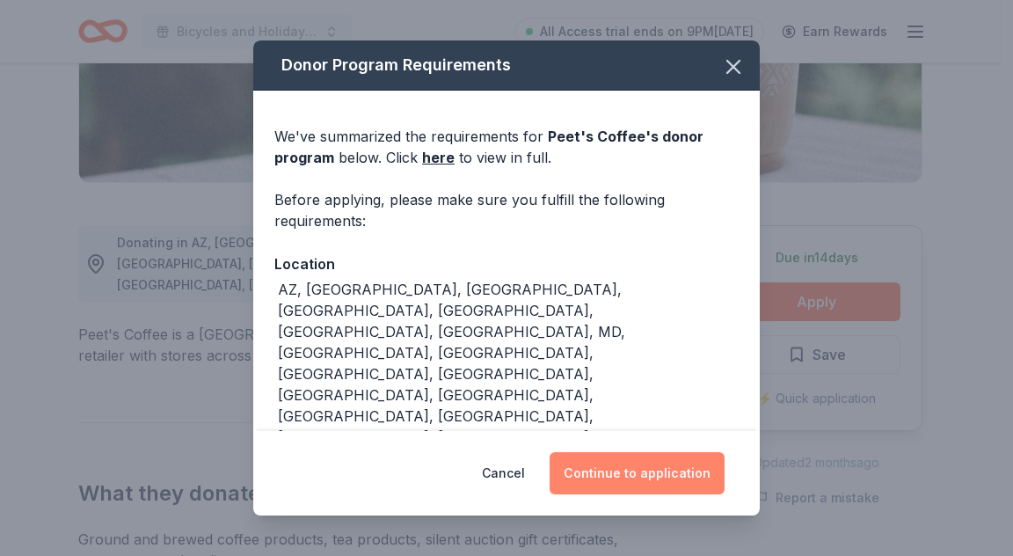
click at [663, 475] on button "Continue to application" at bounding box center [636, 473] width 175 height 42
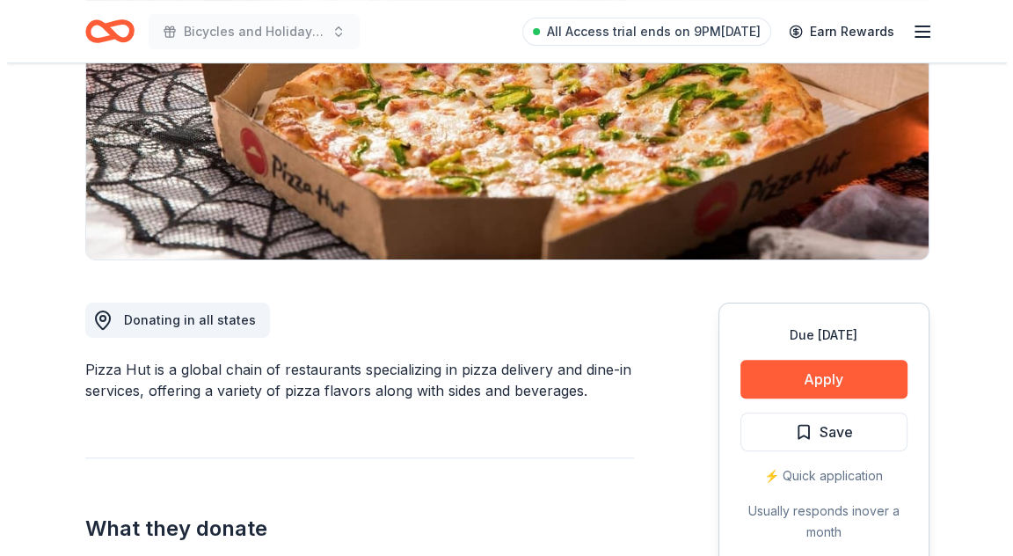
scroll to position [440, 0]
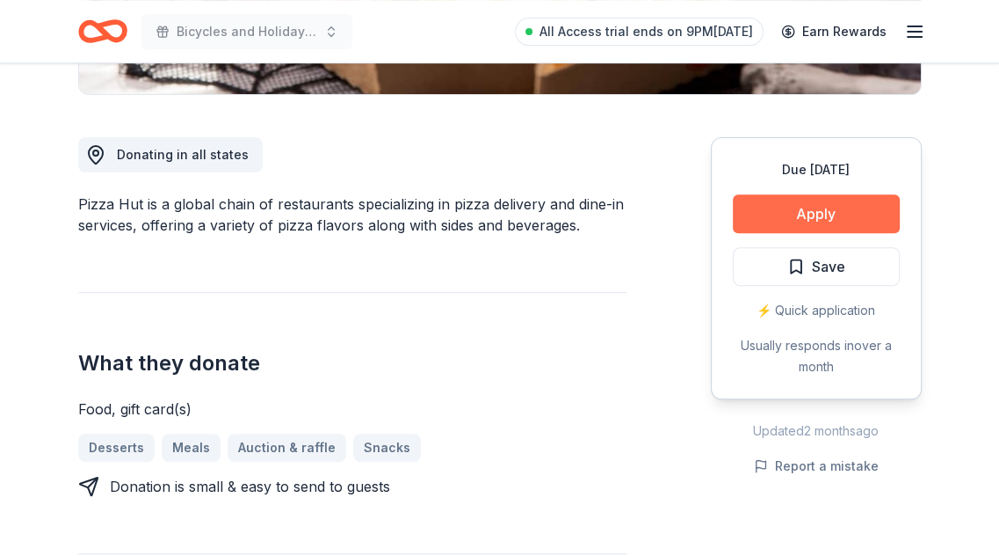
click at [784, 201] on button "Apply" at bounding box center [816, 213] width 167 height 39
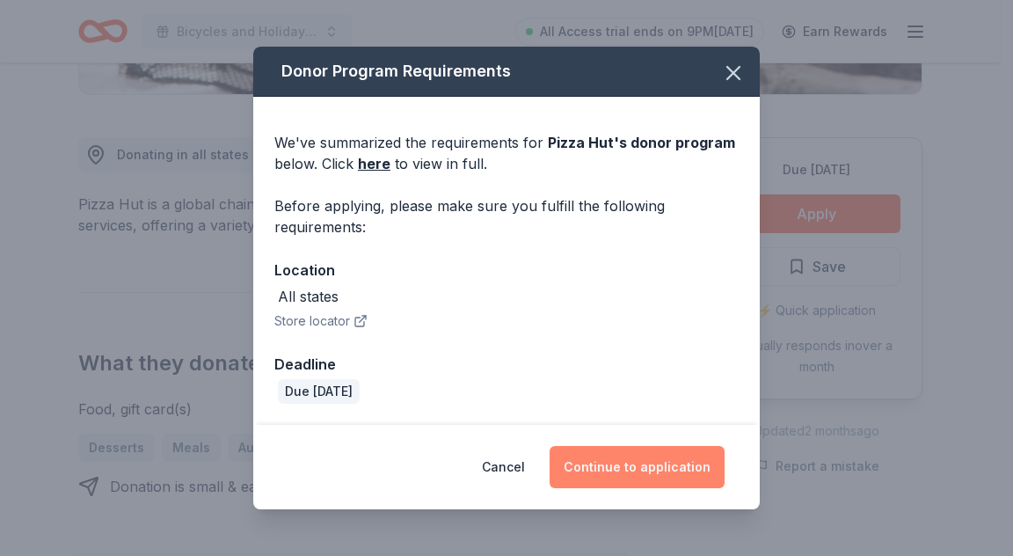
click at [679, 476] on button "Continue to application" at bounding box center [636, 467] width 175 height 42
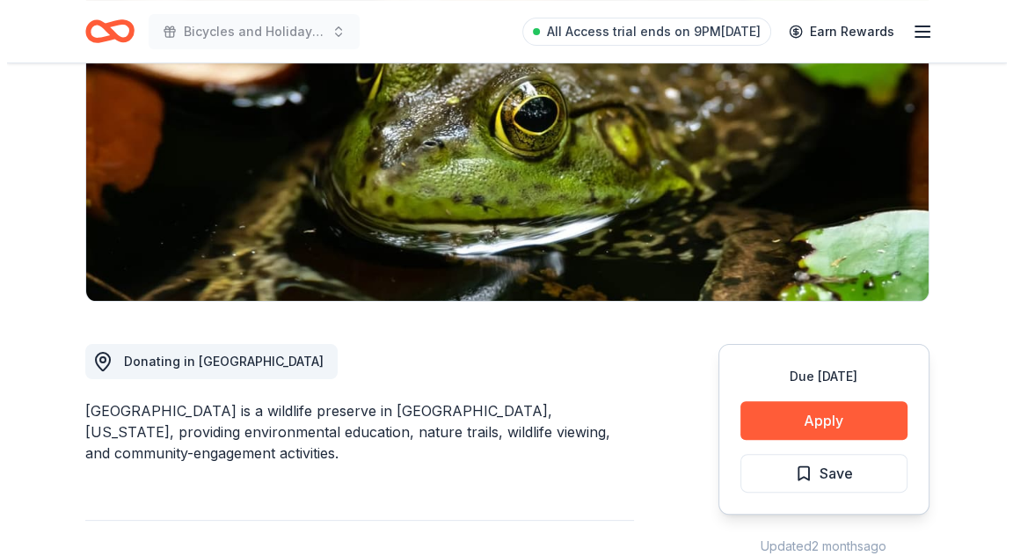
scroll to position [264, 0]
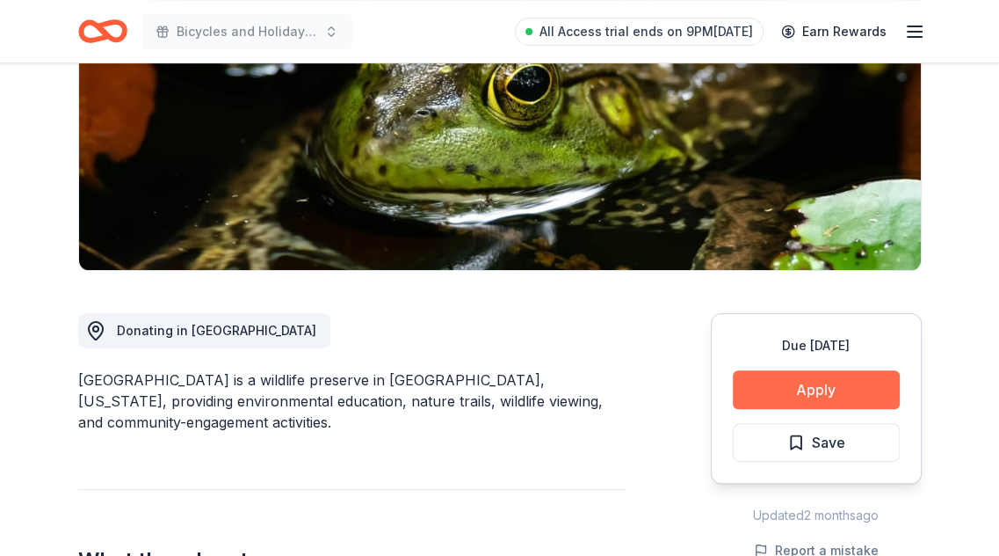
click at [835, 381] on button "Apply" at bounding box center [816, 389] width 167 height 39
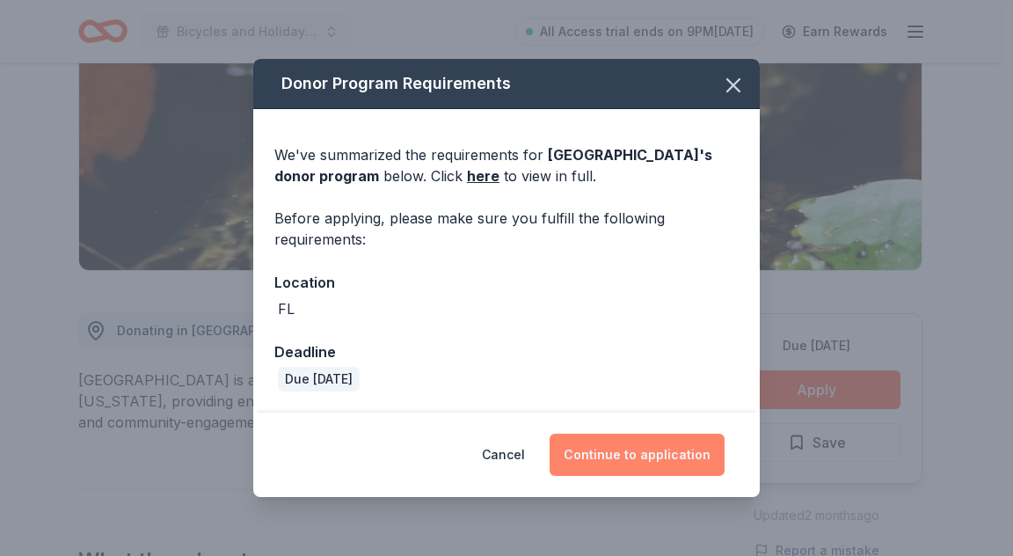
click at [687, 462] on button "Continue to application" at bounding box center [636, 454] width 175 height 42
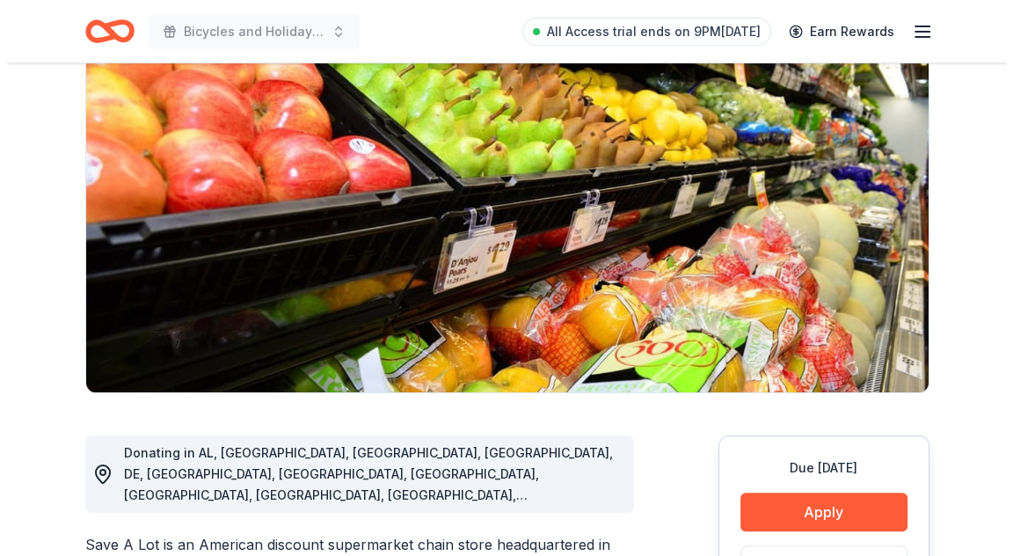
scroll to position [440, 0]
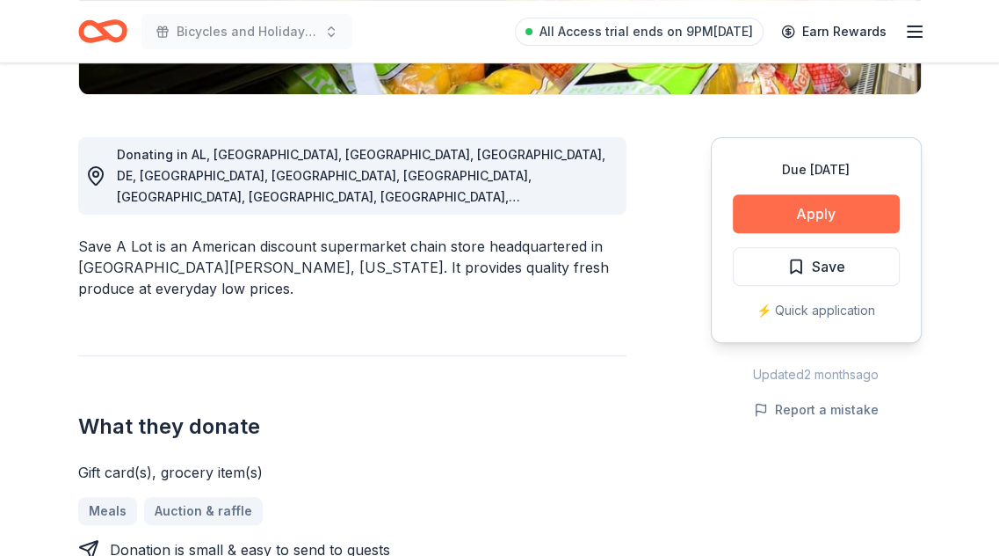
click at [824, 205] on button "Apply" at bounding box center [816, 213] width 167 height 39
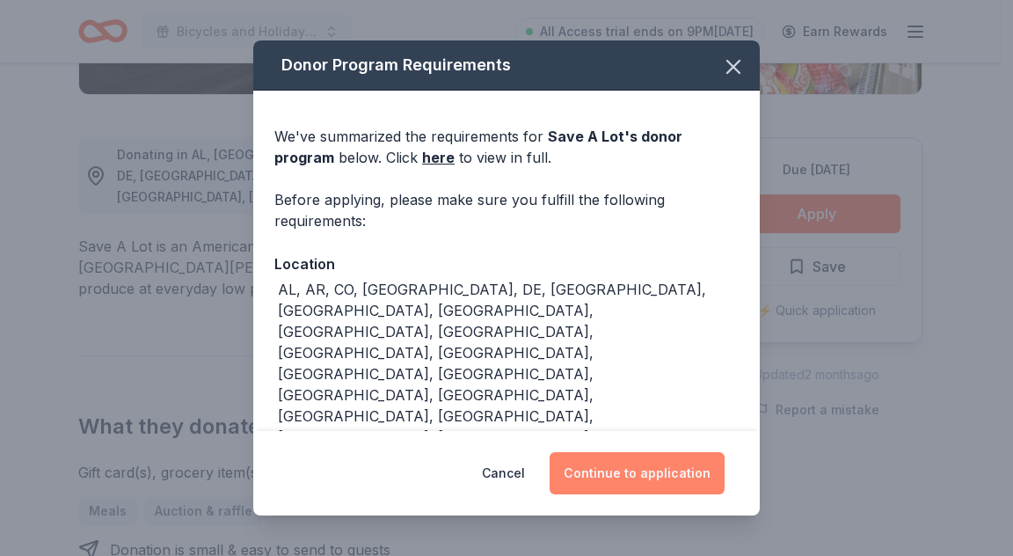
click at [639, 462] on button "Continue to application" at bounding box center [636, 473] width 175 height 42
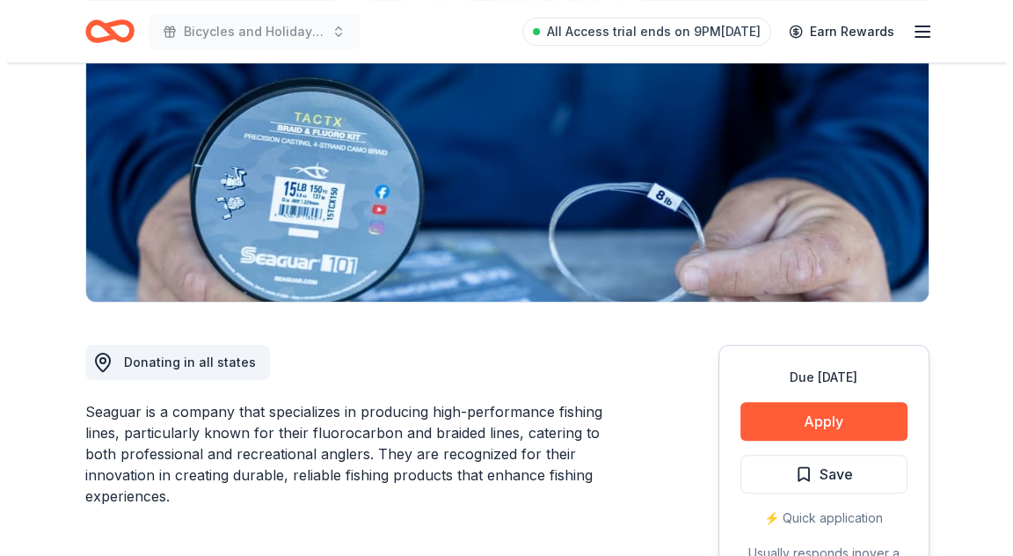
scroll to position [264, 0]
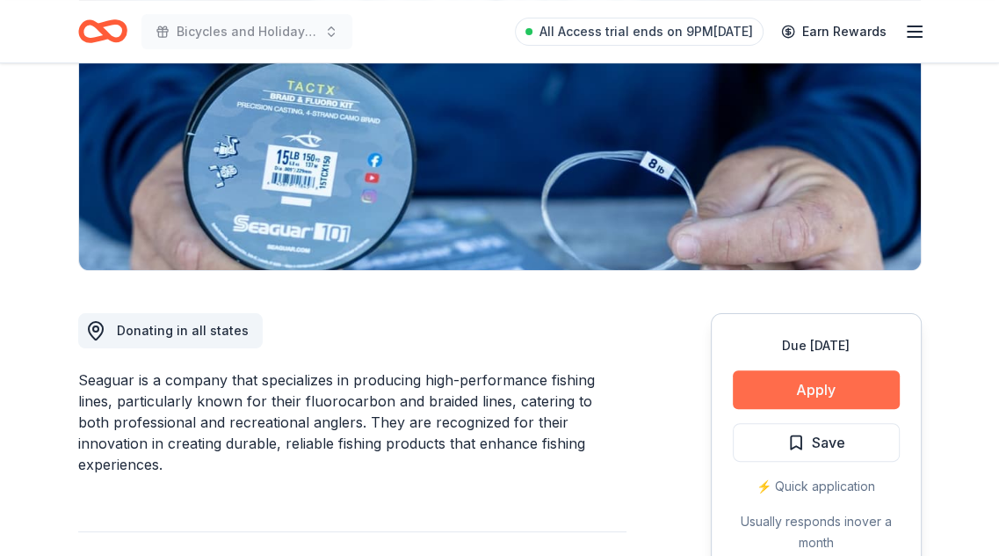
click at [803, 381] on button "Apply" at bounding box center [816, 389] width 167 height 39
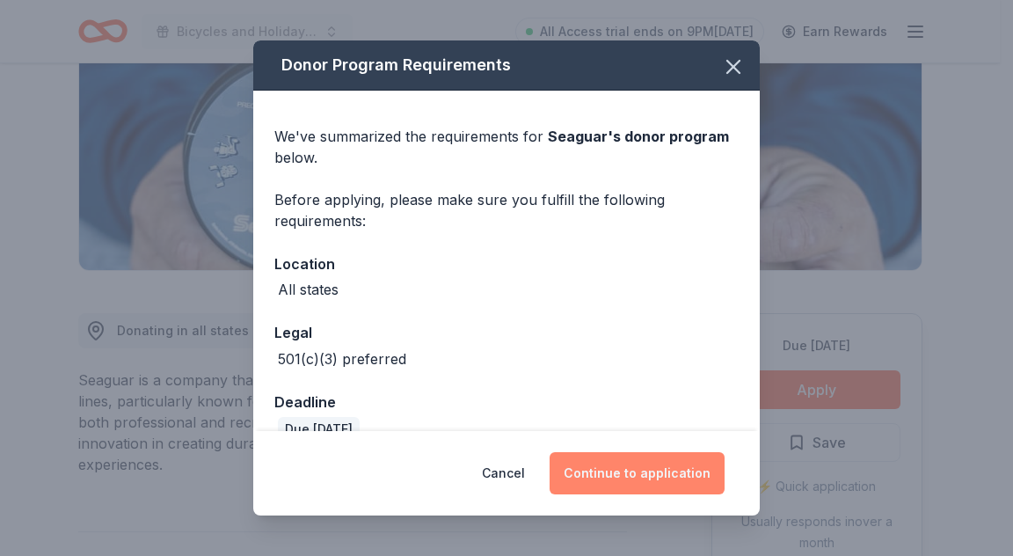
click at [687, 473] on button "Continue to application" at bounding box center [636, 473] width 175 height 42
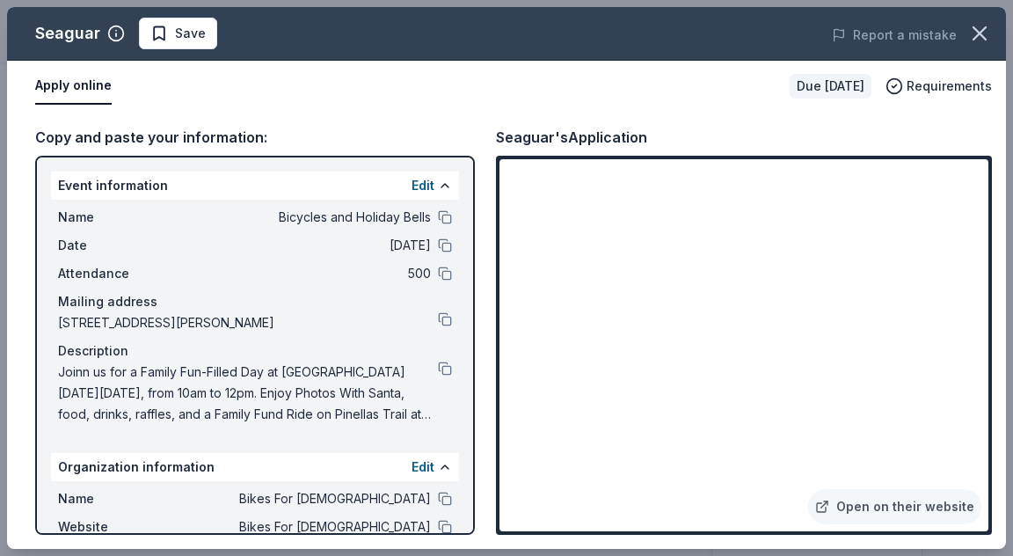
drag, startPoint x: 661, startPoint y: 135, endPoint x: 522, endPoint y: 135, distance: 138.9
click at [522, 135] on div "Seaguar's Application" at bounding box center [744, 137] width 496 height 23
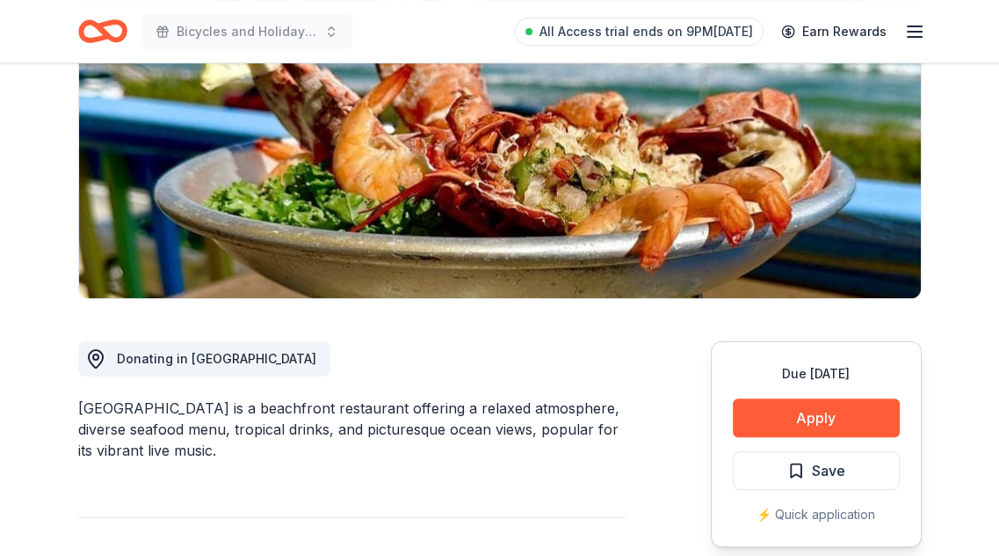
scroll to position [264, 0]
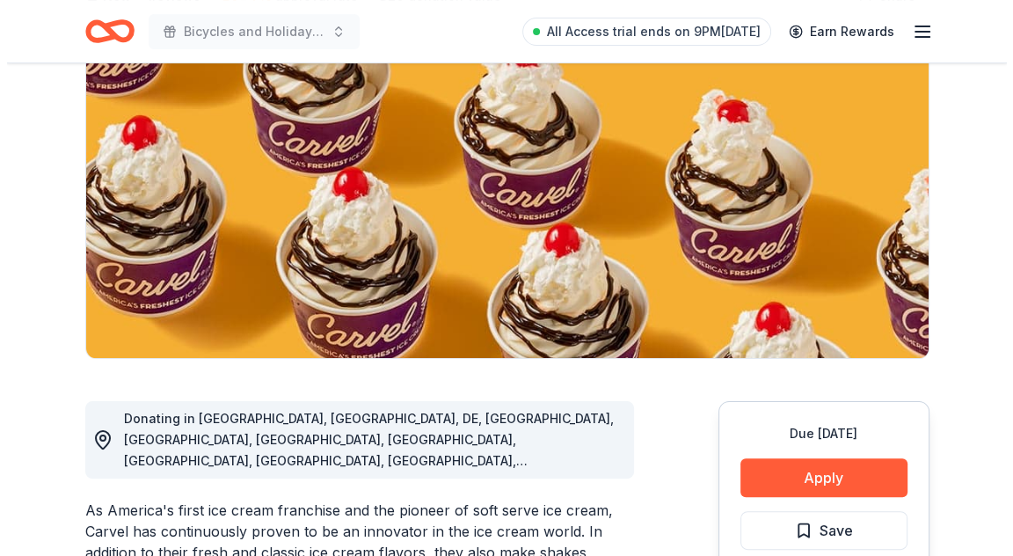
scroll to position [264, 0]
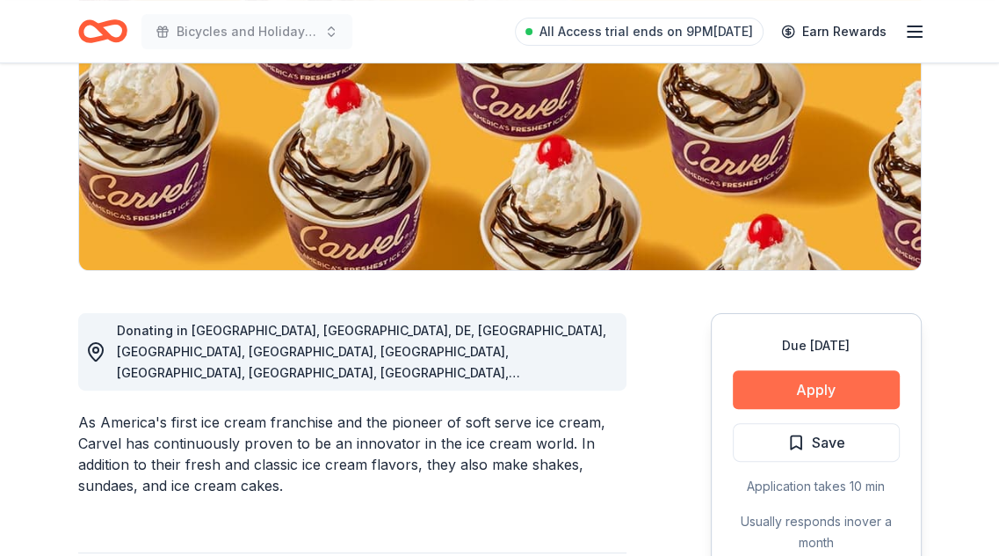
click at [817, 397] on button "Apply" at bounding box center [816, 389] width 167 height 39
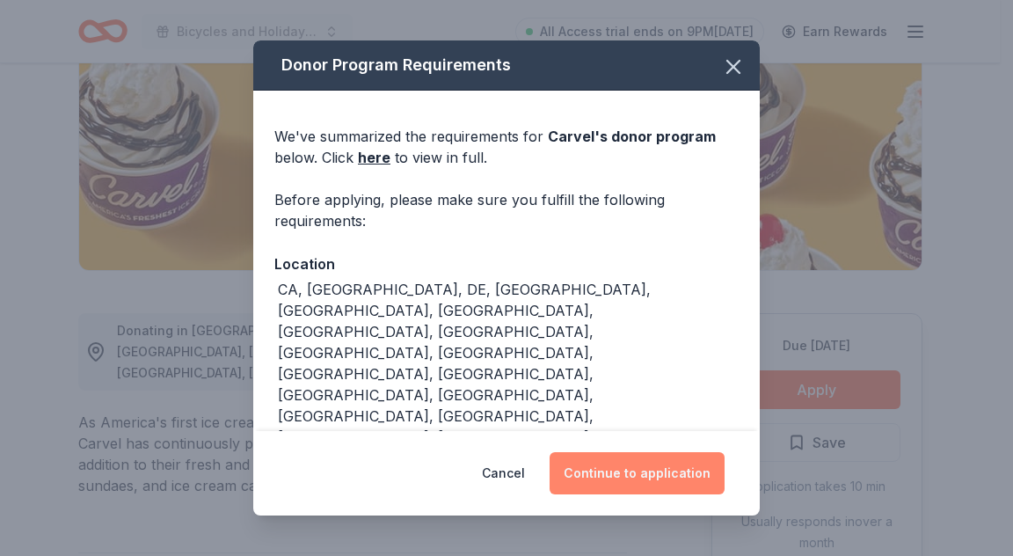
click at [647, 471] on button "Continue to application" at bounding box center [636, 473] width 175 height 42
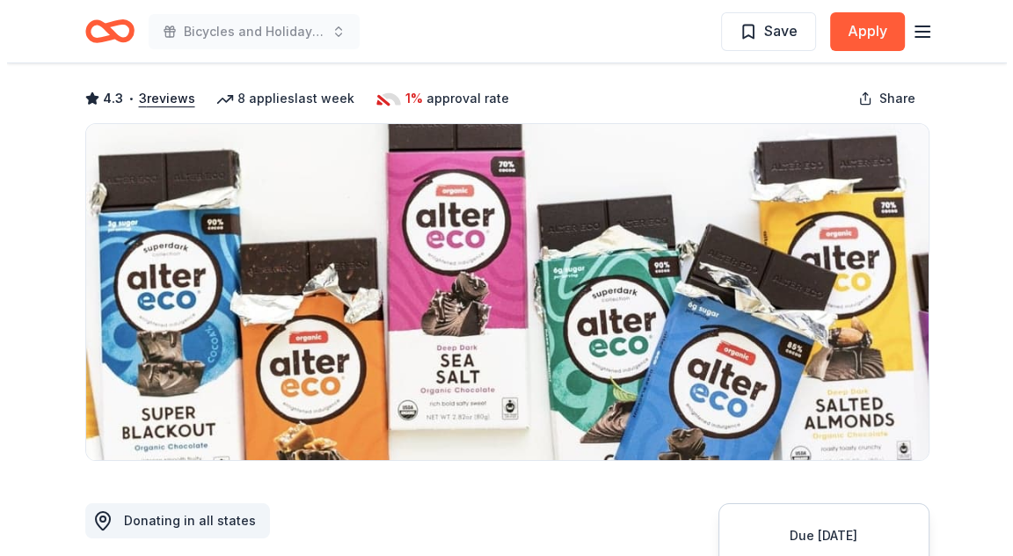
scroll to position [264, 0]
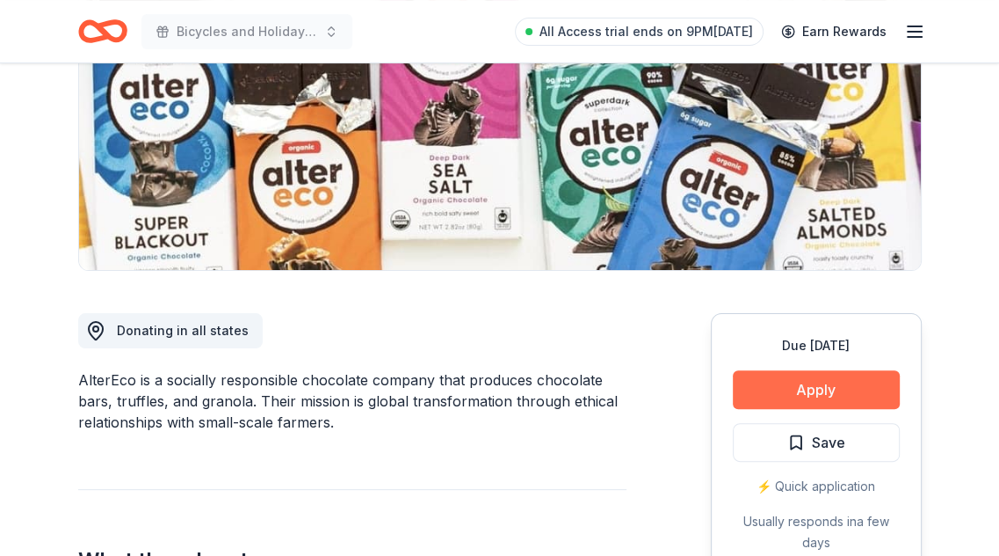
click at [756, 377] on button "Apply" at bounding box center [816, 389] width 167 height 39
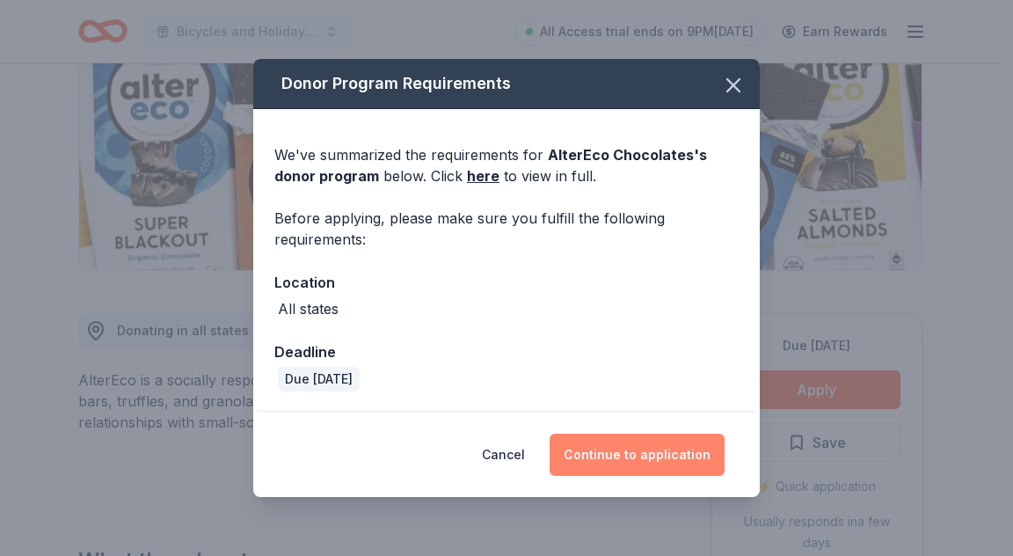
click at [663, 450] on button "Continue to application" at bounding box center [636, 454] width 175 height 42
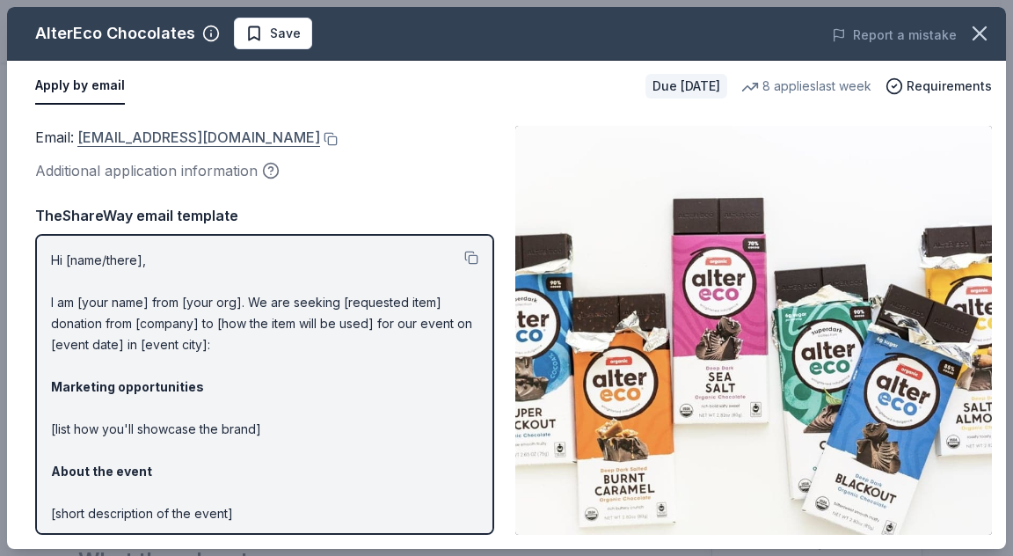
click at [122, 134] on link "shop@alterecofoods.com" at bounding box center [198, 137] width 243 height 23
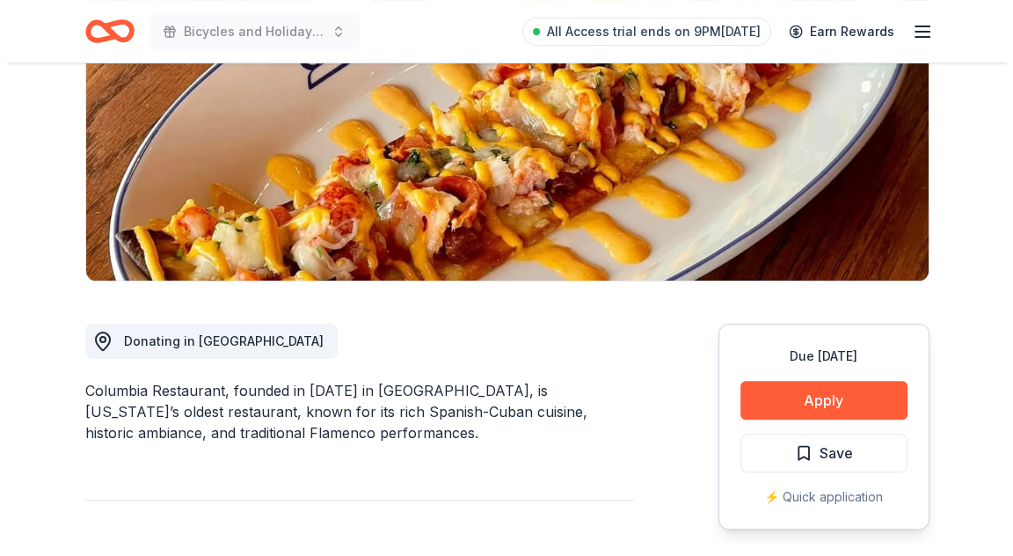
scroll to position [264, 0]
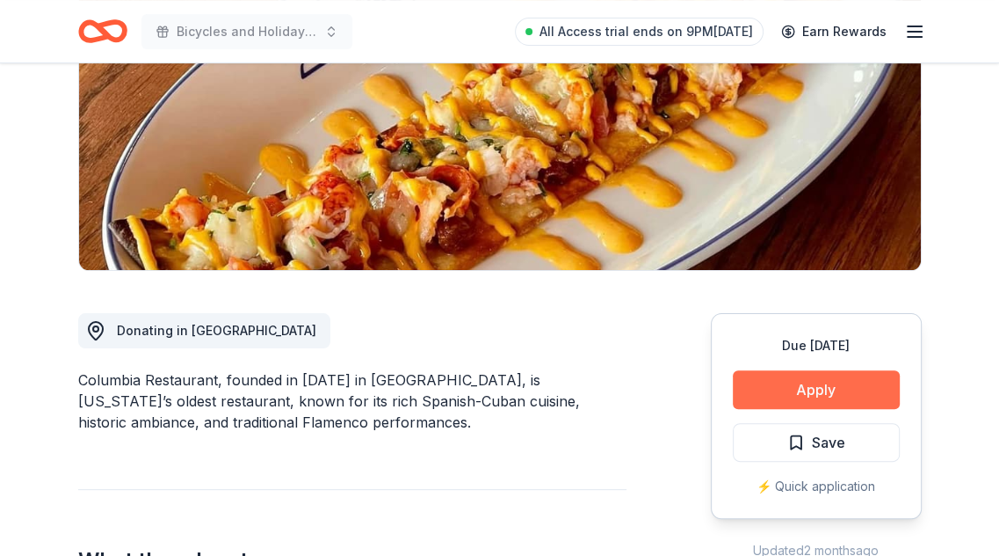
click at [770, 383] on button "Apply" at bounding box center [816, 389] width 167 height 39
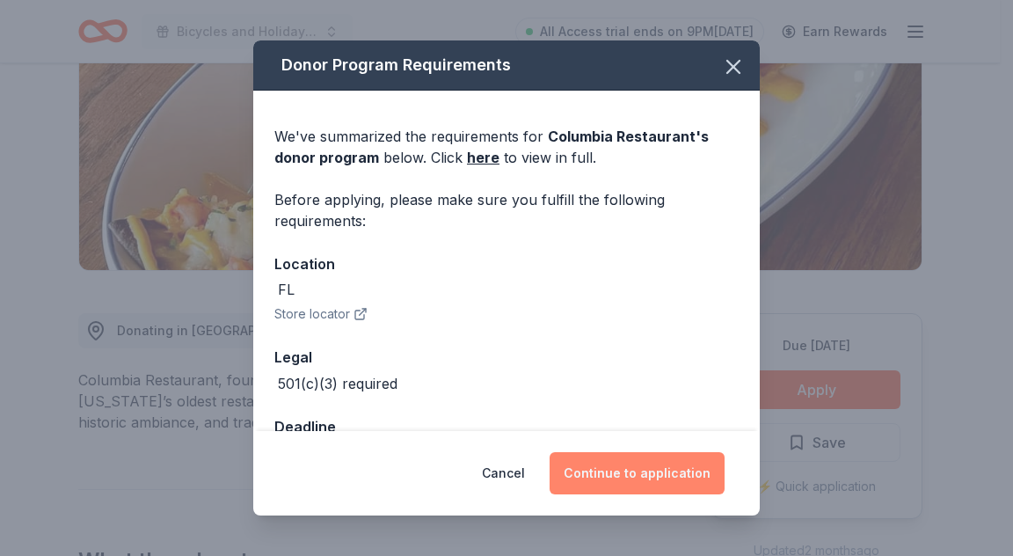
click at [654, 472] on button "Continue to application" at bounding box center [636, 473] width 175 height 42
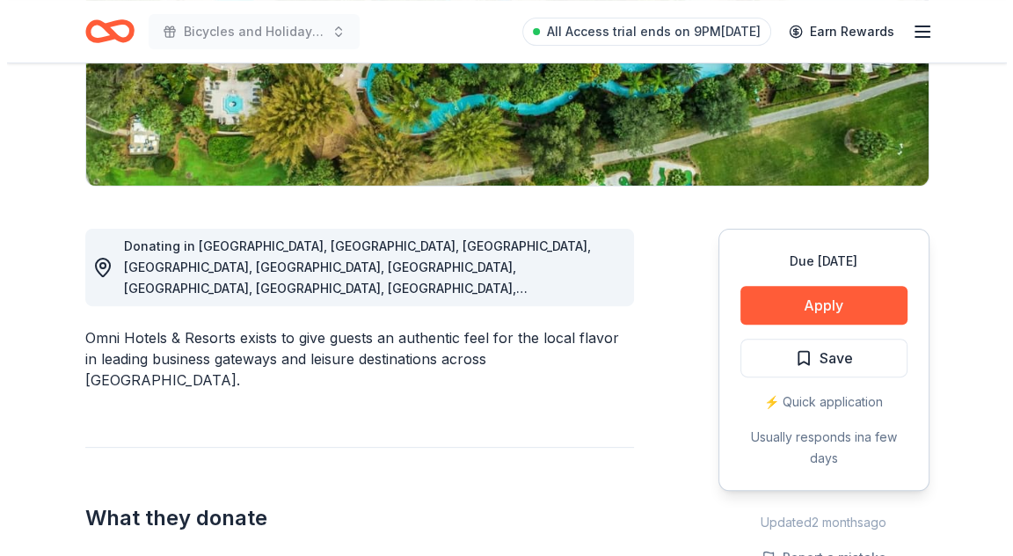
scroll to position [352, 0]
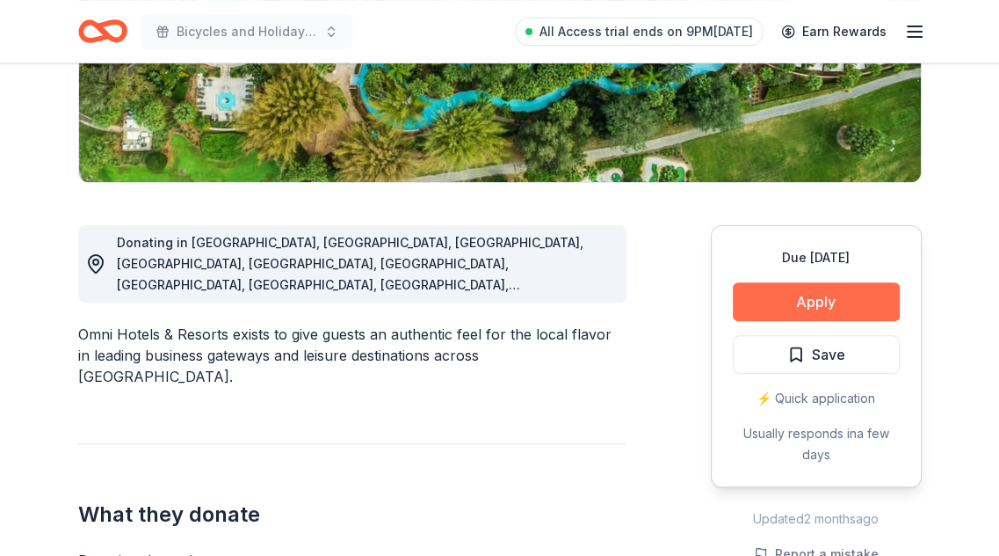
click at [757, 289] on button "Apply" at bounding box center [816, 301] width 167 height 39
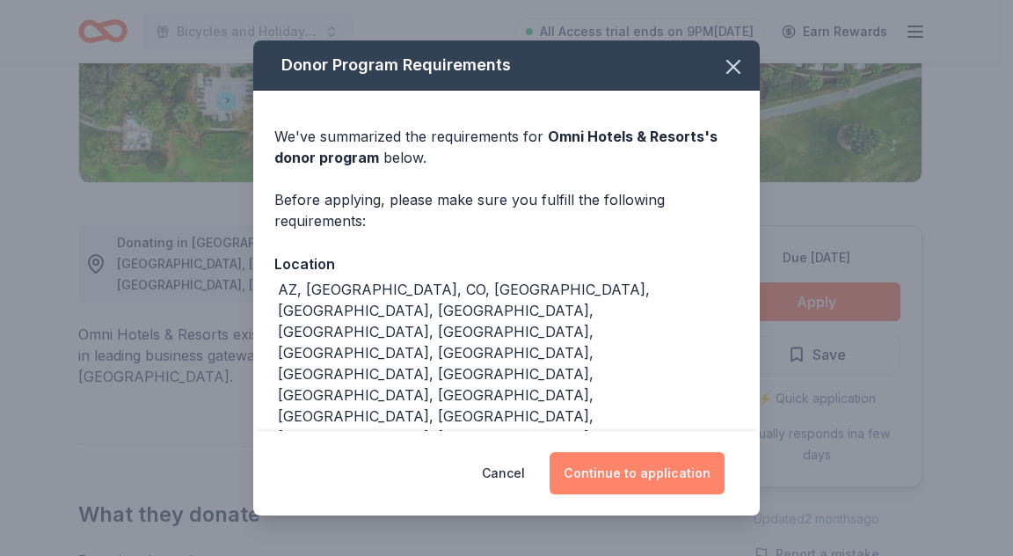
click at [652, 458] on button "Continue to application" at bounding box center [636, 473] width 175 height 42
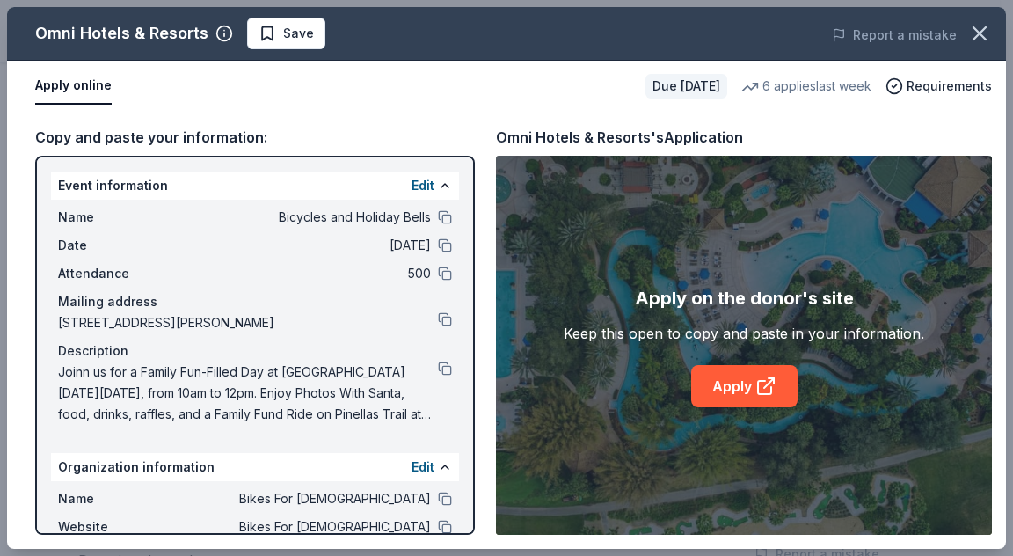
click at [737, 409] on div "Apply on the donor's site Keep this open to copy and paste in your information.…" at bounding box center [744, 345] width 496 height 379
click at [737, 396] on link "Apply" at bounding box center [744, 386] width 106 height 42
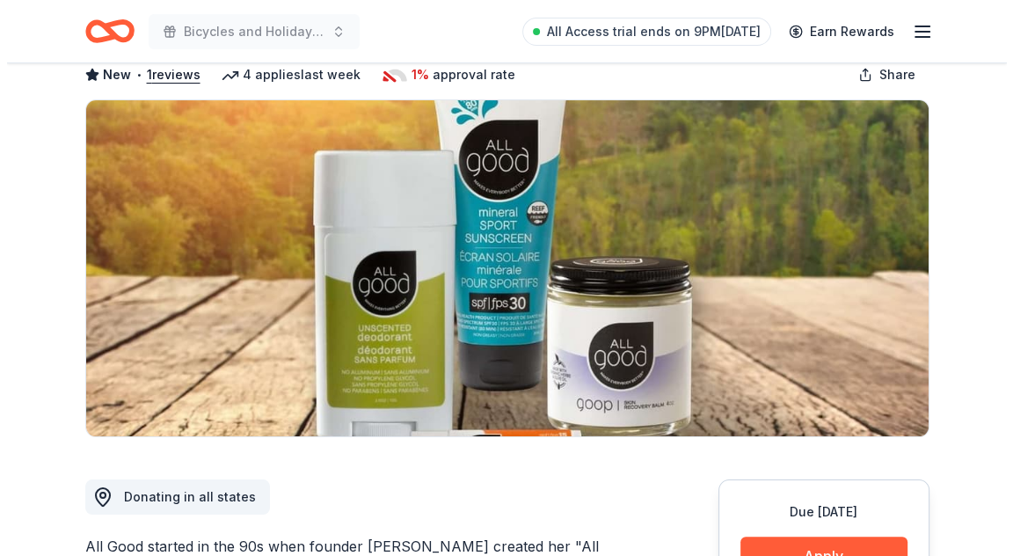
scroll to position [264, 0]
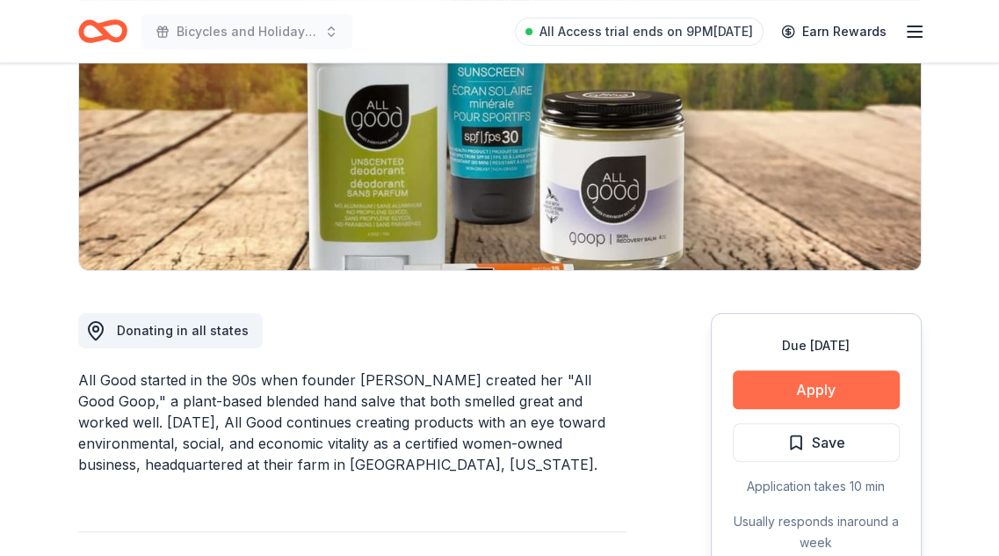
click at [798, 380] on button "Apply" at bounding box center [816, 389] width 167 height 39
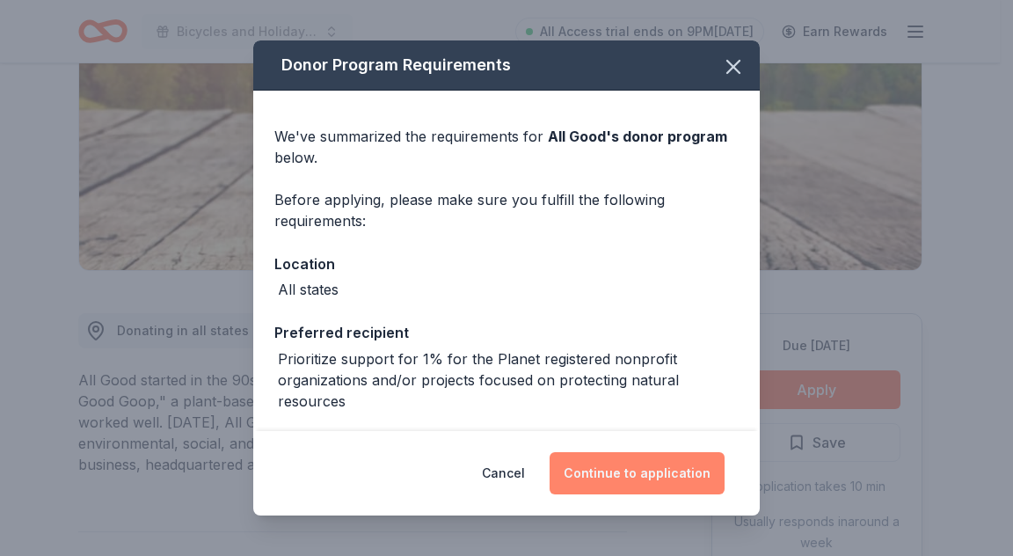
click at [653, 478] on button "Continue to application" at bounding box center [636, 473] width 175 height 42
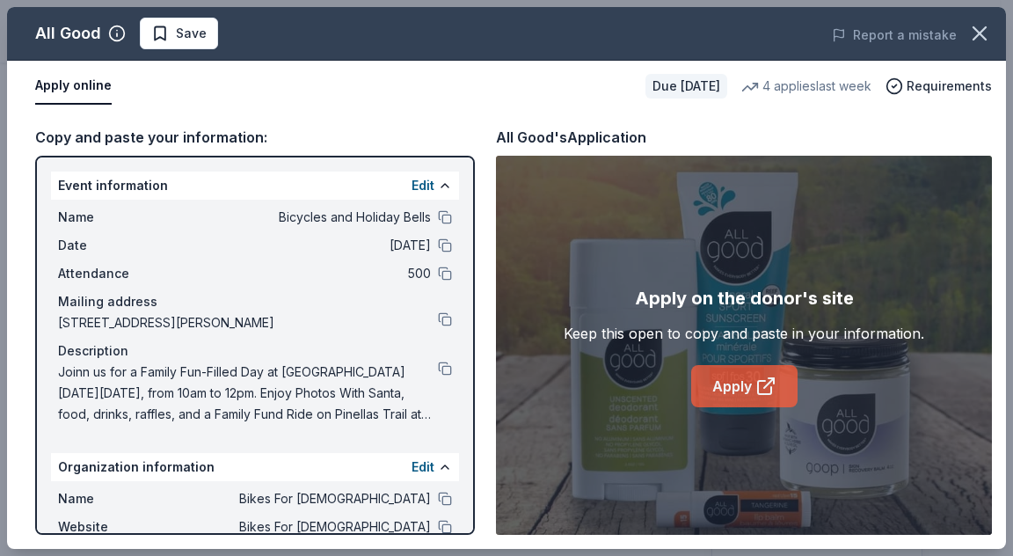
click at [752, 384] on link "Apply" at bounding box center [744, 386] width 106 height 42
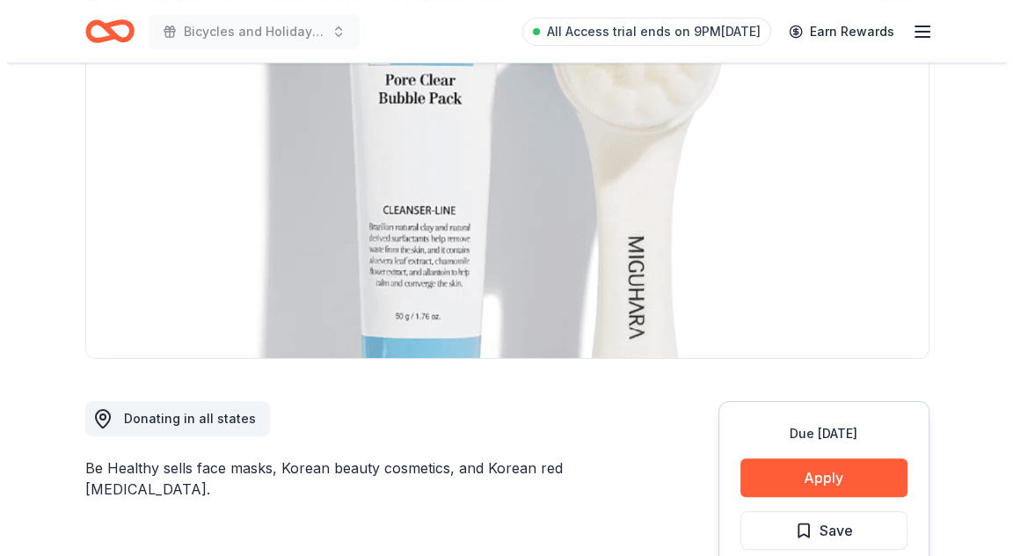
scroll to position [352, 0]
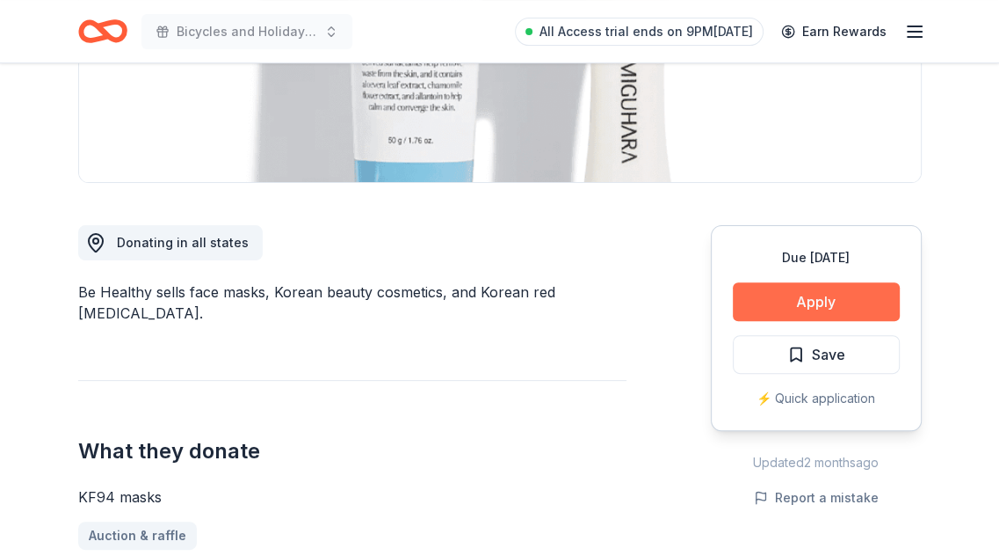
click at [828, 310] on button "Apply" at bounding box center [816, 301] width 167 height 39
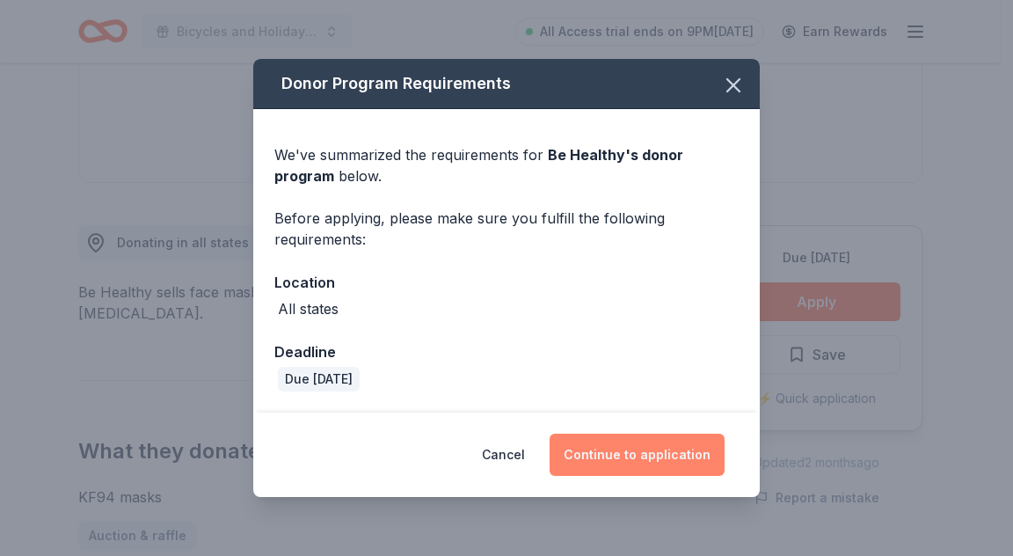
click at [668, 462] on button "Continue to application" at bounding box center [636, 454] width 175 height 42
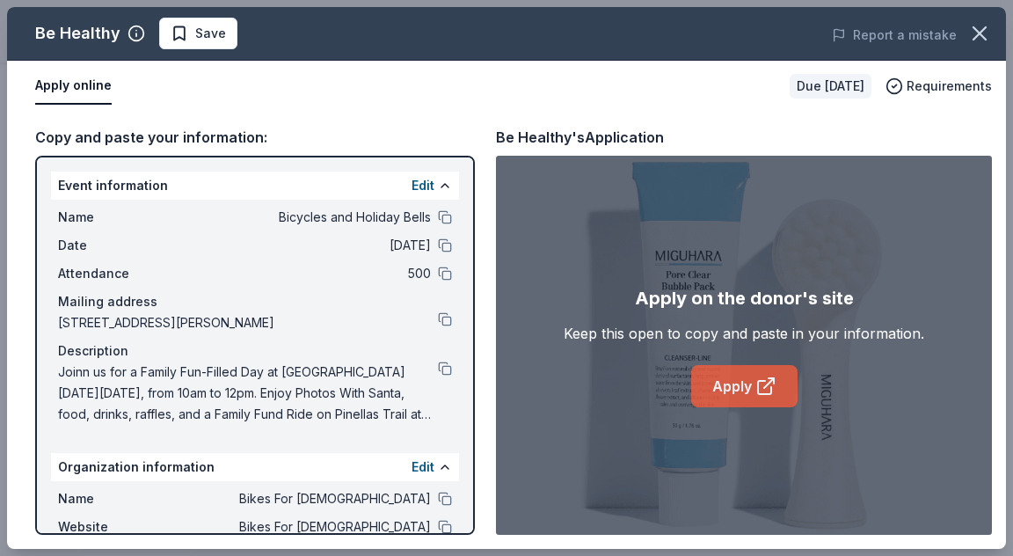
click at [737, 396] on link "Apply" at bounding box center [744, 386] width 106 height 42
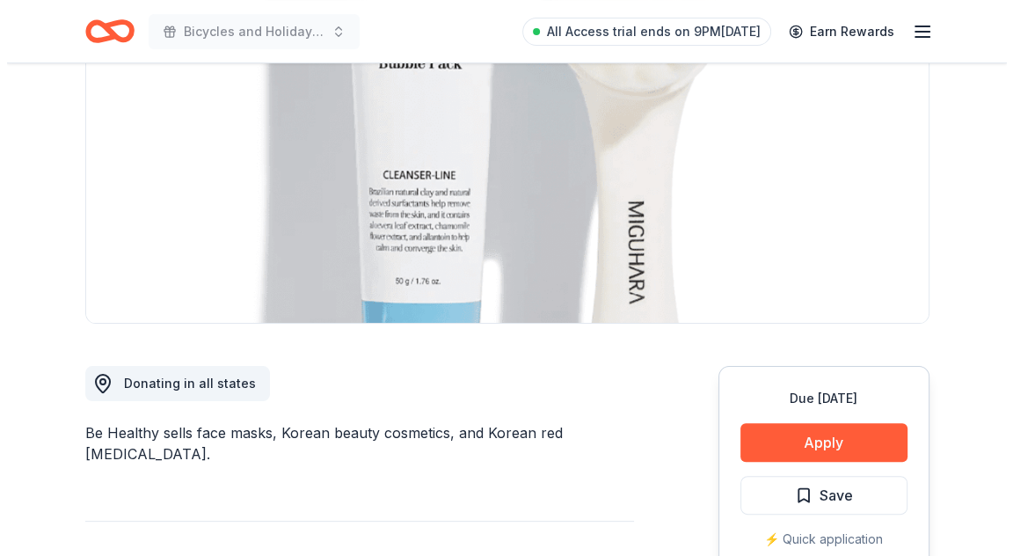
scroll to position [352, 0]
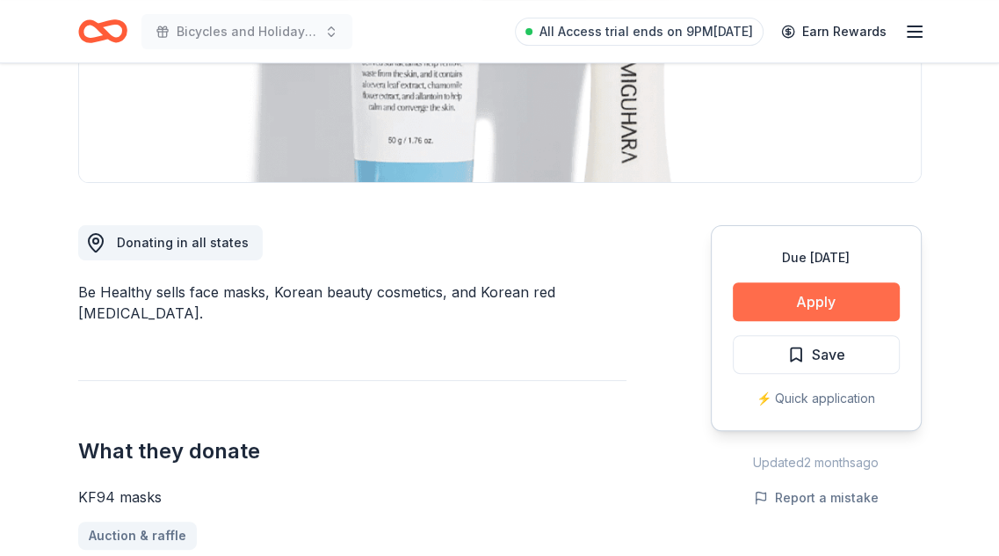
click at [765, 296] on button "Apply" at bounding box center [816, 301] width 167 height 39
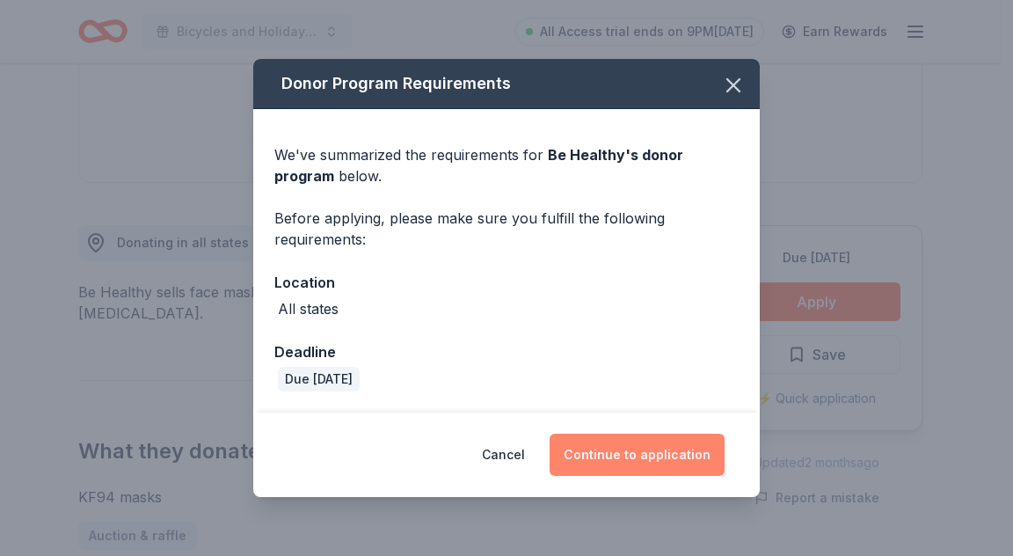
click at [643, 450] on button "Continue to application" at bounding box center [636, 454] width 175 height 42
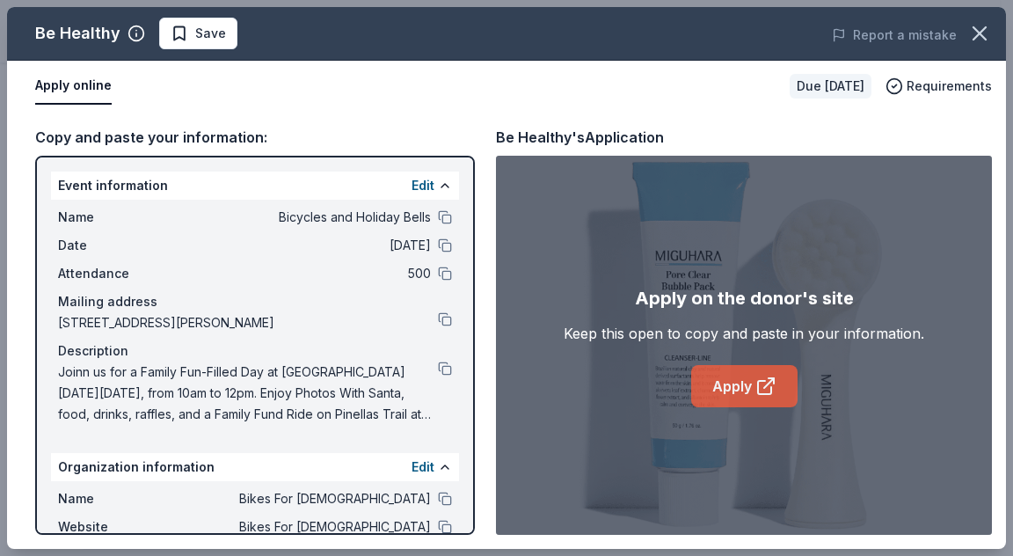
click at [763, 399] on link "Apply" at bounding box center [744, 386] width 106 height 42
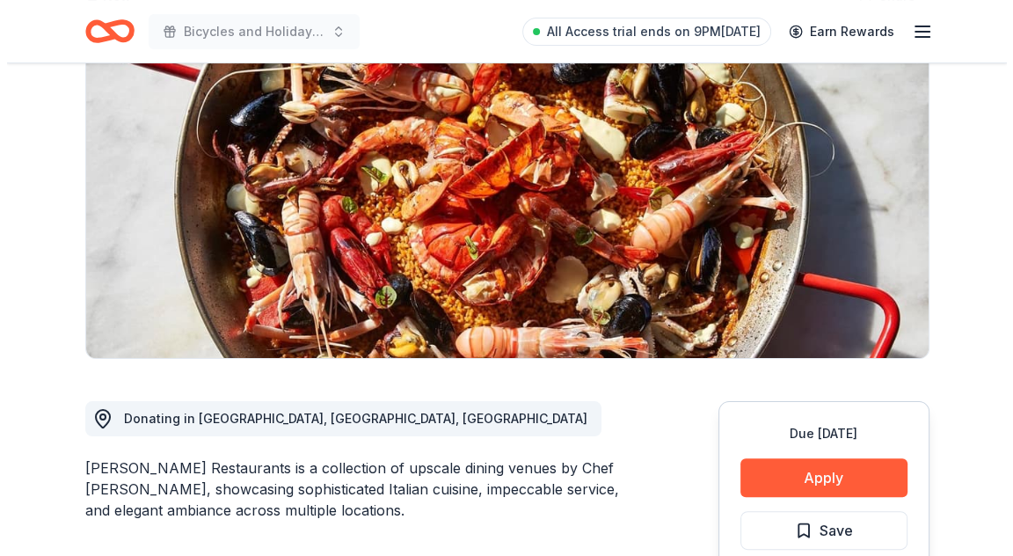
scroll to position [264, 0]
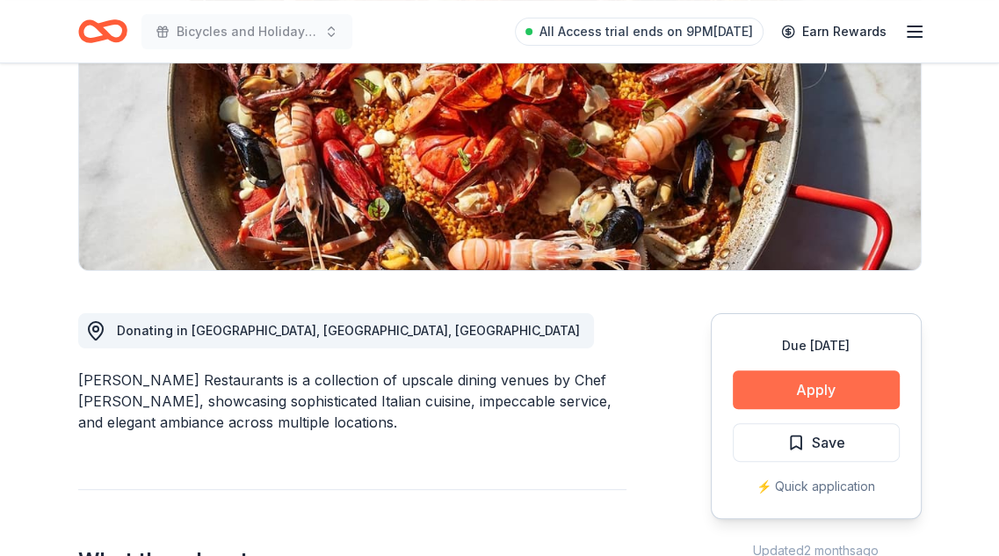
click at [771, 374] on button "Apply" at bounding box center [816, 389] width 167 height 39
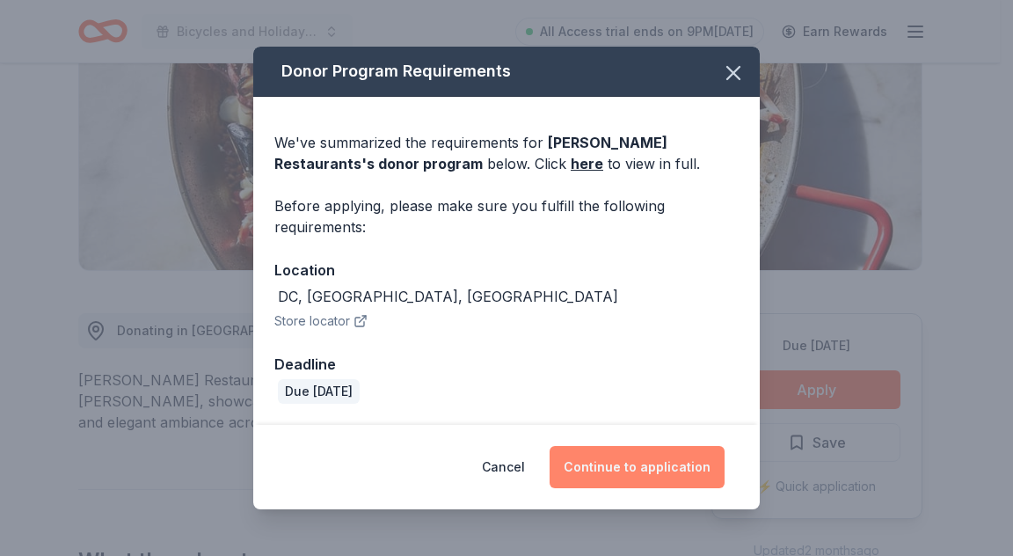
click at [629, 481] on button "Continue to application" at bounding box center [636, 467] width 175 height 42
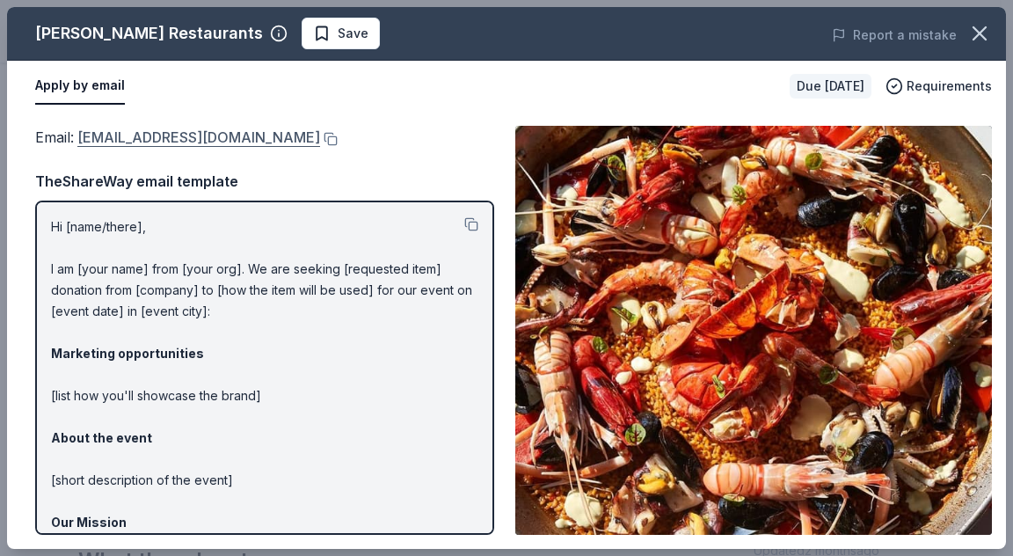
click at [170, 136] on link "info@fabiotrabocchi.com" at bounding box center [198, 137] width 243 height 23
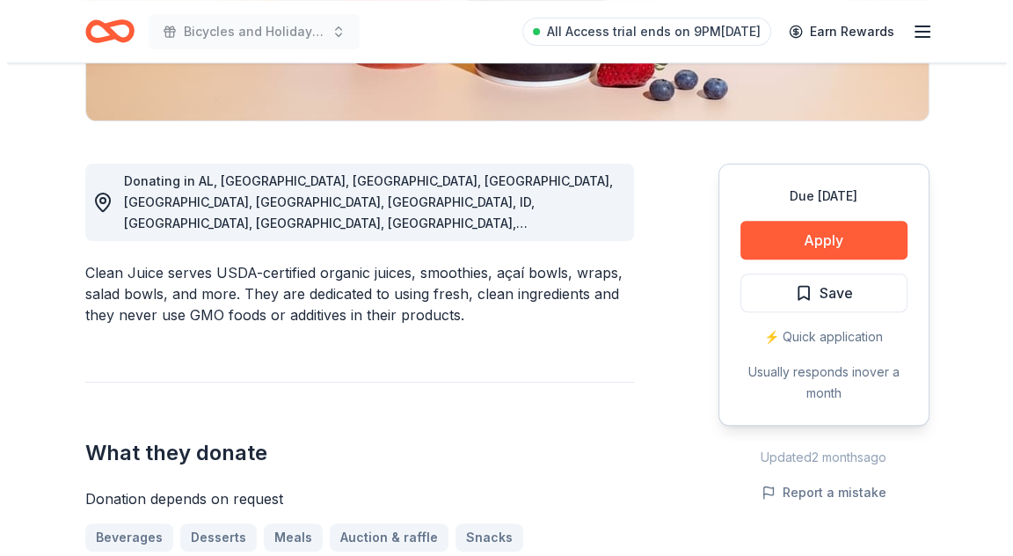
scroll to position [440, 0]
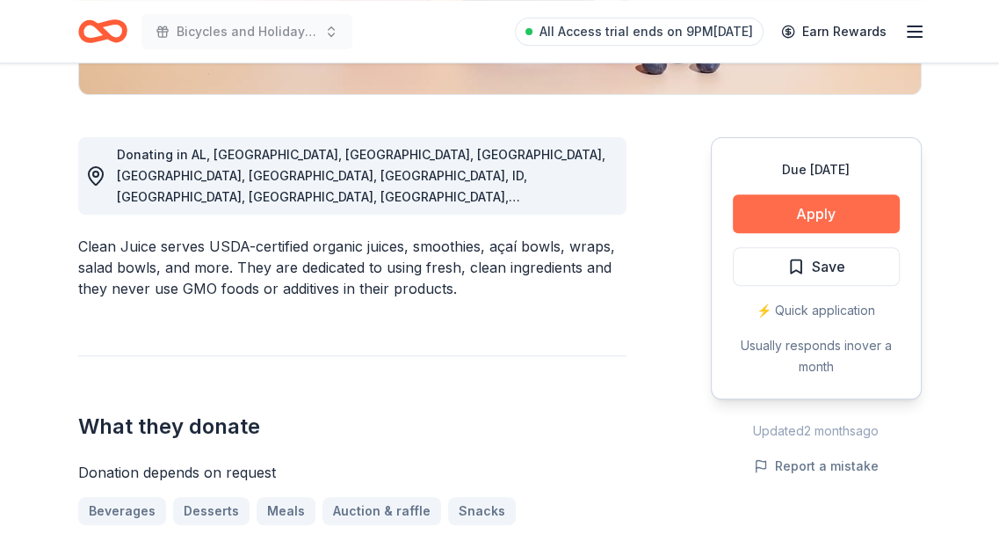
click at [794, 226] on button "Apply" at bounding box center [816, 213] width 167 height 39
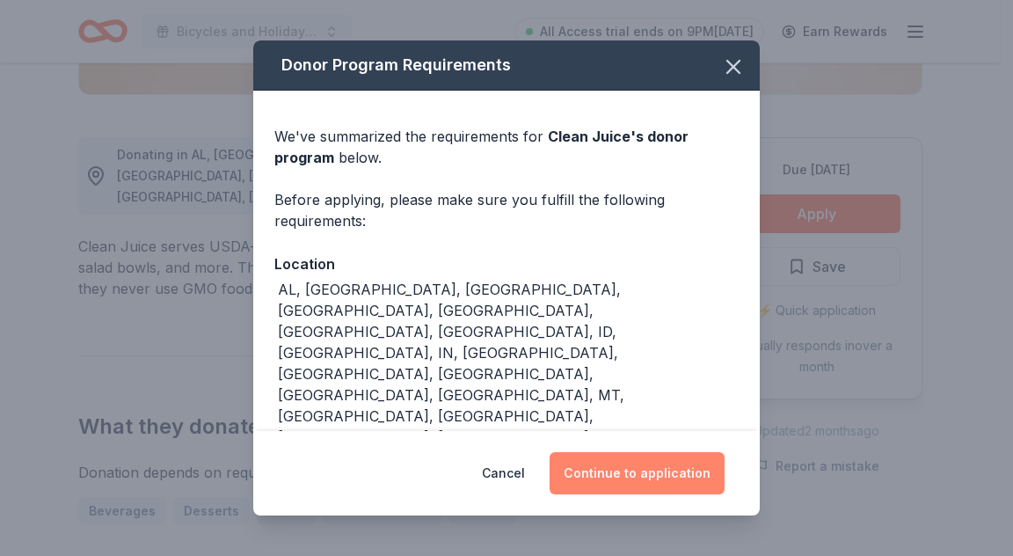
click at [647, 462] on button "Continue to application" at bounding box center [636, 473] width 175 height 42
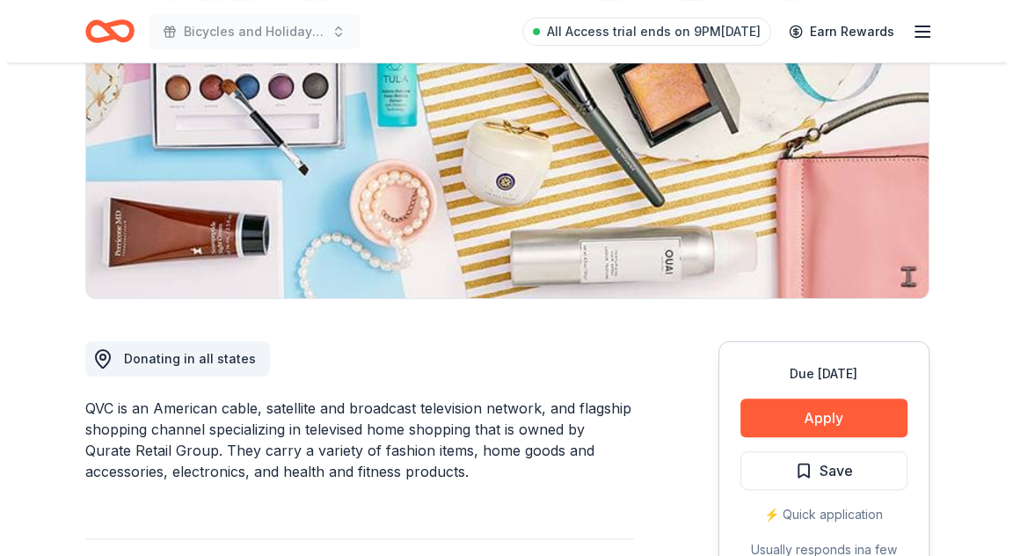
scroll to position [264, 0]
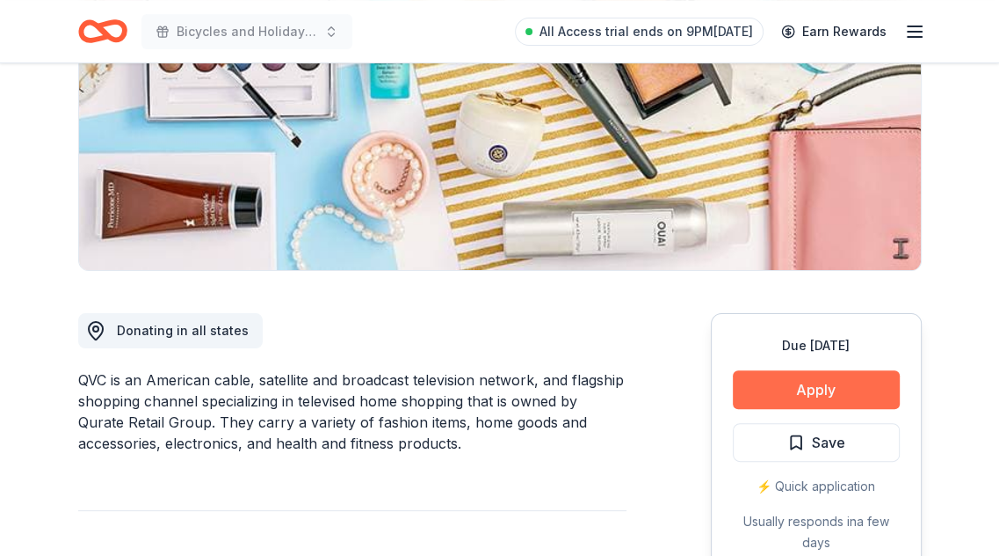
click at [781, 381] on button "Apply" at bounding box center [816, 389] width 167 height 39
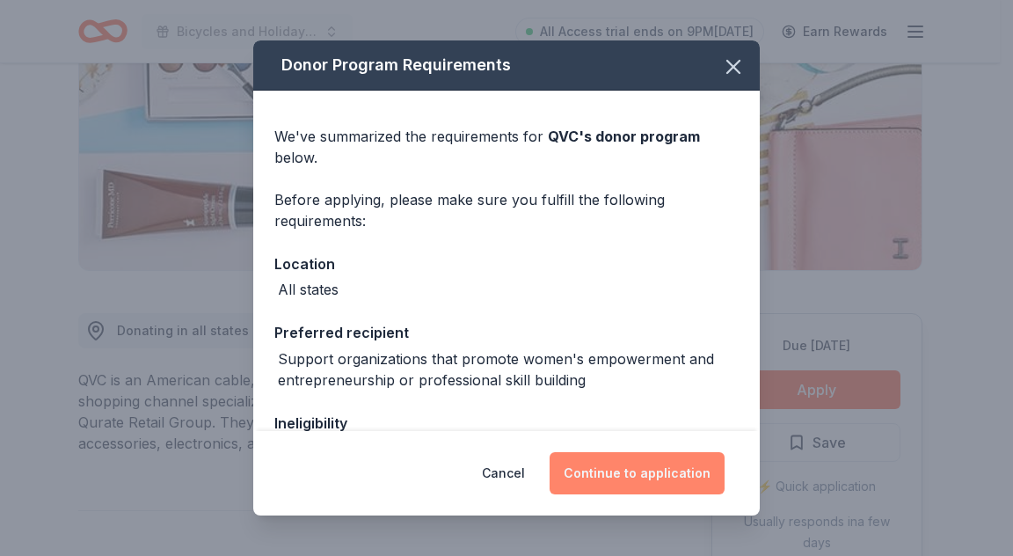
click at [652, 452] on button "Continue to application" at bounding box center [636, 473] width 175 height 42
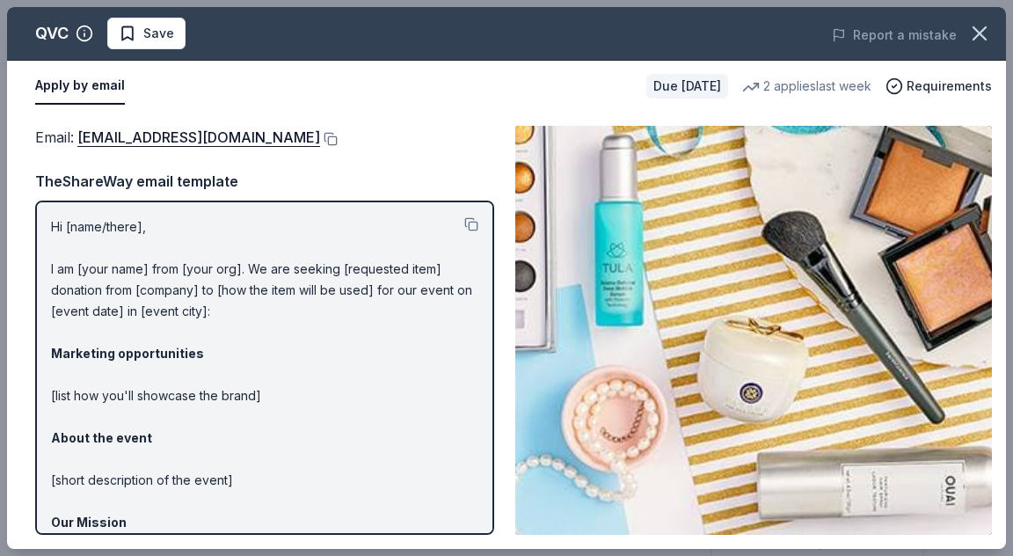
click at [137, 124] on div "Email : QRGGiving@qurateretail.com Email : QRGGiving@qurateretail.com TheShareW…" at bounding box center [506, 330] width 999 height 437
click at [137, 127] on link "QRGGiving@qurateretail.com" at bounding box center [198, 137] width 243 height 23
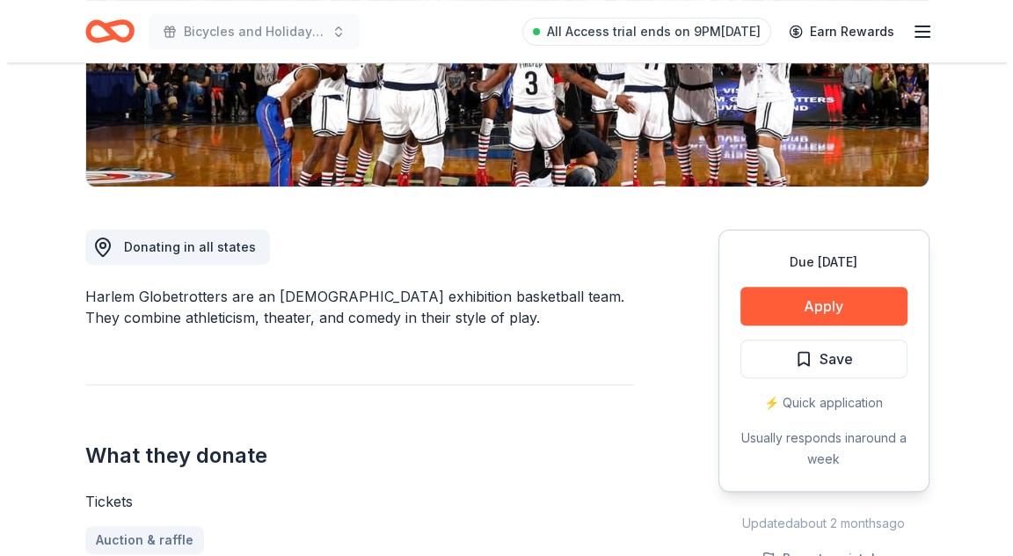
scroll to position [352, 0]
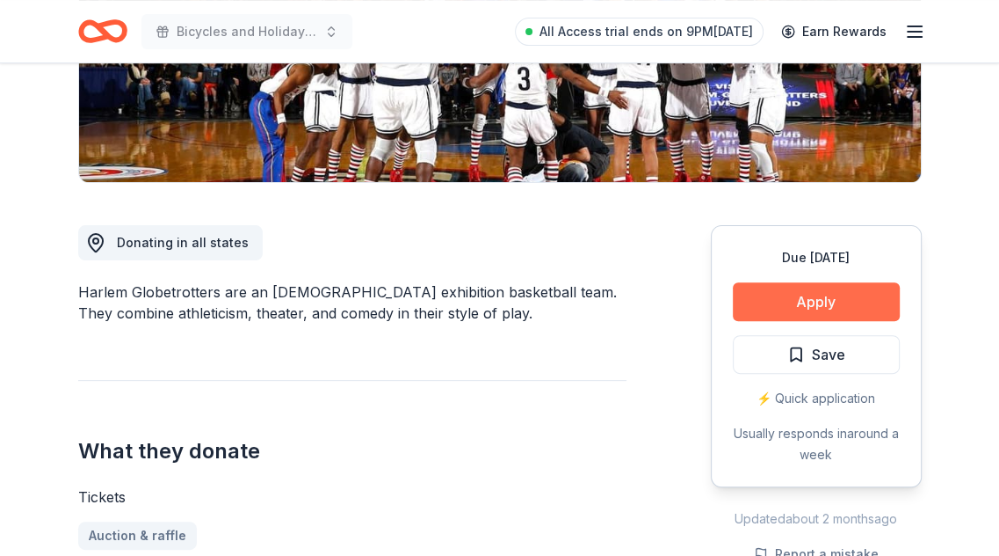
click at [813, 300] on button "Apply" at bounding box center [816, 301] width 167 height 39
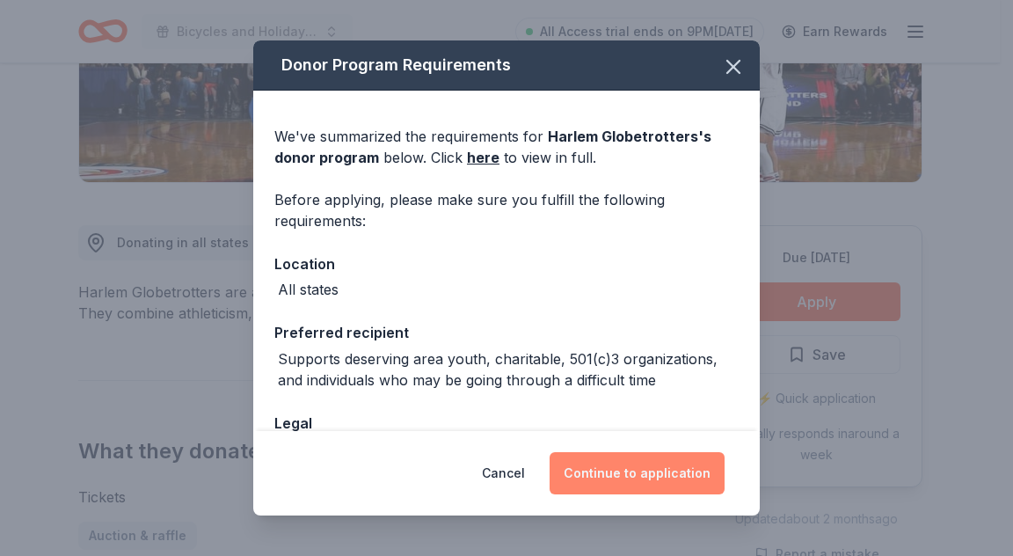
click at [679, 465] on button "Continue to application" at bounding box center [636, 473] width 175 height 42
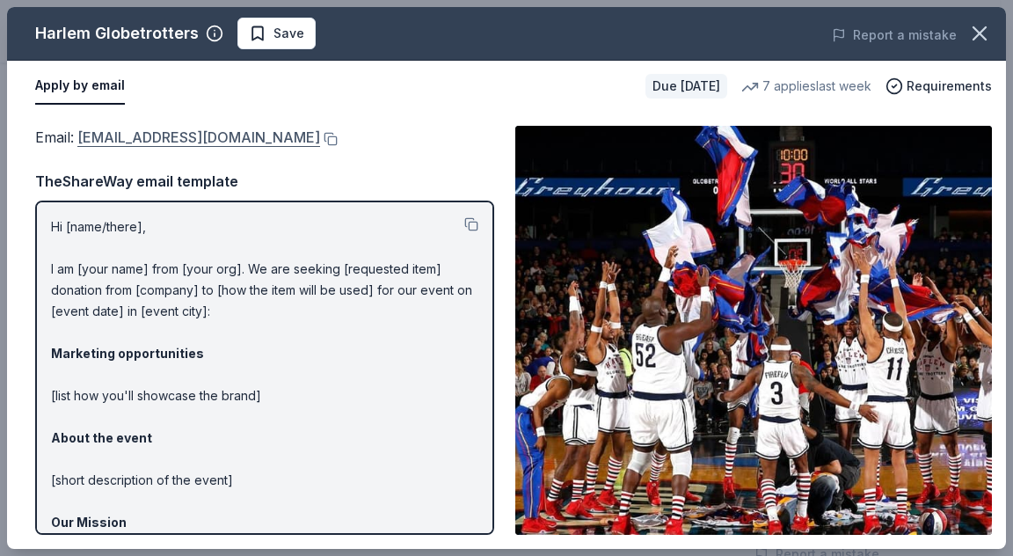
click at [215, 139] on link "info@harlemglobetrotters.com" at bounding box center [198, 137] width 243 height 23
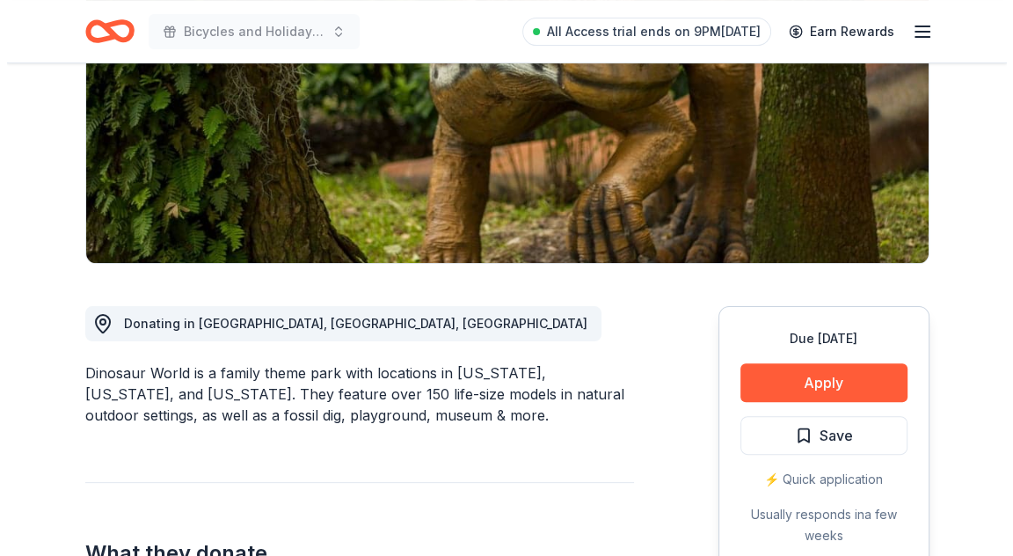
scroll to position [352, 0]
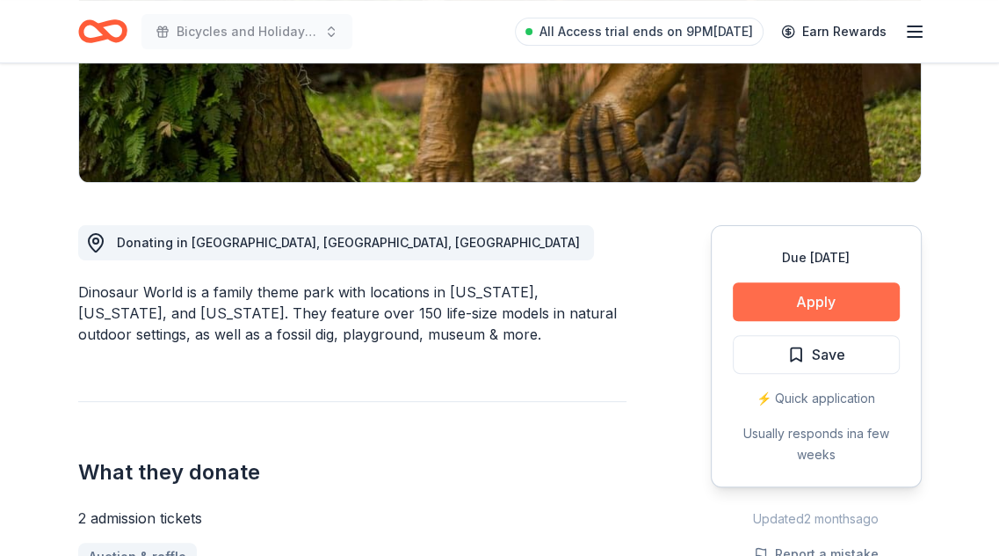
click at [828, 302] on button "Apply" at bounding box center [816, 301] width 167 height 39
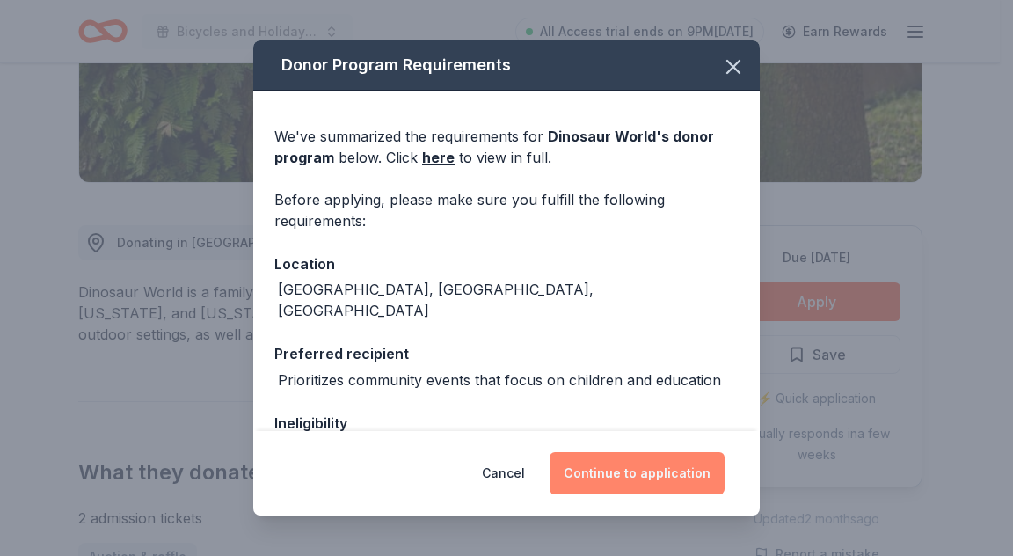
click at [665, 478] on button "Continue to application" at bounding box center [636, 473] width 175 height 42
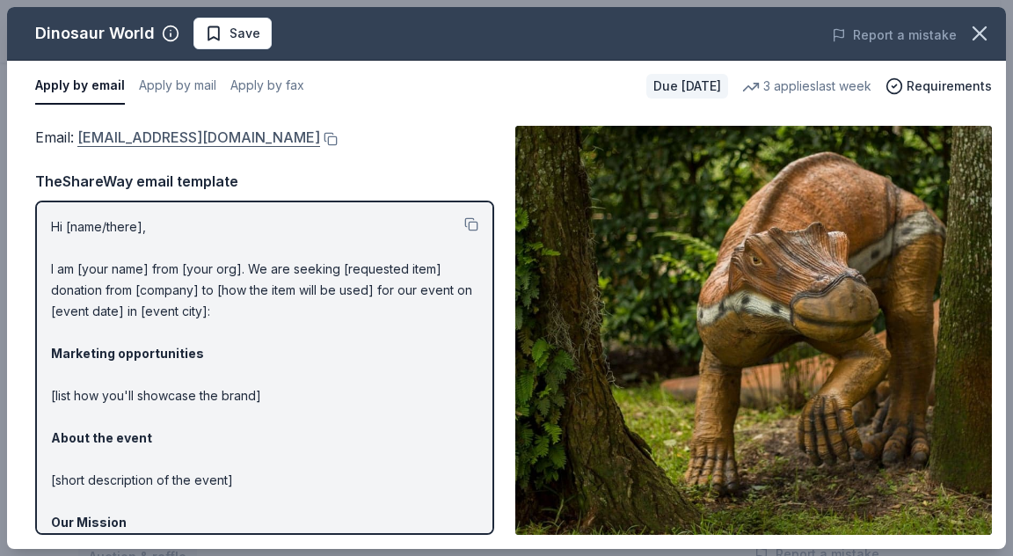
click at [188, 134] on link "[EMAIL_ADDRESS][DOMAIN_NAME]" at bounding box center [198, 137] width 243 height 23
